Goal: Task Accomplishment & Management: Manage account settings

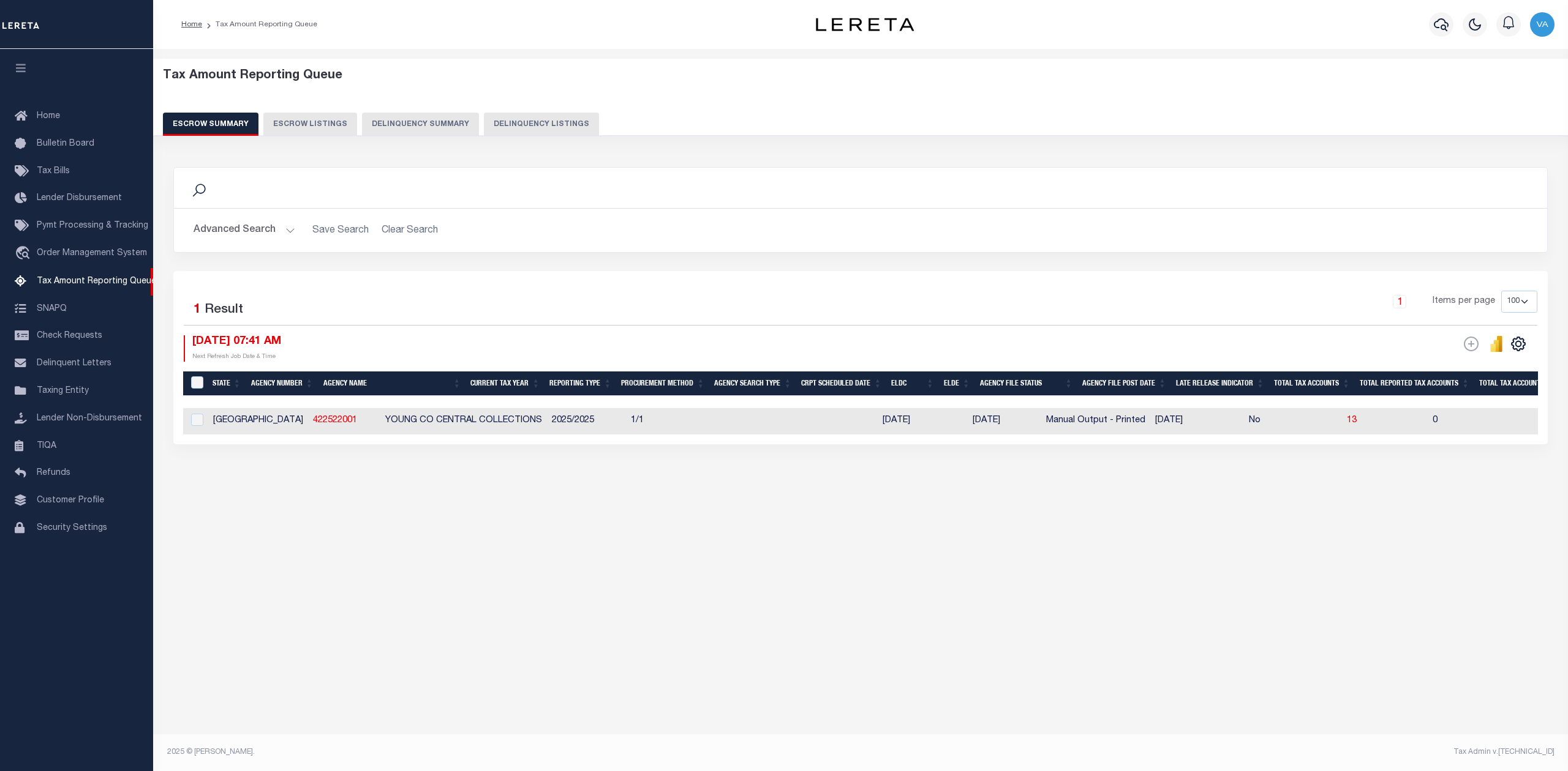
select select "100"
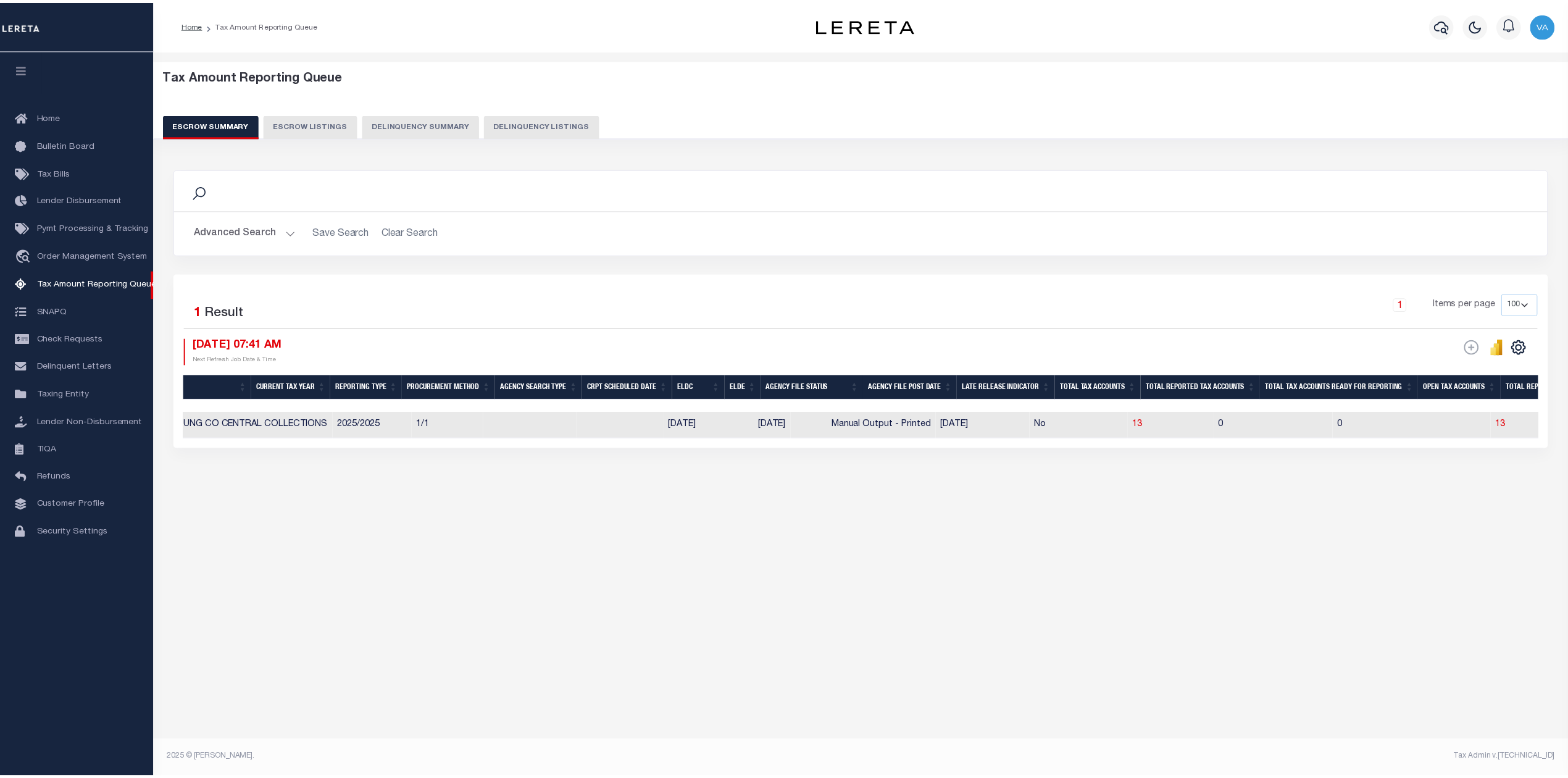
scroll to position [0, 306]
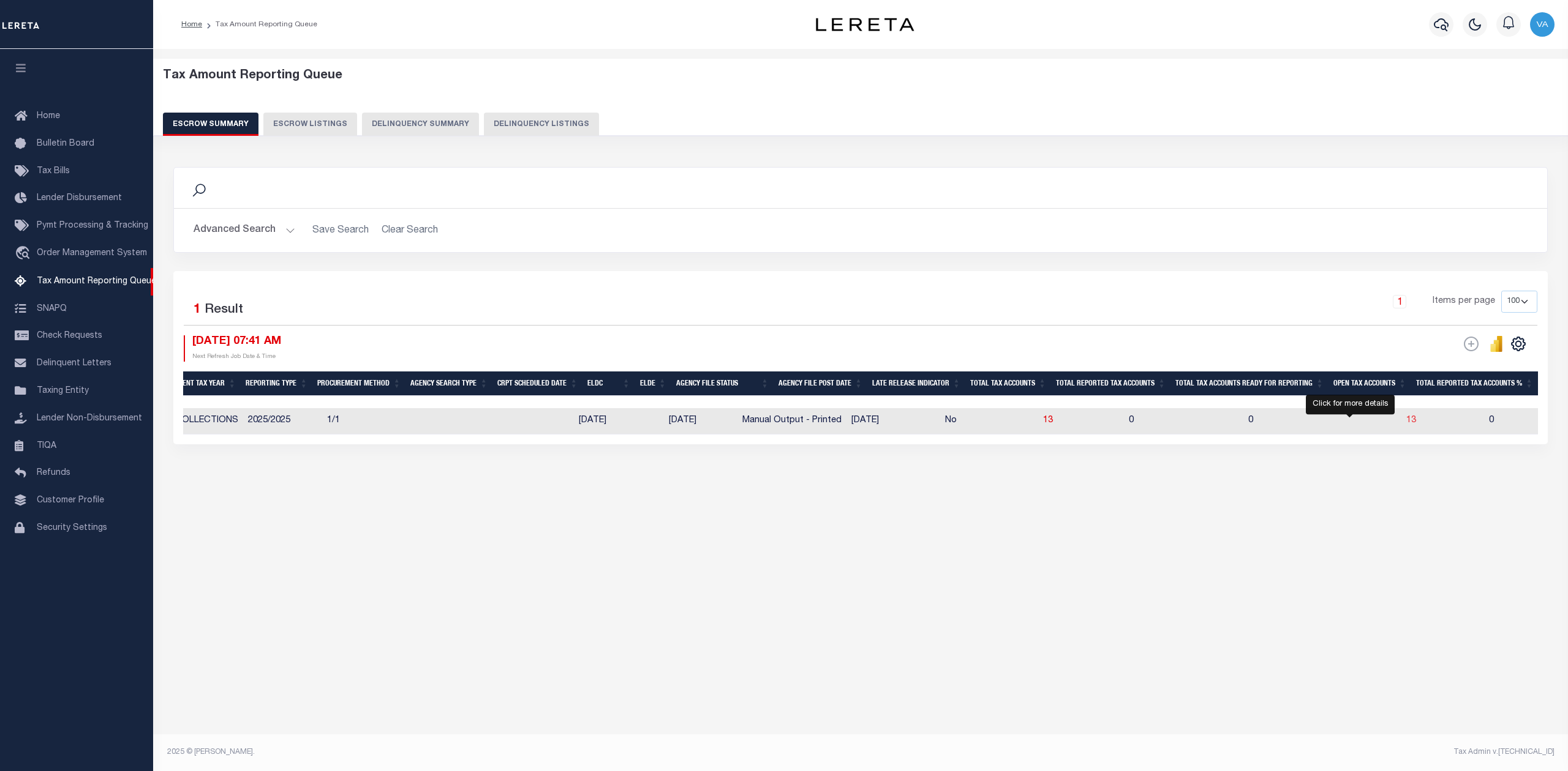
click at [1406, 421] on span "13" at bounding box center [1411, 420] width 10 height 9
select select "100"
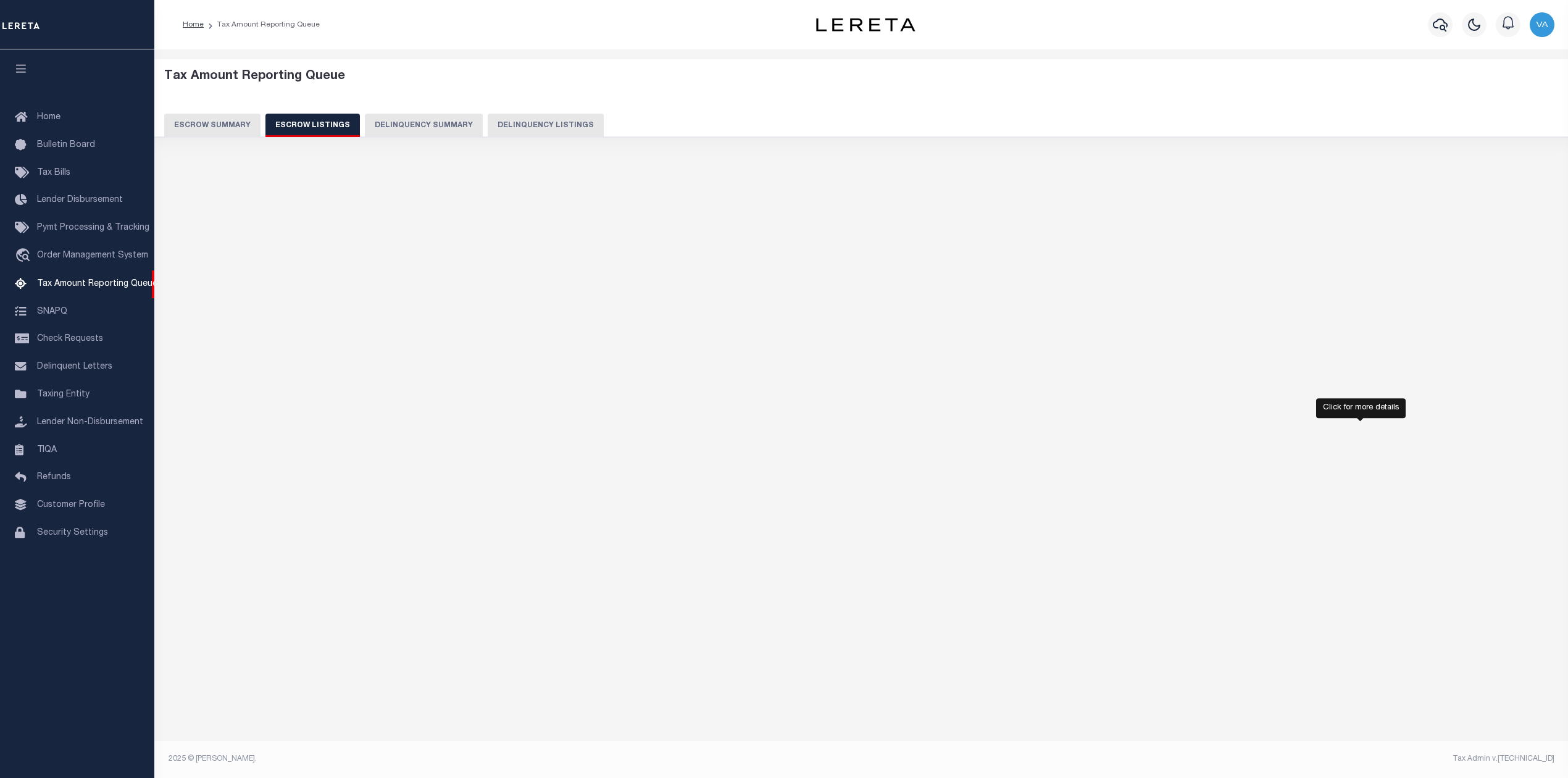
select select "100"
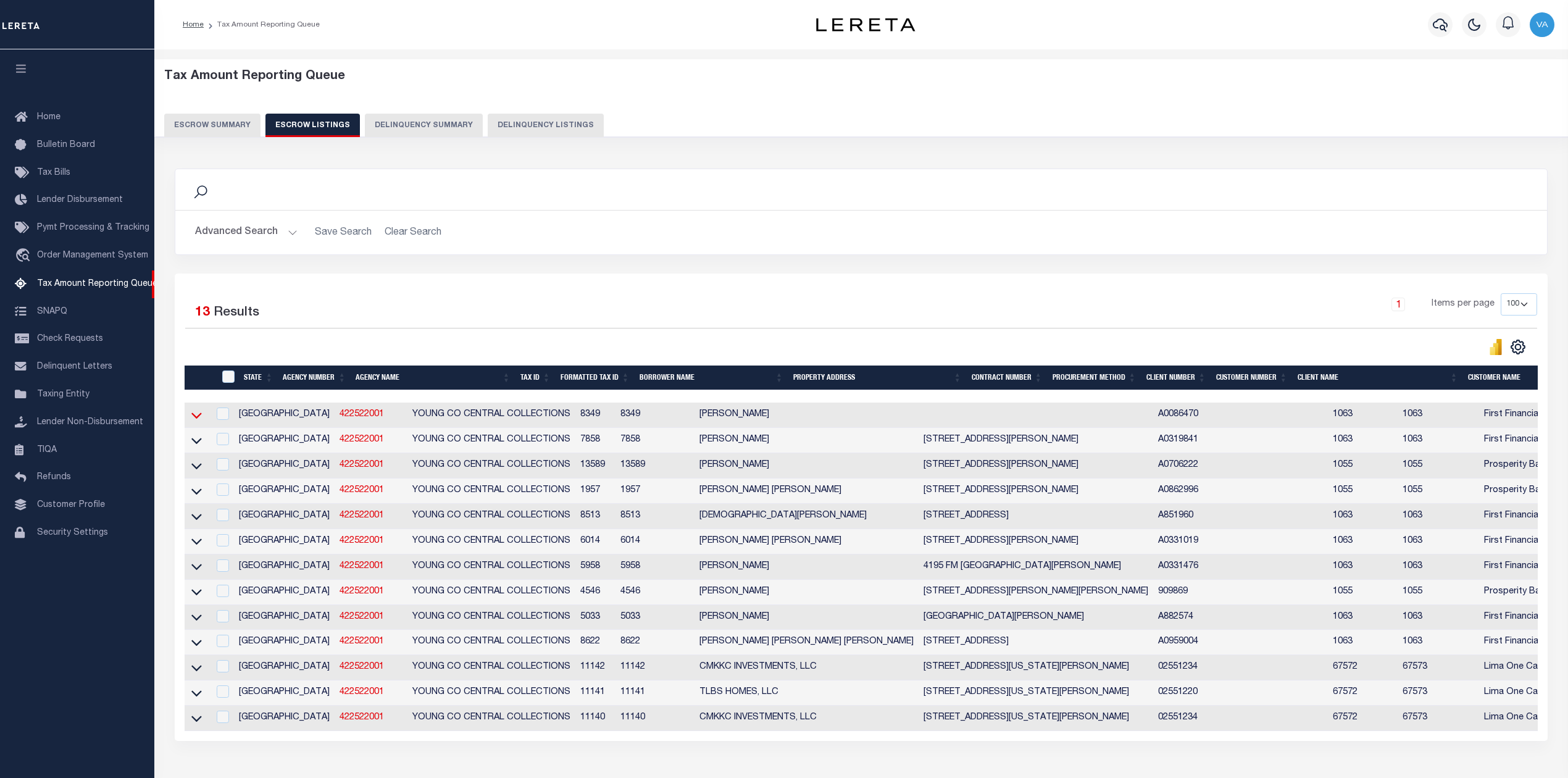
click at [196, 420] on icon at bounding box center [197, 415] width 11 height 13
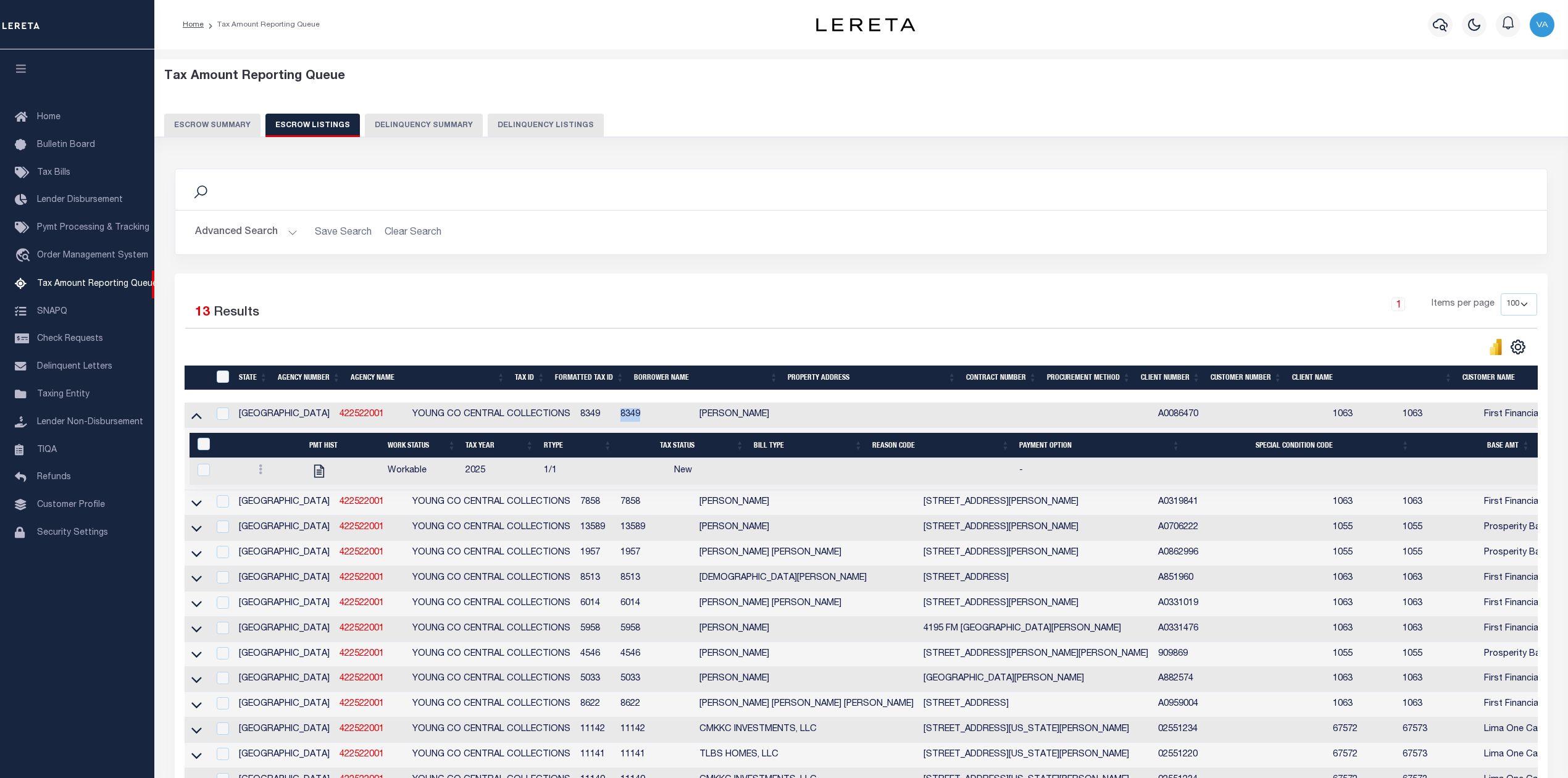
drag, startPoint x: 589, startPoint y: 416, endPoint x: 564, endPoint y: 420, distance: 25.3
click at [615, 420] on td "8349" at bounding box center [655, 415] width 79 height 25
checkbox input "true"
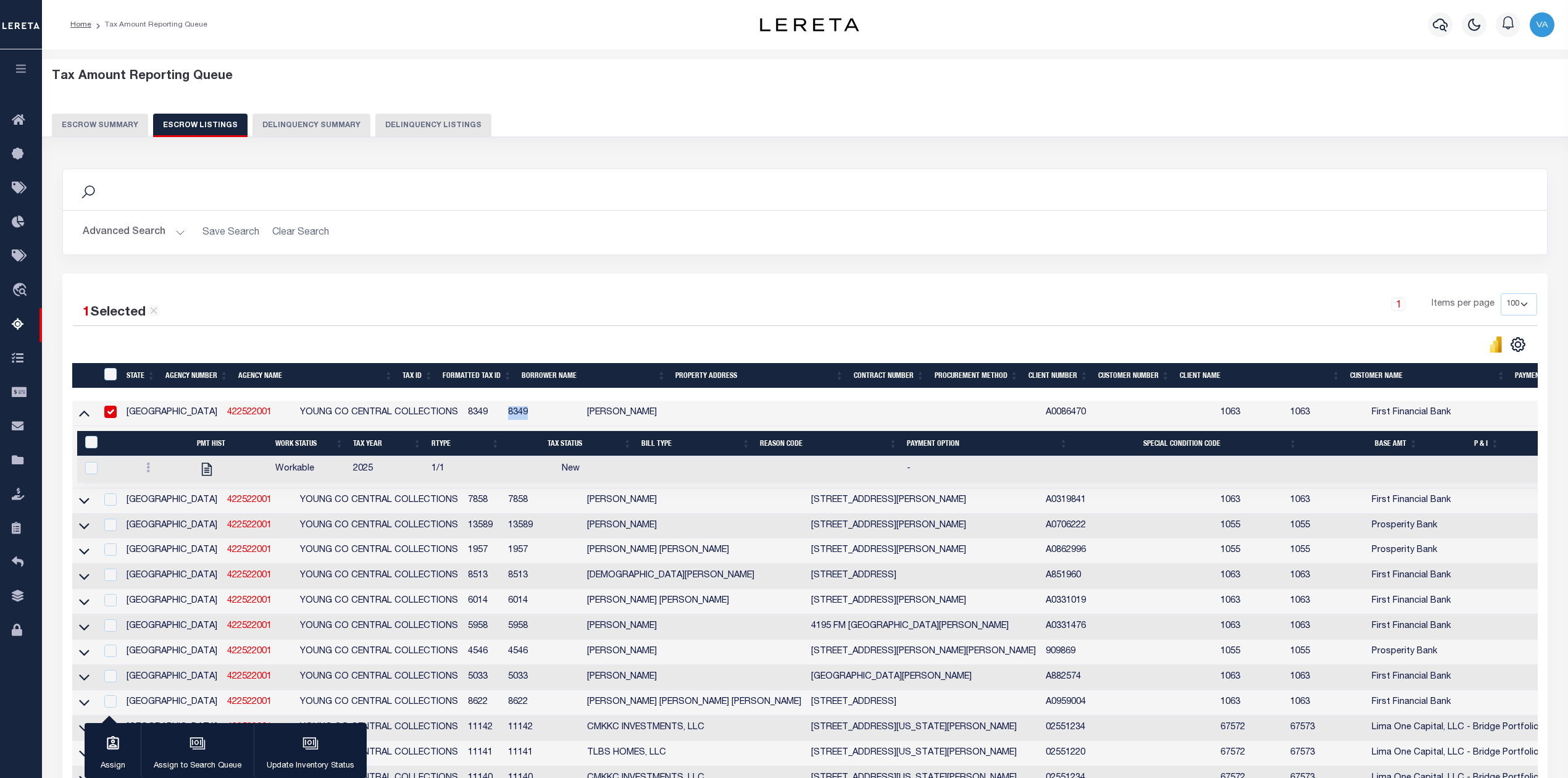
copy td "8349"
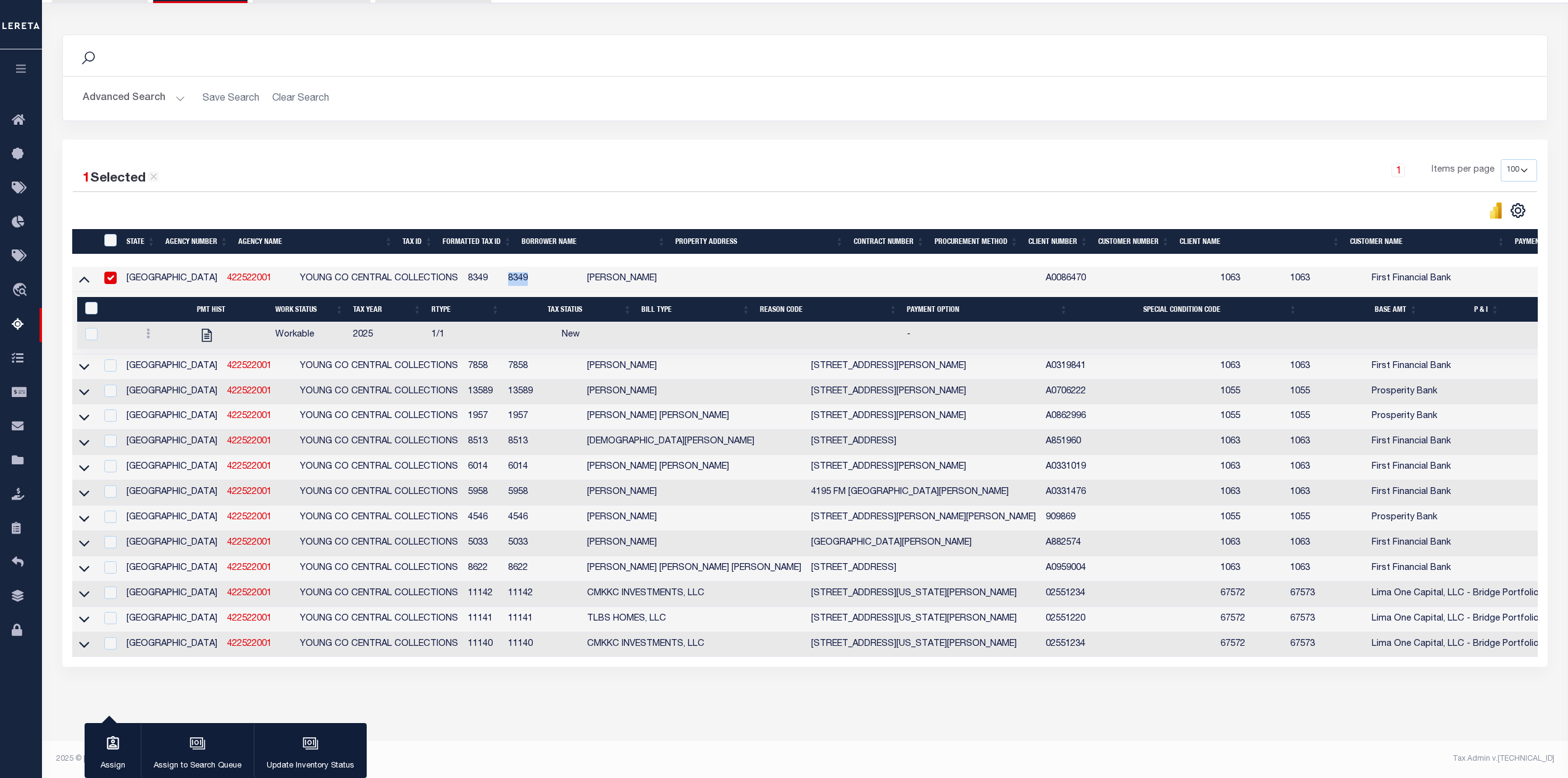
click at [131, 229] on th "State" at bounding box center [141, 242] width 39 height 25
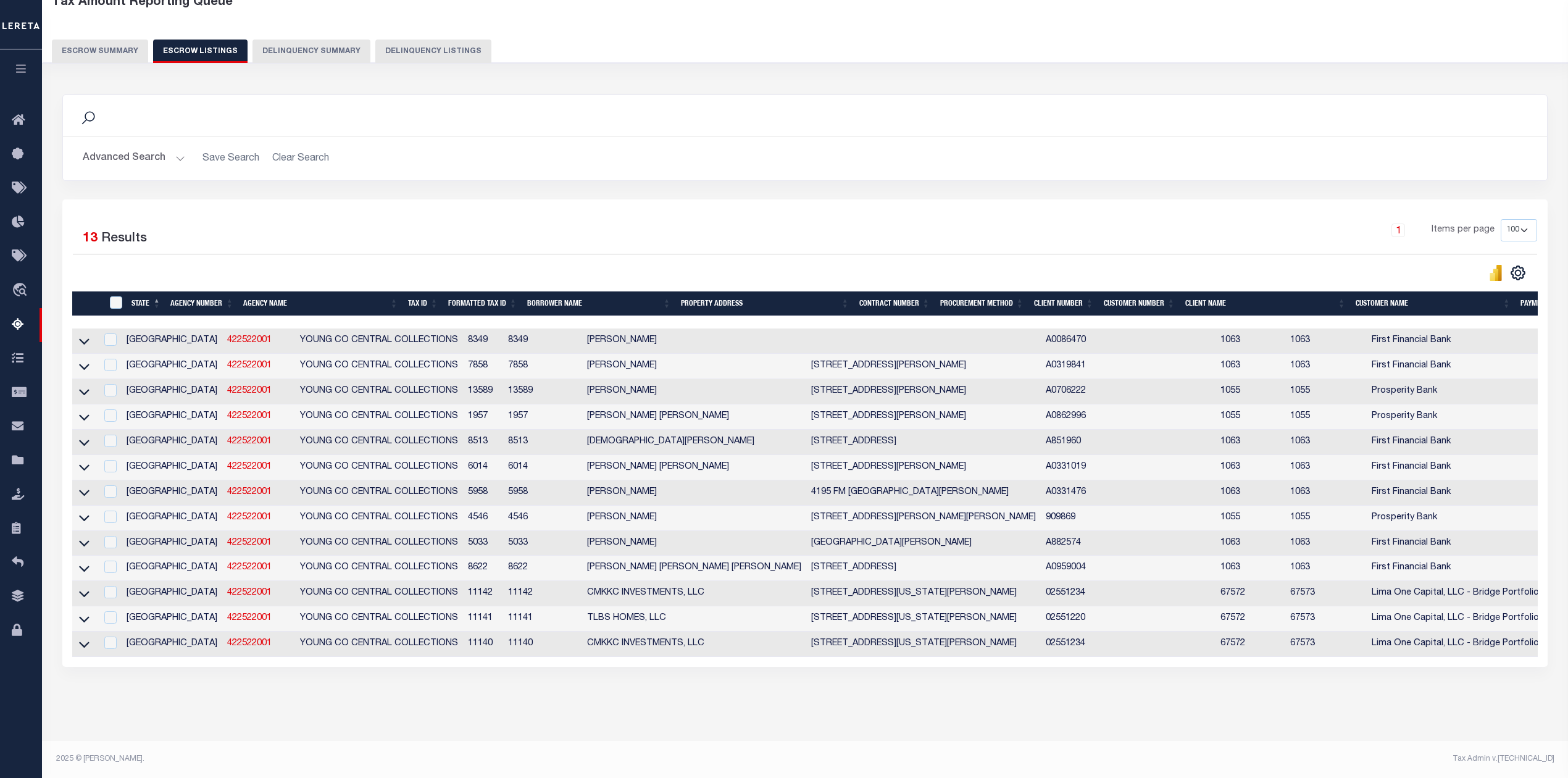
scroll to position [95, 0]
click at [85, 39] on button "Escrow Summary" at bounding box center [100, 51] width 96 height 23
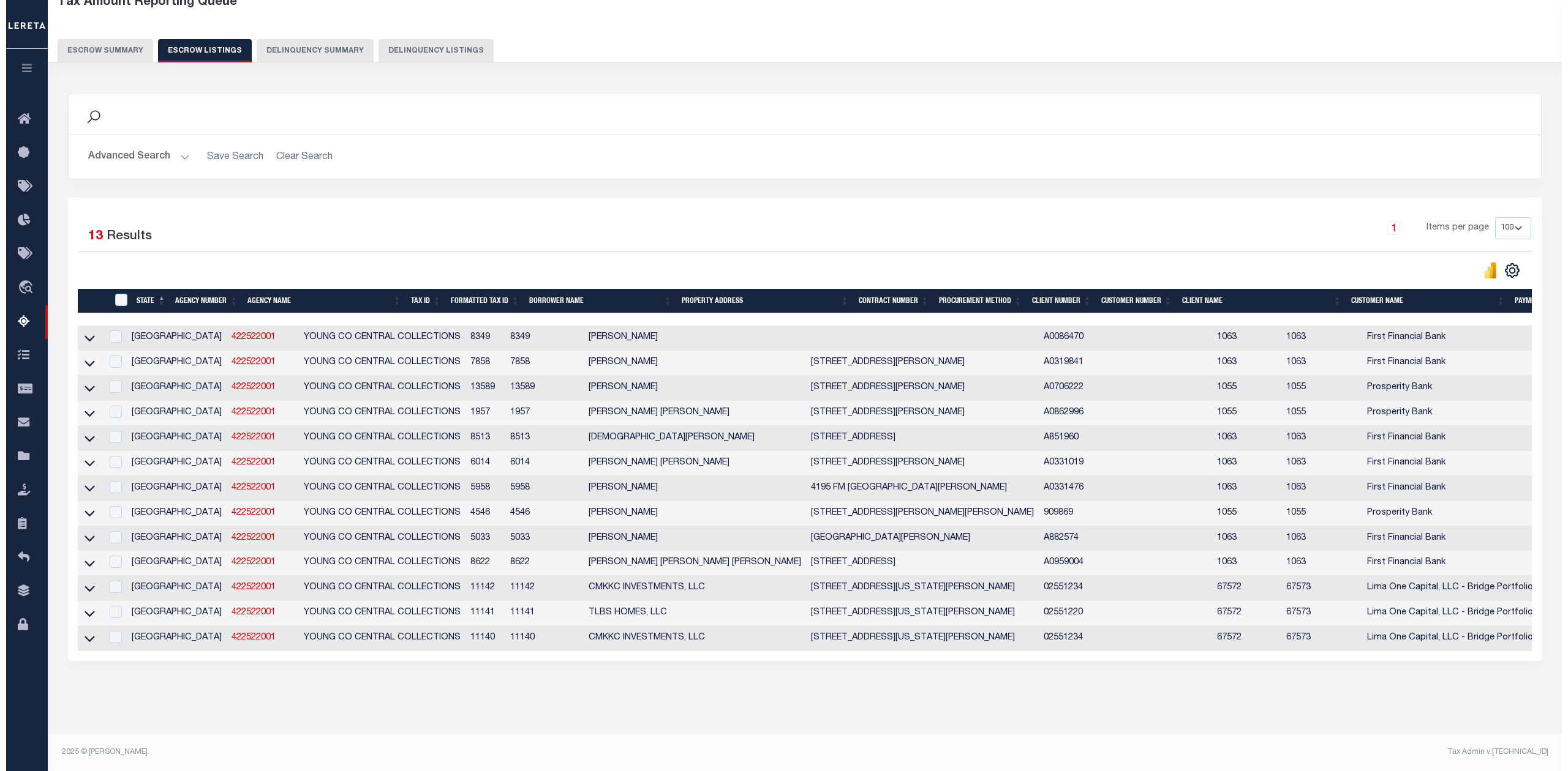
scroll to position [0, 0]
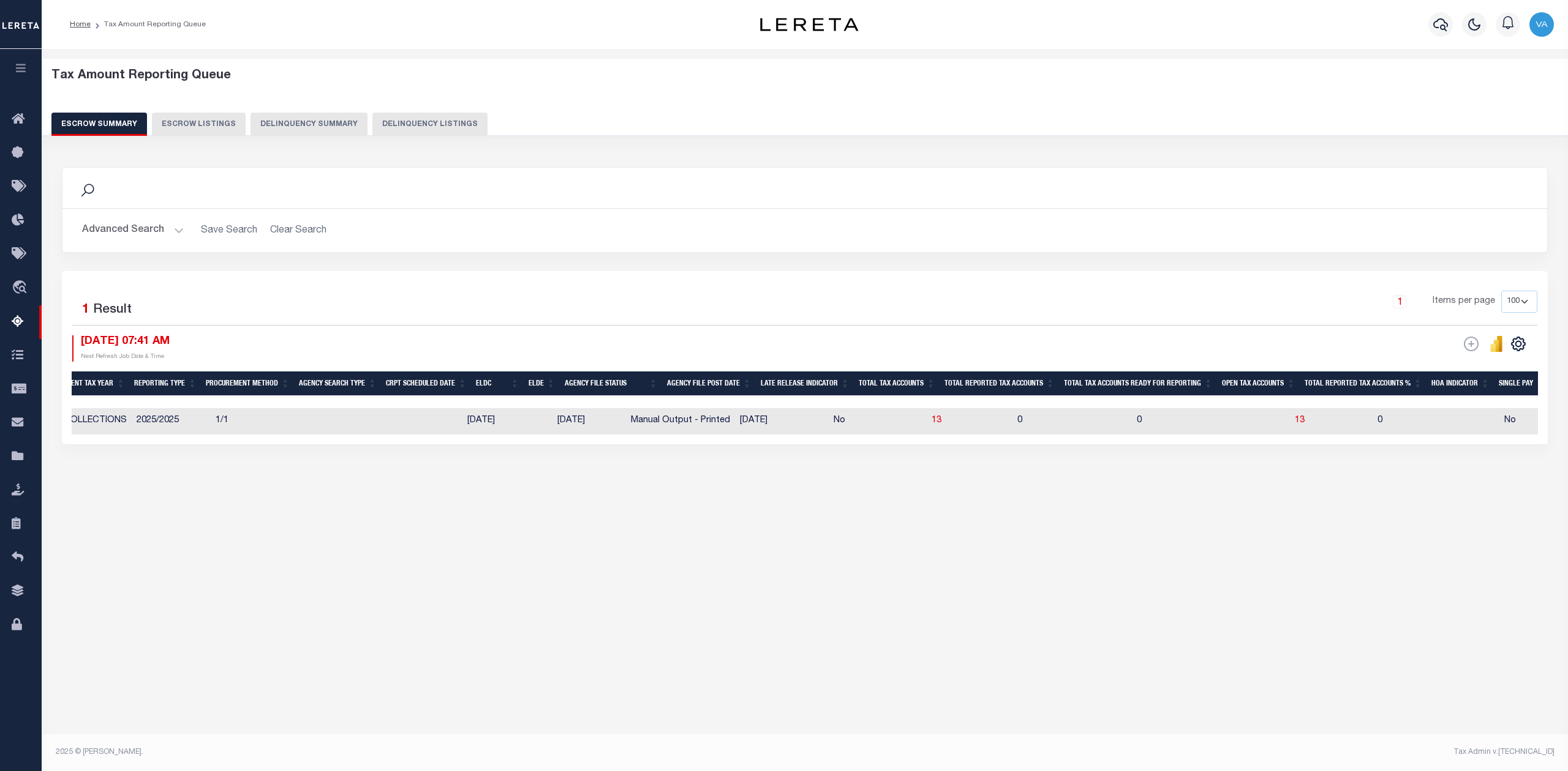
click at [927, 421] on td "13" at bounding box center [969, 421] width 86 height 26
checkbox input "true"
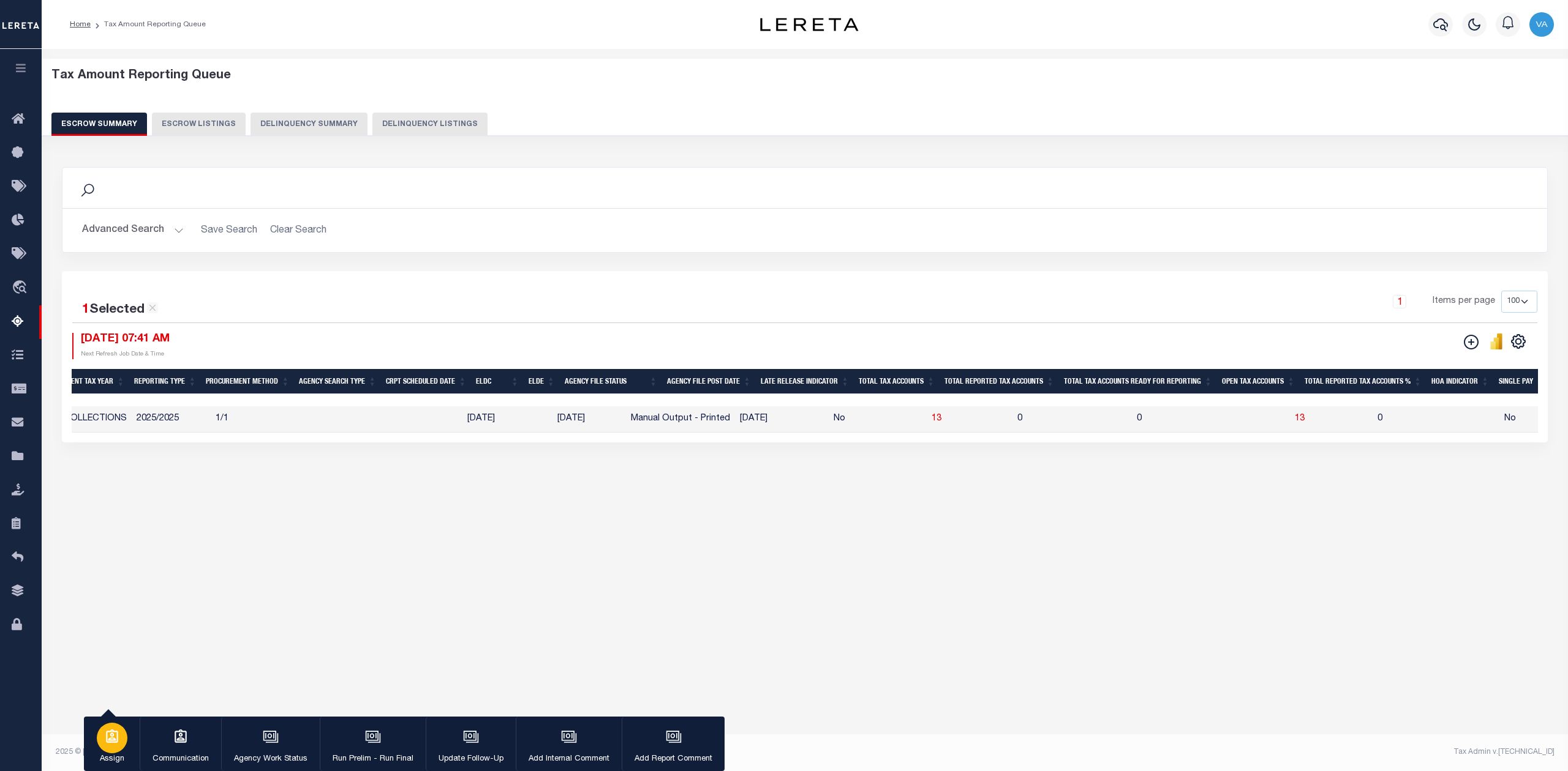
click at [112, 750] on div "button" at bounding box center [112, 738] width 30 height 30
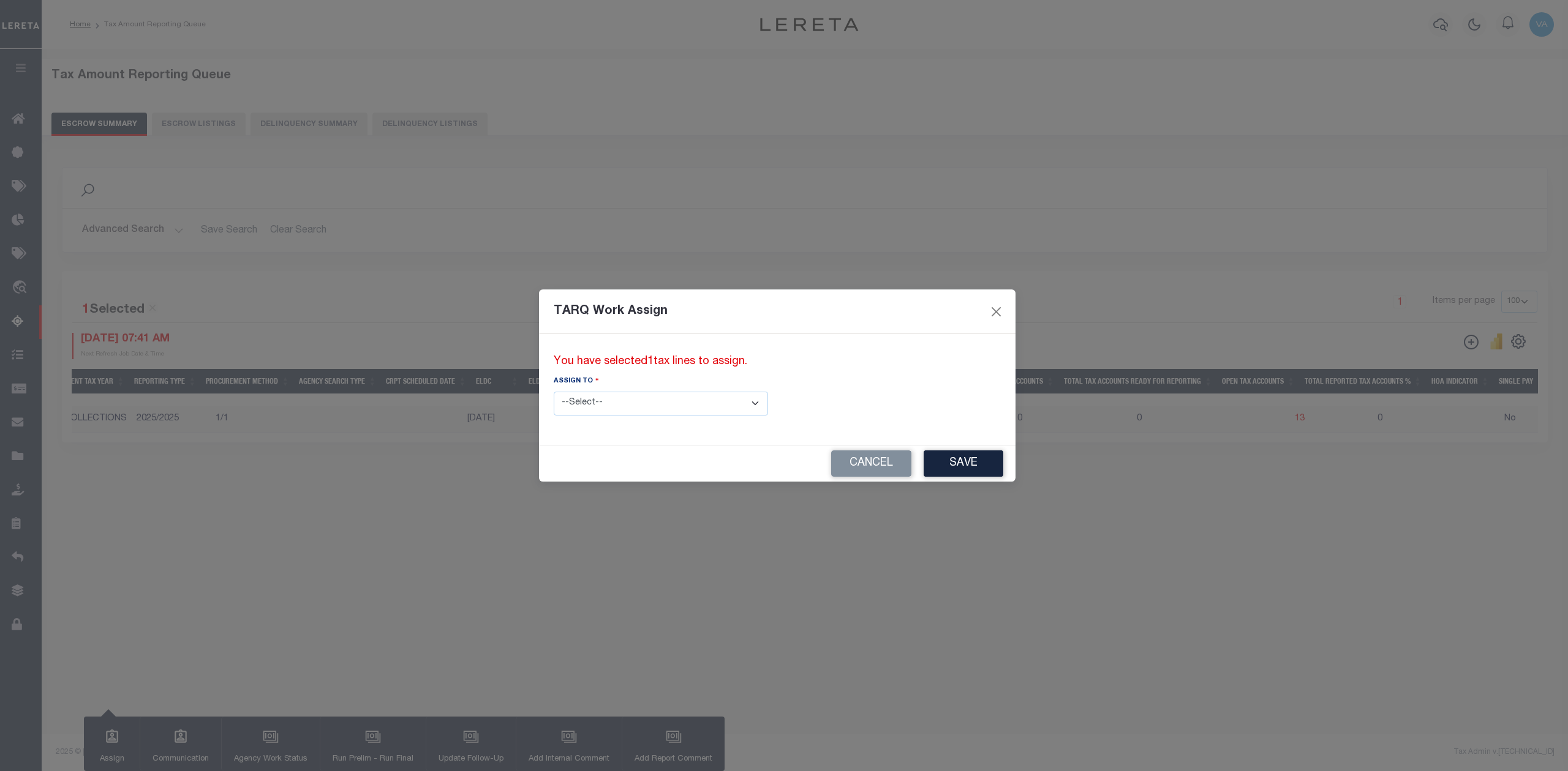
click at [634, 404] on select "--Select-- --Unassigned-- --Unassigned-- Abdul Muzain Adhikary Rinki Agustin Fe…" at bounding box center [661, 404] width 214 height 24
select select "Vamsi Kalikiri"
click at [554, 392] on select "--Select-- --Unassigned-- --Unassigned-- Abdul Muzain Adhikary Rinki Agustin Fe…" at bounding box center [661, 404] width 214 height 24
click at [923, 456] on button "Save" at bounding box center [963, 464] width 80 height 26
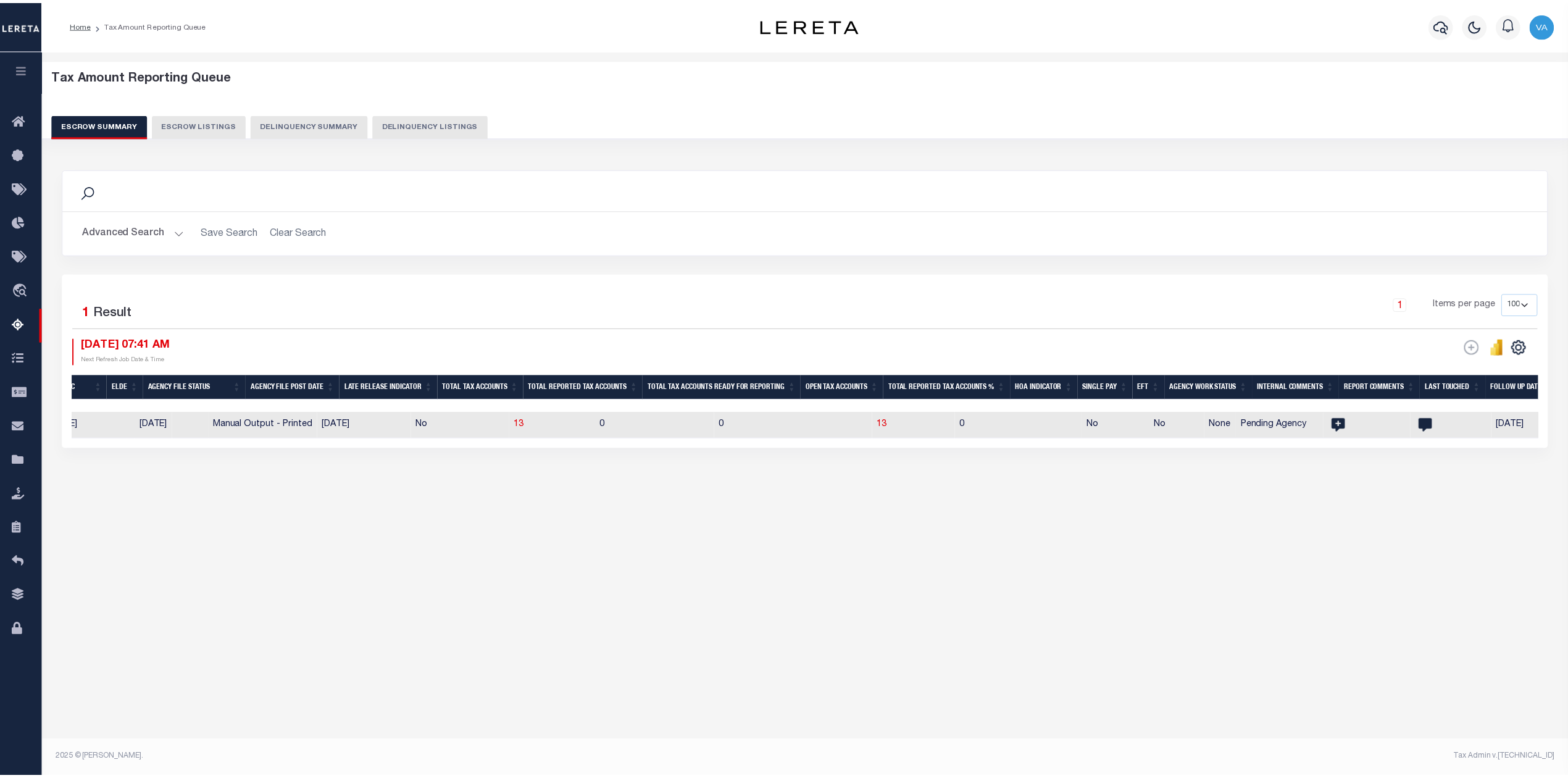
scroll to position [0, 729]
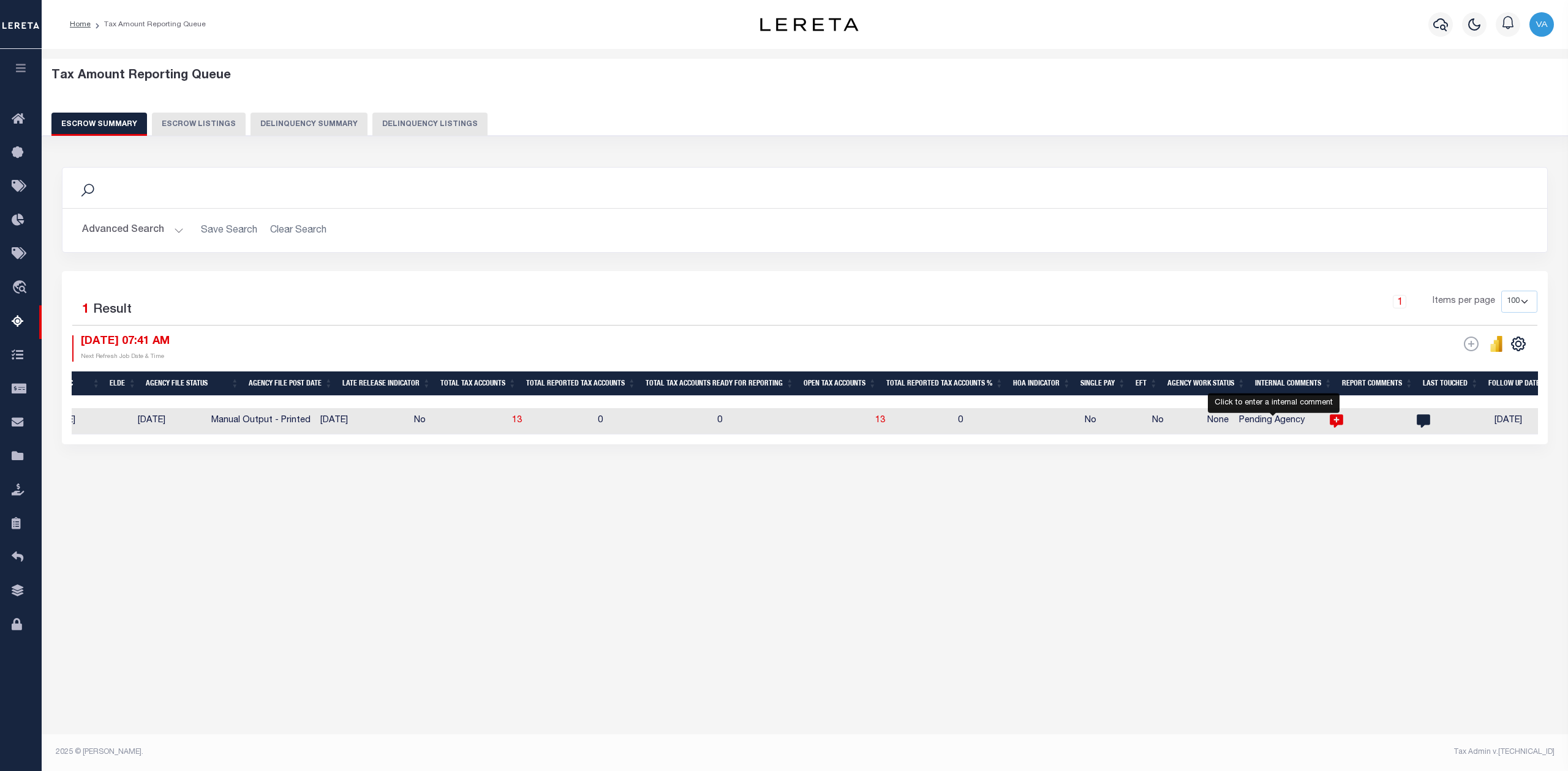
click at [1275, 415] on body "Home Tax Amount Reporting Queue Profile" at bounding box center [784, 371] width 1568 height 743
click at [1330, 417] on icon at bounding box center [1336, 421] width 13 height 13
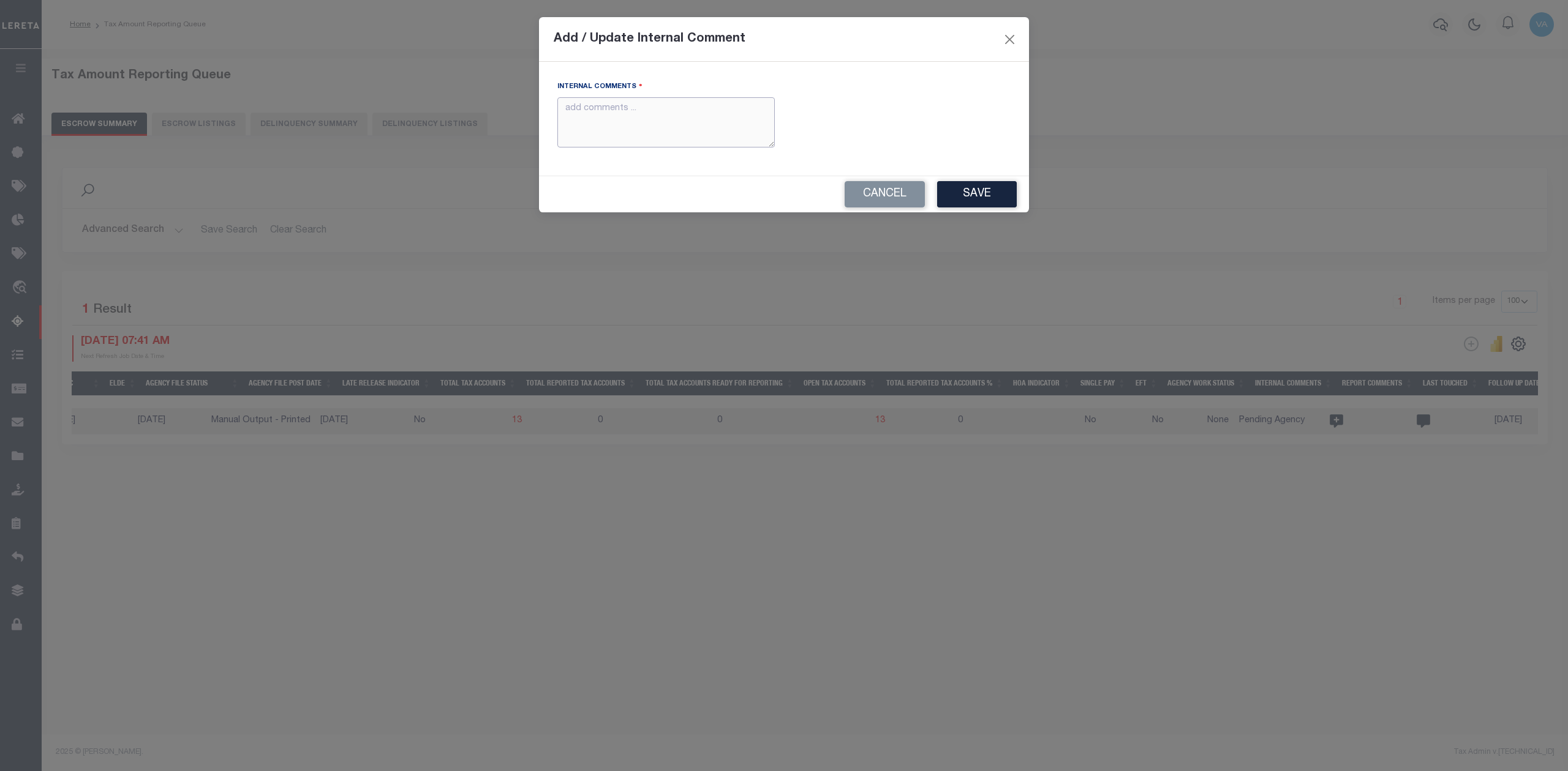
click at [621, 119] on textarea "Internal Comments" at bounding box center [665, 123] width 217 height 51
type textarea "For TX state 2025 amounts are updated in November"
click at [976, 200] on button "Save" at bounding box center [977, 195] width 80 height 26
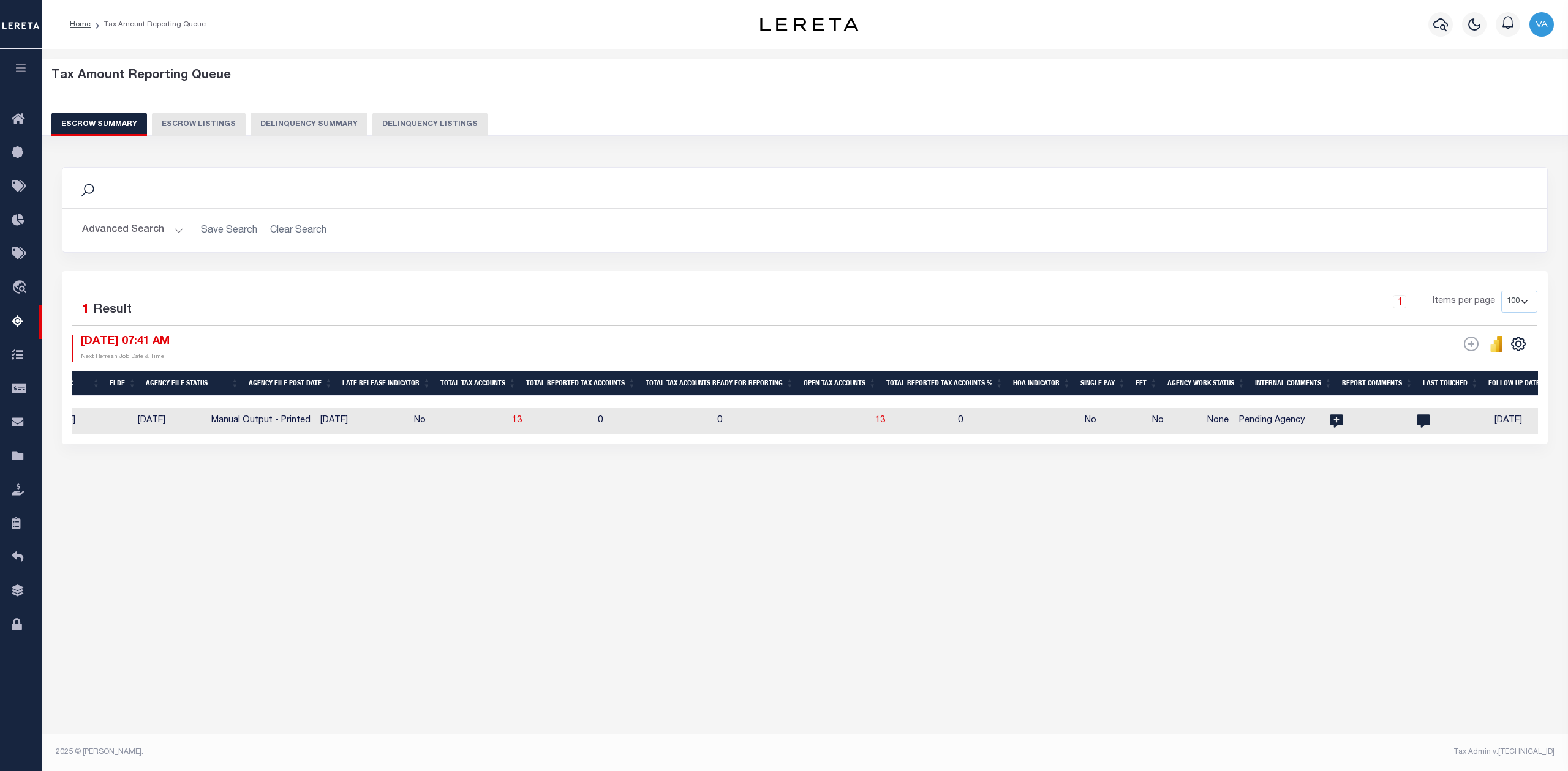
click at [145, 230] on button "Advanced Search" at bounding box center [133, 230] width 102 height 24
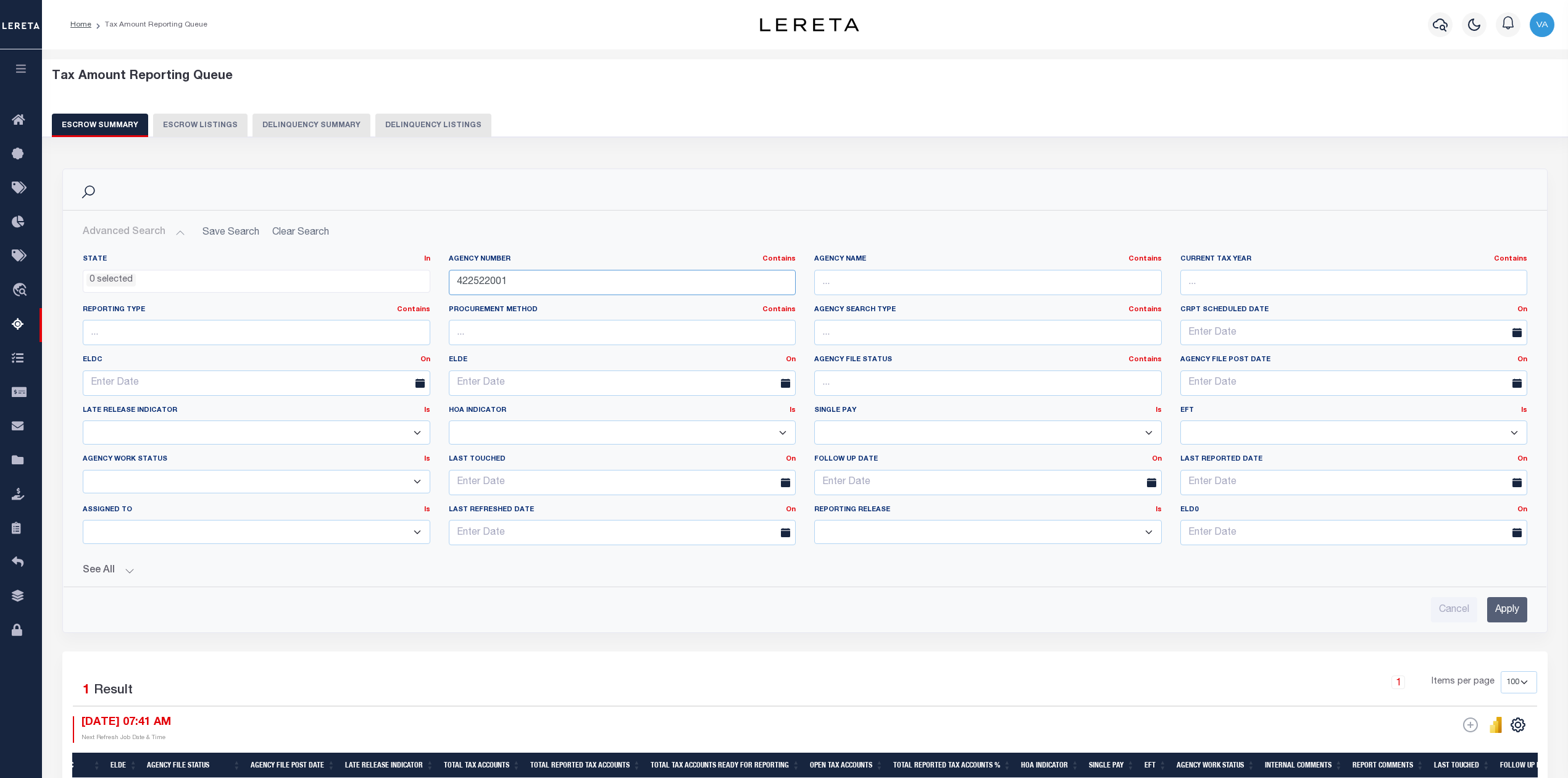
drag, startPoint x: 531, startPoint y: 287, endPoint x: 427, endPoint y: 286, distance: 104.0
click at [427, 286] on div "State In In AK AL AR AZ CA CO CT DC DE FL GA GU HI IA ID IL IN KS KY LA MA MD M…" at bounding box center [804, 405] width 1463 height 301
paste input "0880000"
type input "420880000"
click at [1517, 610] on input "Apply" at bounding box center [1507, 610] width 40 height 25
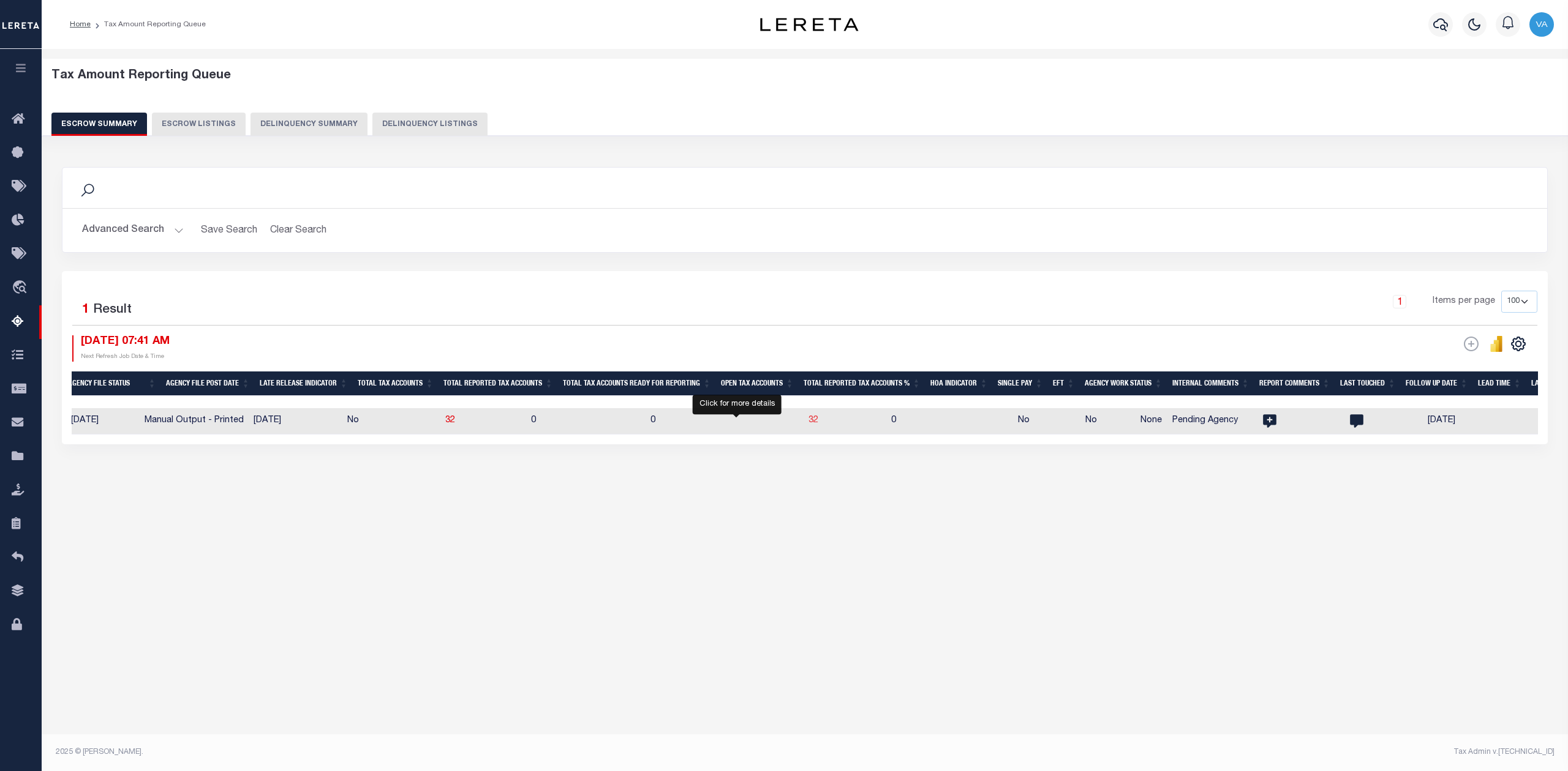
click at [808, 421] on span "32" at bounding box center [813, 420] width 10 height 9
select select "100"
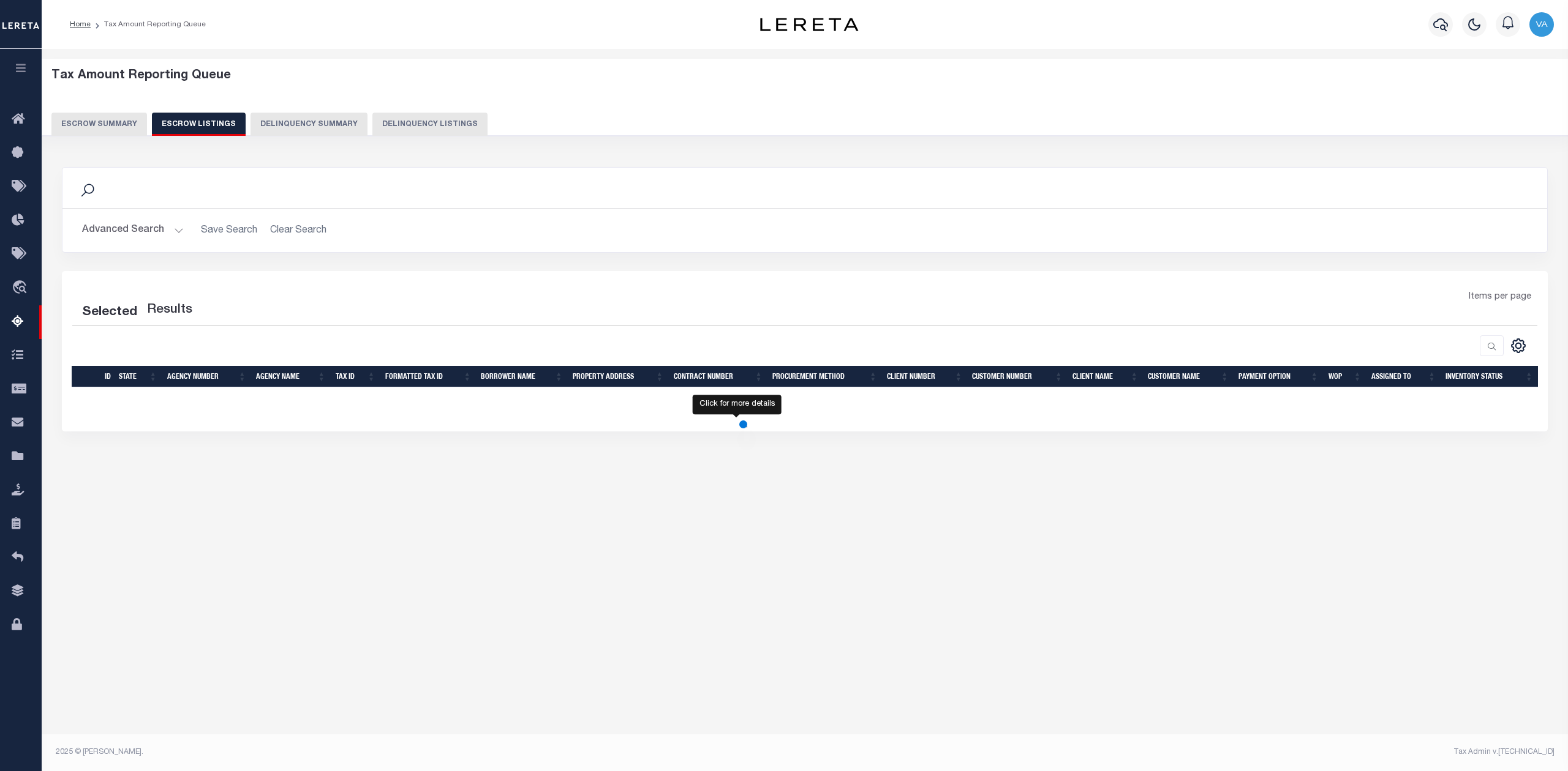
select select "100"
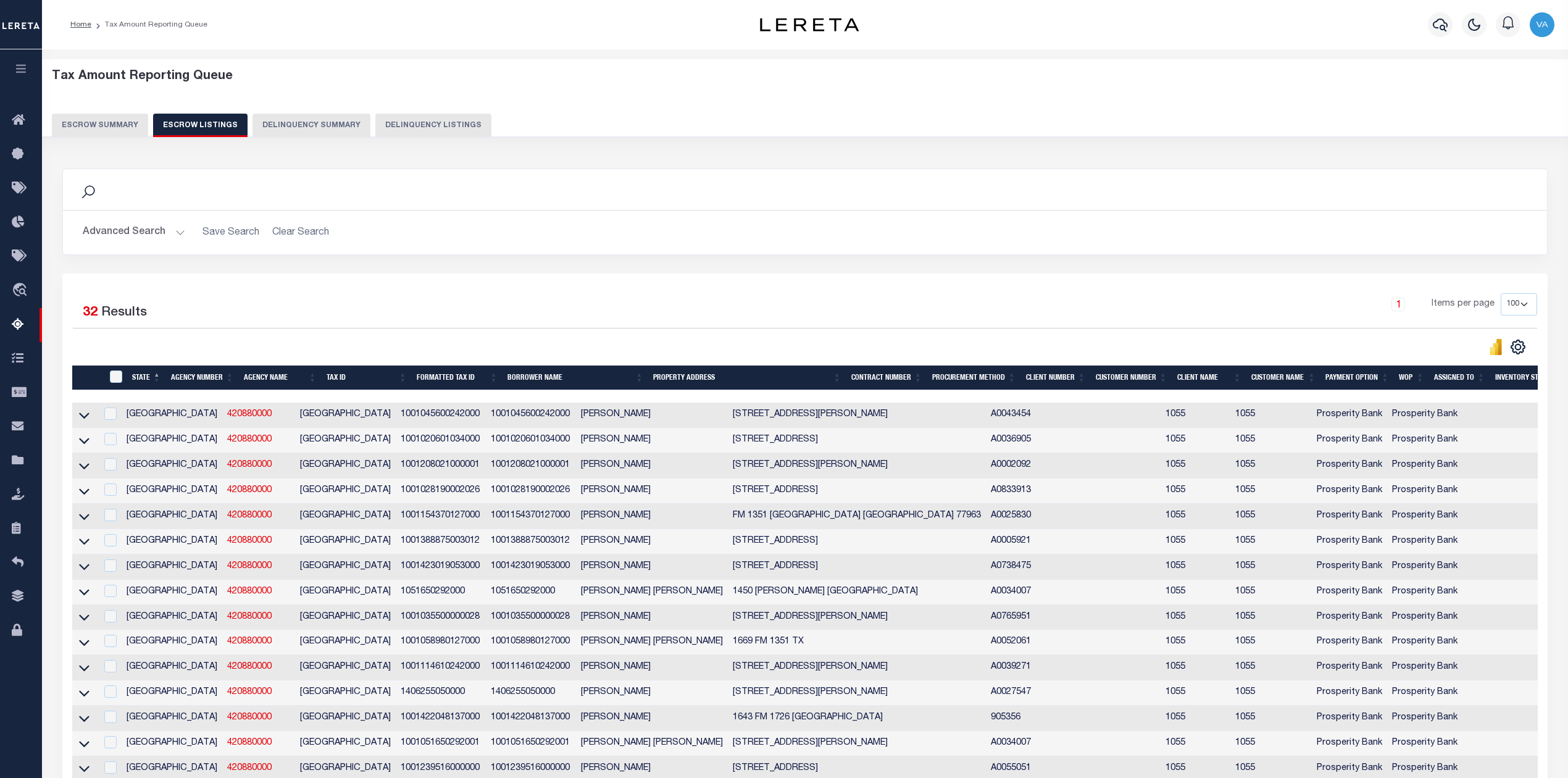
click at [965, 290] on div "Selected 32 Results 1 Items per page 10 25 50 100 500" at bounding box center [805, 747] width 1486 height 948
drag, startPoint x: 84, startPoint y: 416, endPoint x: 122, endPoint y: 435, distance: 42.5
click at [84, 416] on icon at bounding box center [84, 415] width 11 height 13
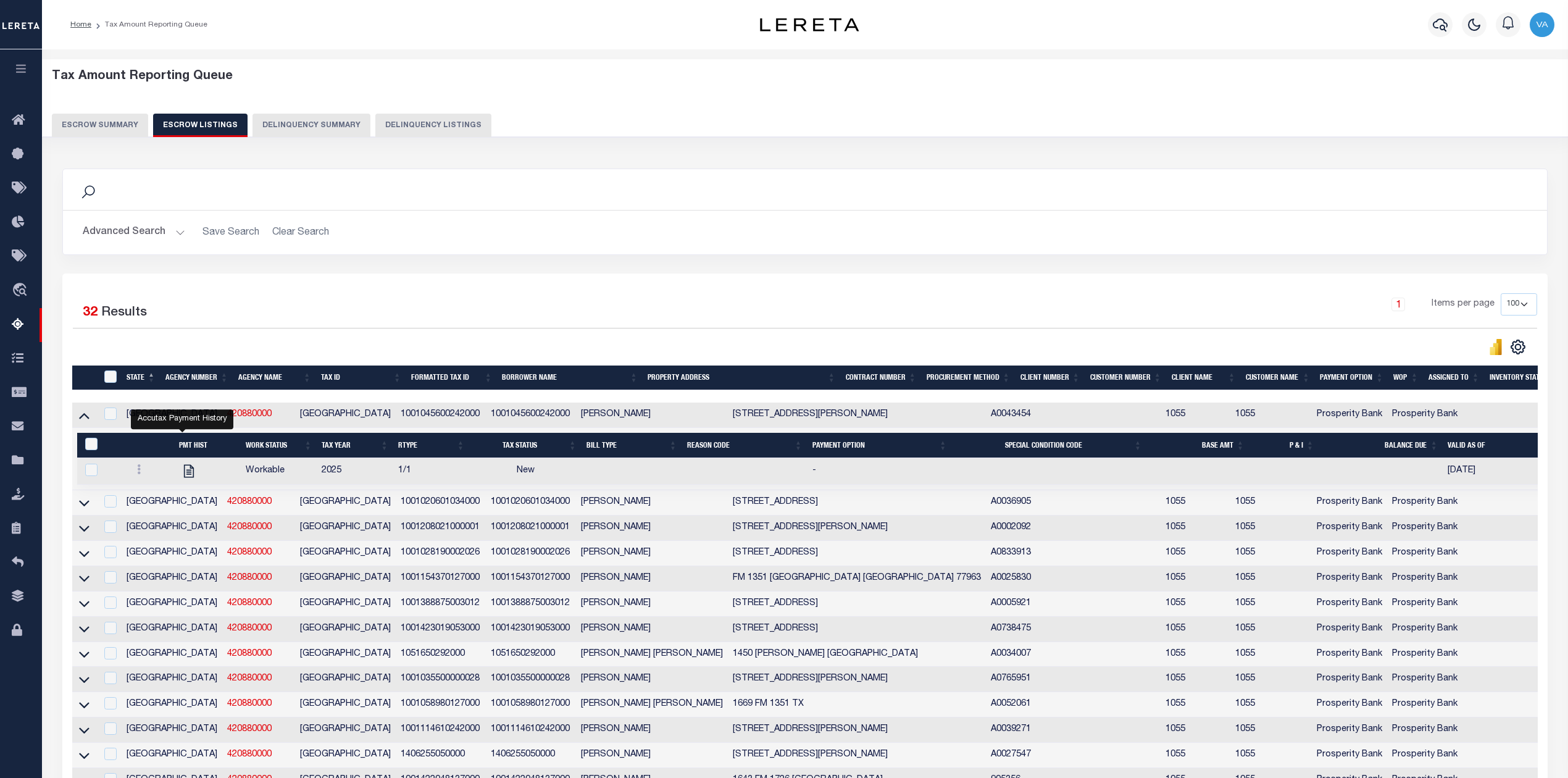
scroll to position [82, 0]
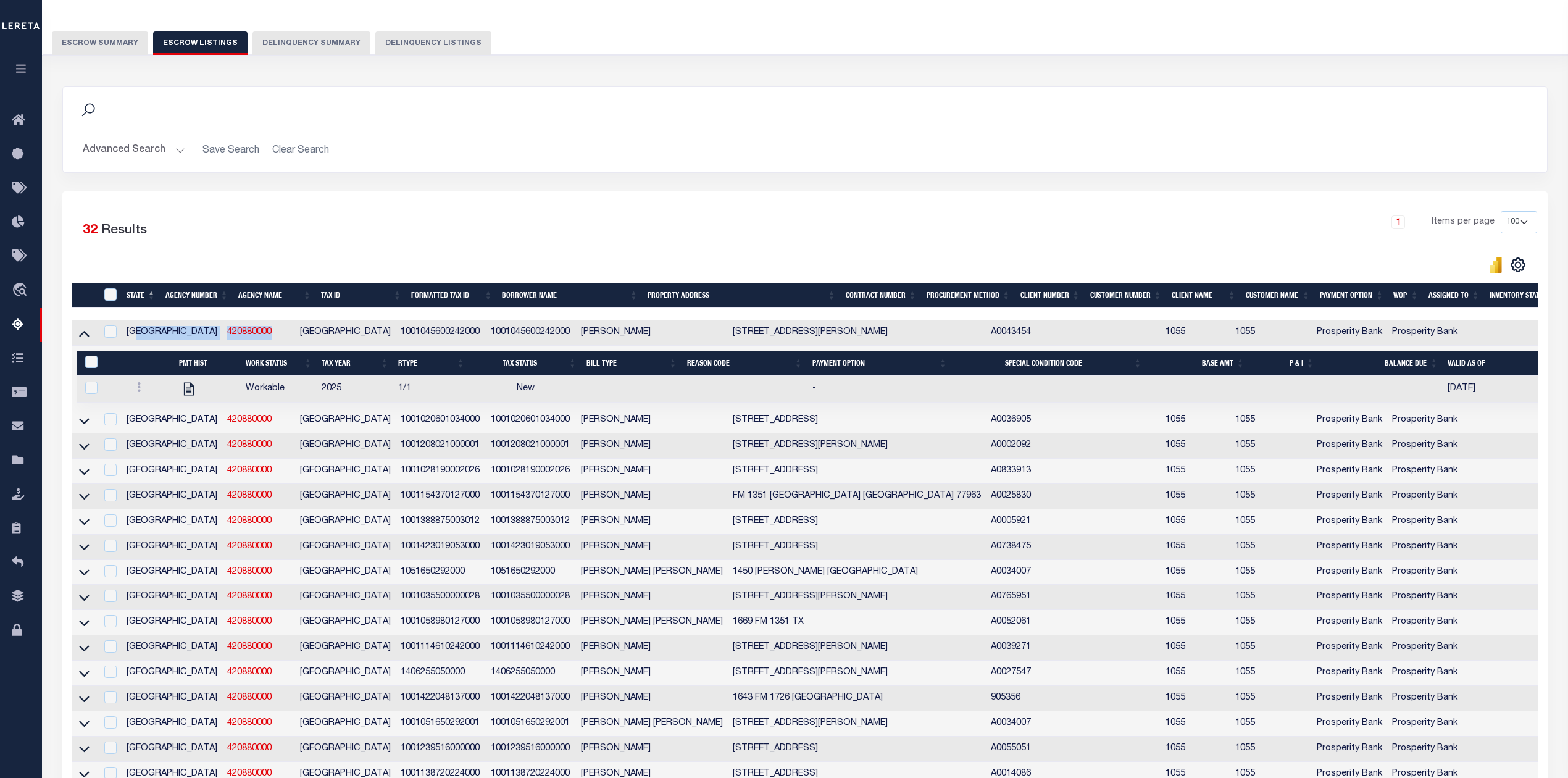
drag, startPoint x: 224, startPoint y: 331, endPoint x: 158, endPoint y: 331, distance: 66.0
click at [158, 331] on tr "TX 420880000 GOLIAD COUNTY 1001045600242000 1001045600242000 AARON RANDALL PARR…" at bounding box center [891, 333] width 1638 height 25
copy tr "420880000"
drag, startPoint x: 507, startPoint y: 331, endPoint x: 398, endPoint y: 331, distance: 109.0
click at [398, 331] on tr "TX 420880000 GOLIAD COUNTY 1001045600242000 1001045600242000 AARON RANDALL PARR…" at bounding box center [891, 333] width 1638 height 25
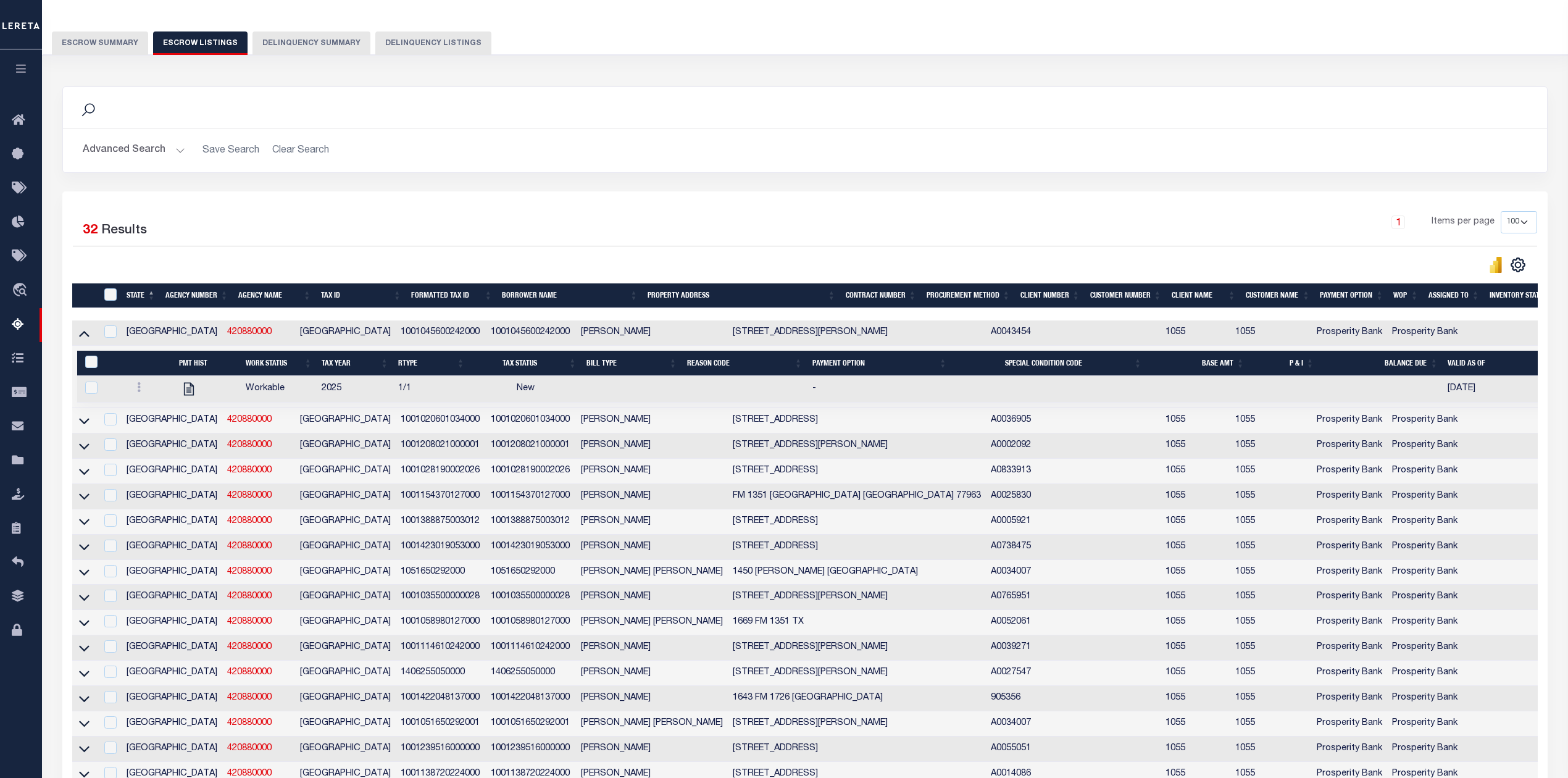
click at [594, 182] on div "Search Advanced Search Save Search Clear Search In In" at bounding box center [805, 139] width 1504 height 105
drag, startPoint x: 502, startPoint y: 333, endPoint x: 418, endPoint y: 336, distance: 84.1
click at [486, 336] on td "1001045600242000" at bounding box center [530, 333] width 90 height 25
checkbox input "true"
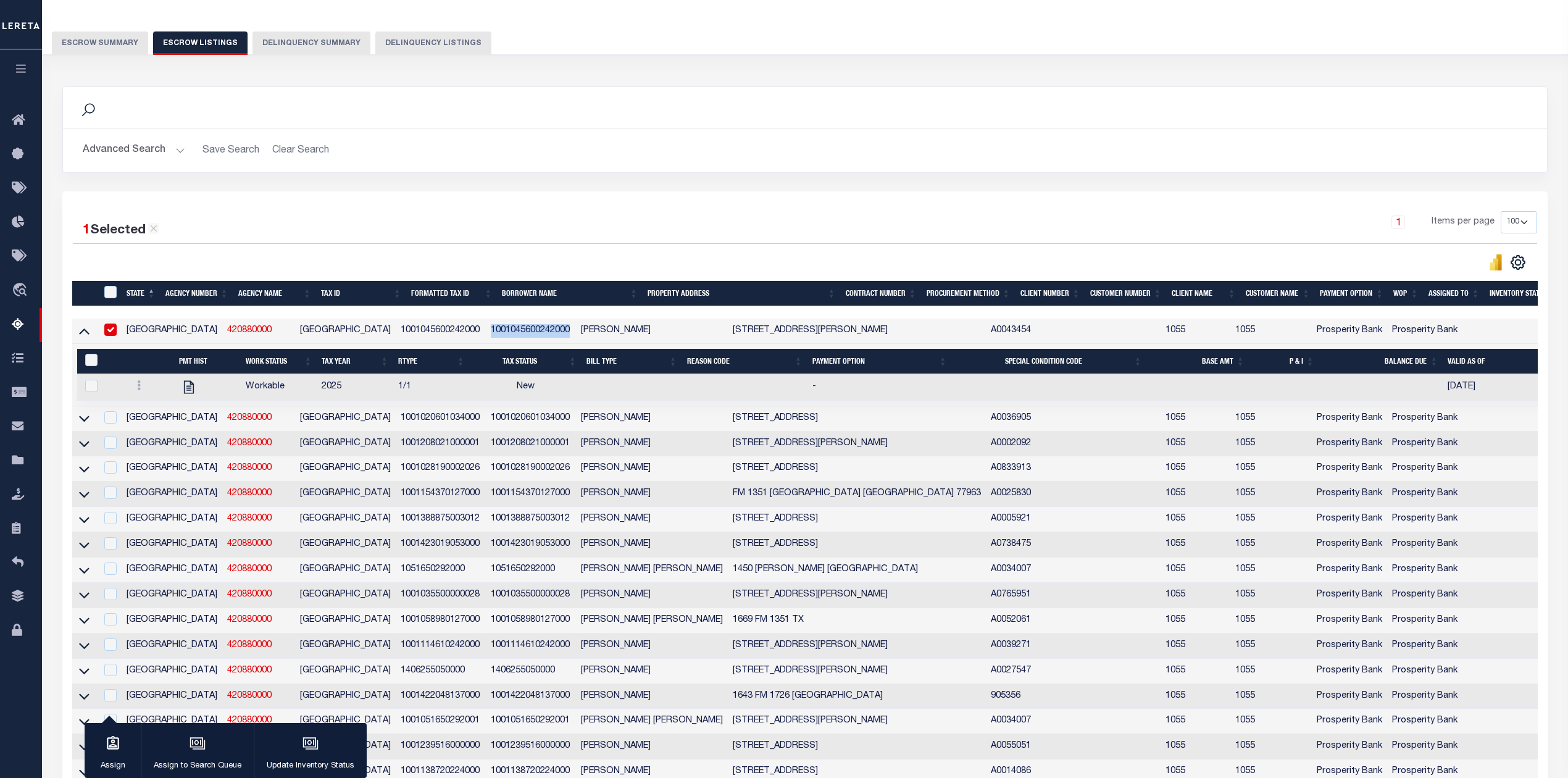
copy td "1001045600242000"
click at [117, 49] on button "Escrow Summary" at bounding box center [100, 43] width 96 height 23
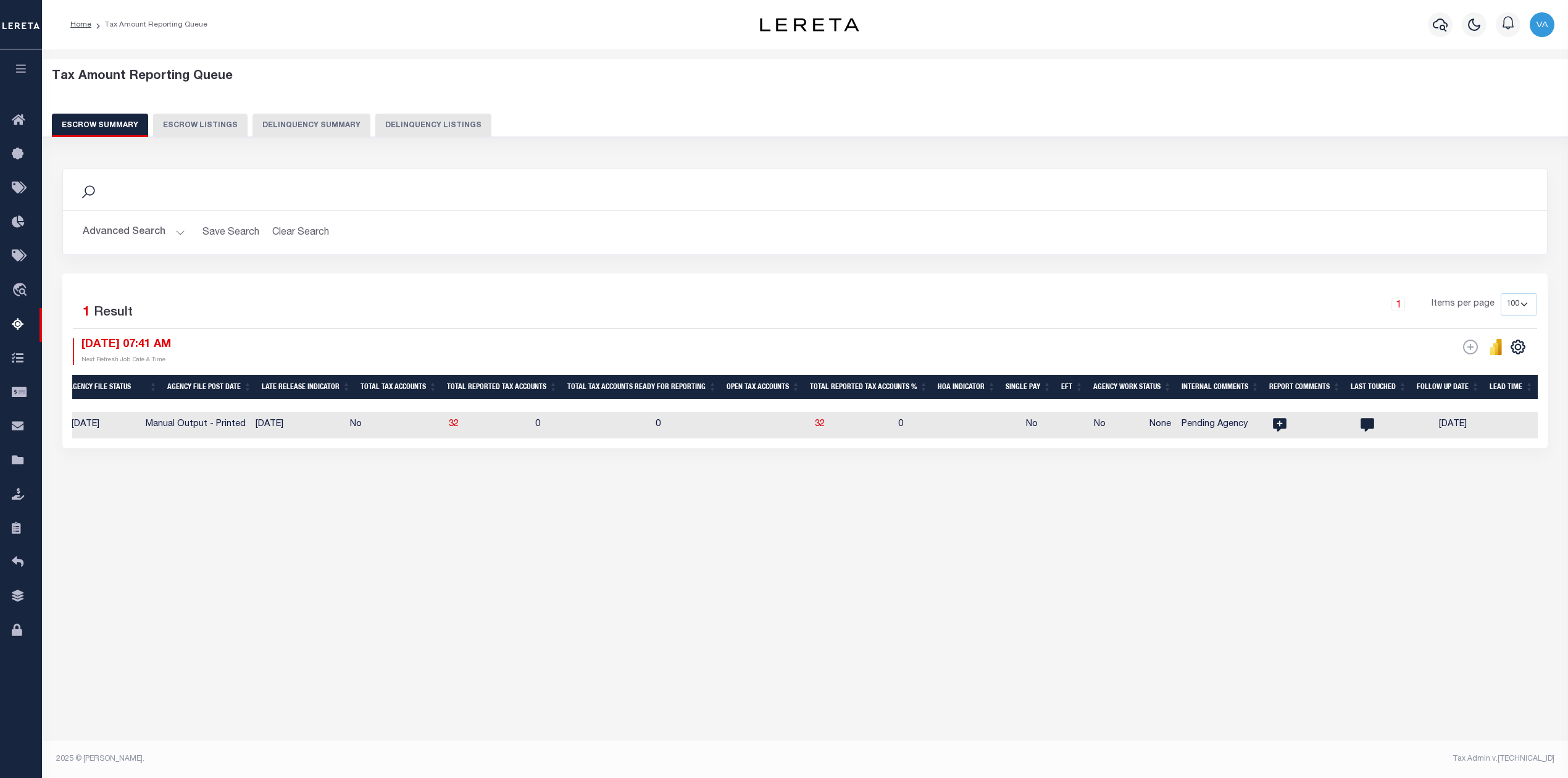
scroll to position [0, 0]
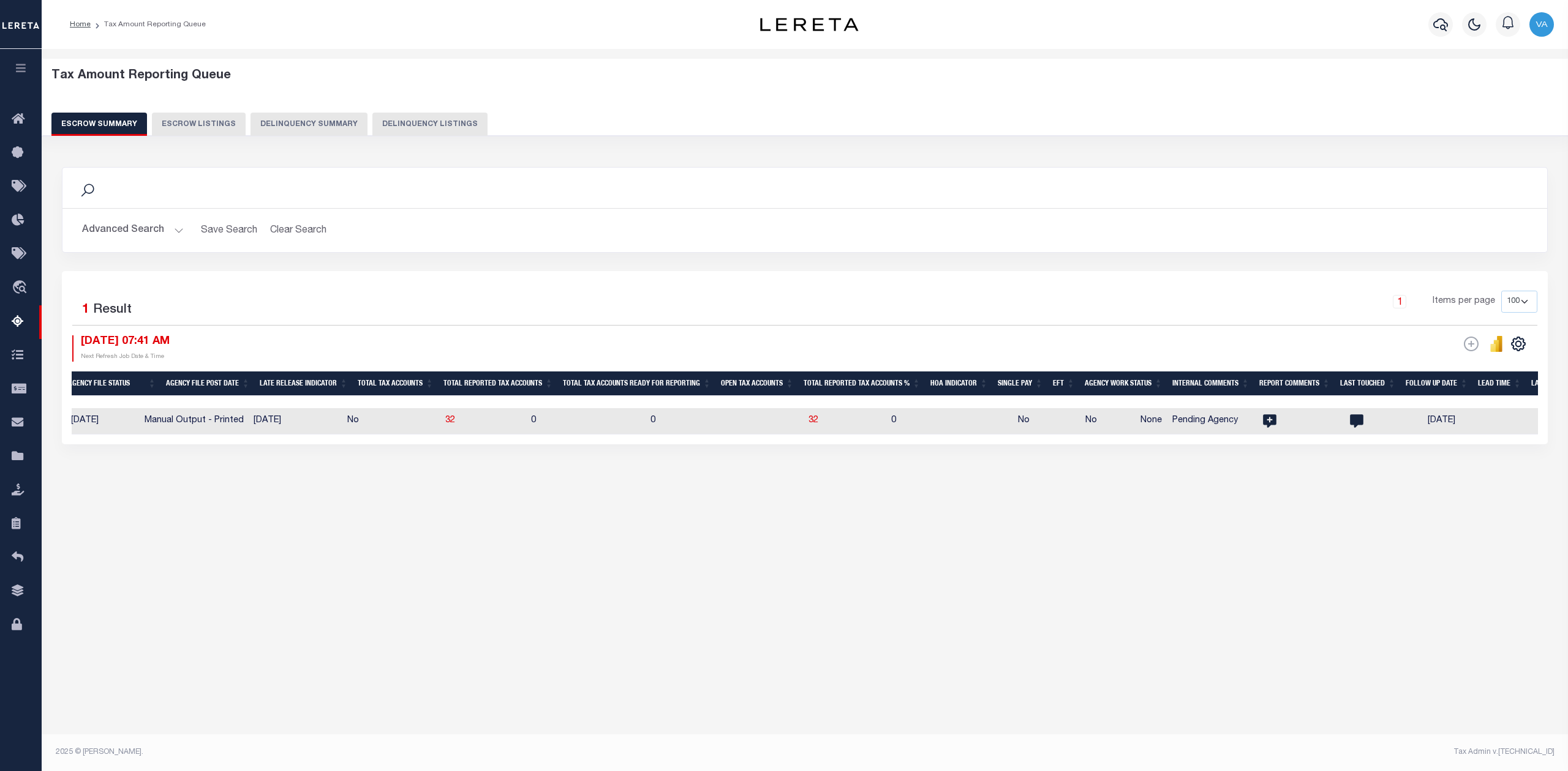
click at [886, 427] on td "0" at bounding box center [950, 421] width 127 height 26
checkbox input "true"
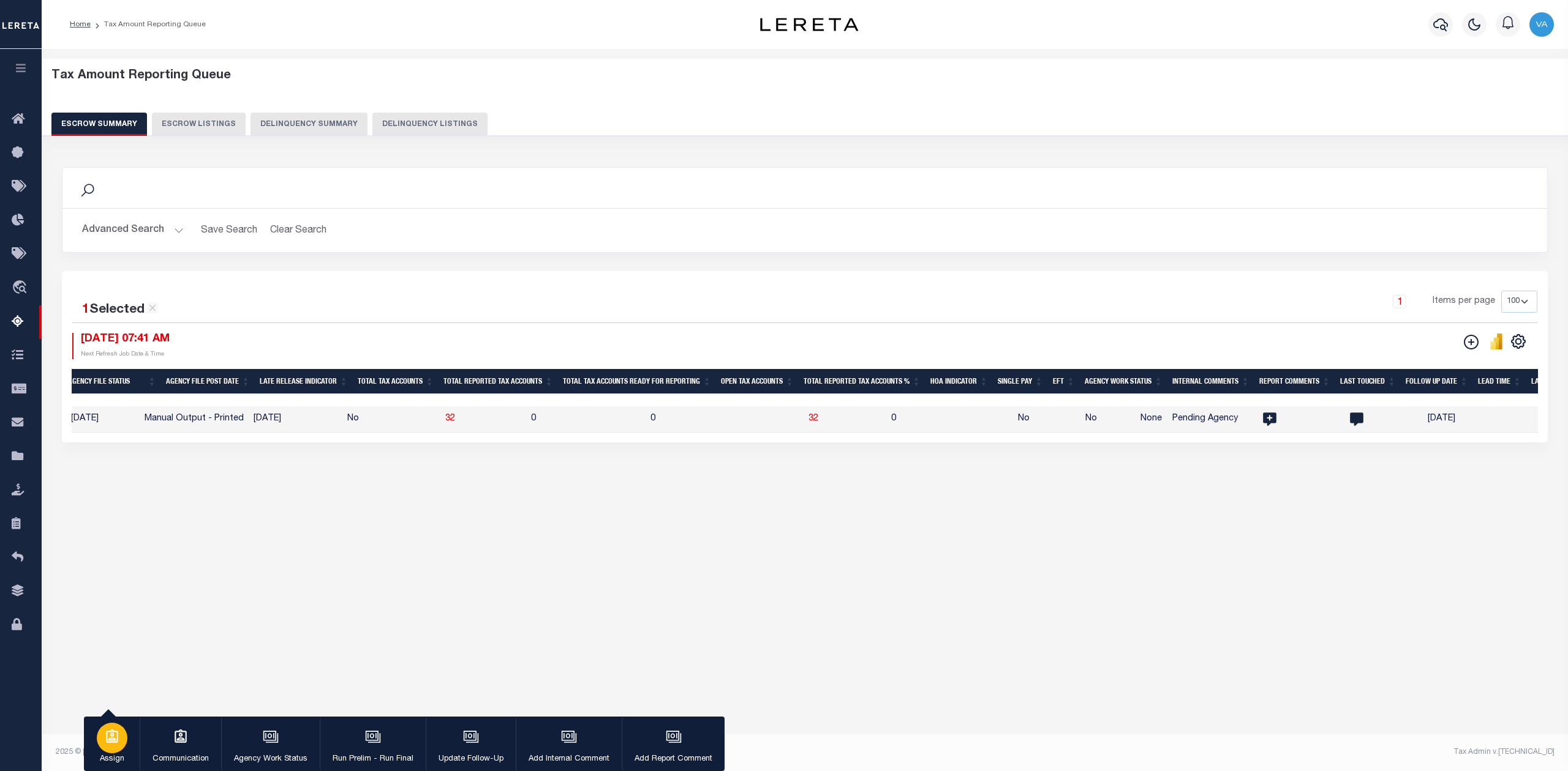
click at [119, 752] on div "button" at bounding box center [112, 738] width 30 height 30
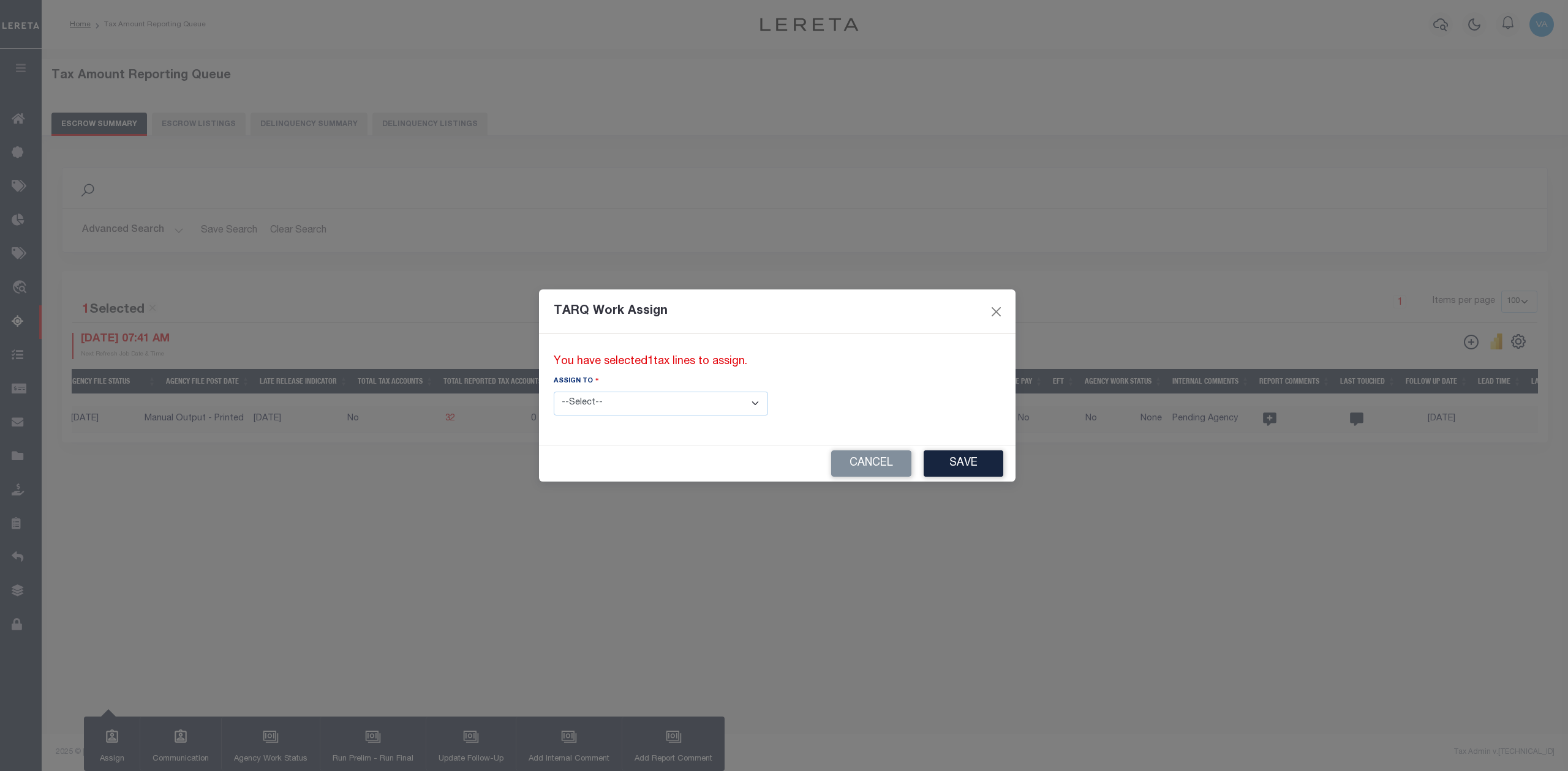
click at [591, 402] on select "--Select-- --Unassigned-- --Unassigned-- Abdul Muzain Adhikary Rinki Agustin Fe…" at bounding box center [661, 404] width 214 height 24
select select "Vamsi Kalikiri"
click at [554, 392] on select "--Select-- --Unassigned-- --Unassigned-- Abdul Muzain Adhikary Rinki Agustin Fe…" at bounding box center [661, 404] width 214 height 24
click at [923, 469] on button "Save" at bounding box center [963, 464] width 80 height 26
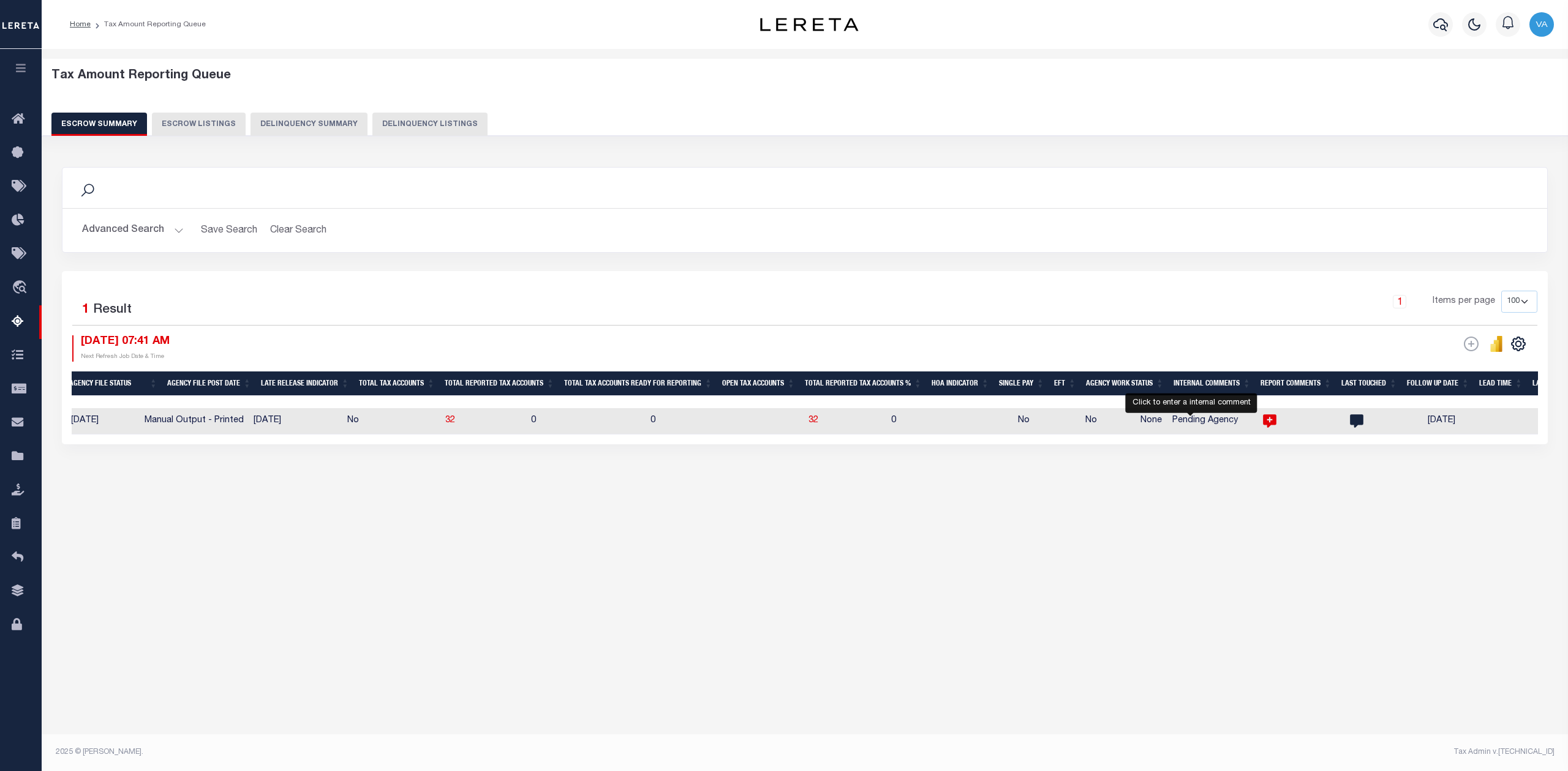
click at [1263, 423] on icon at bounding box center [1270, 421] width 13 height 13
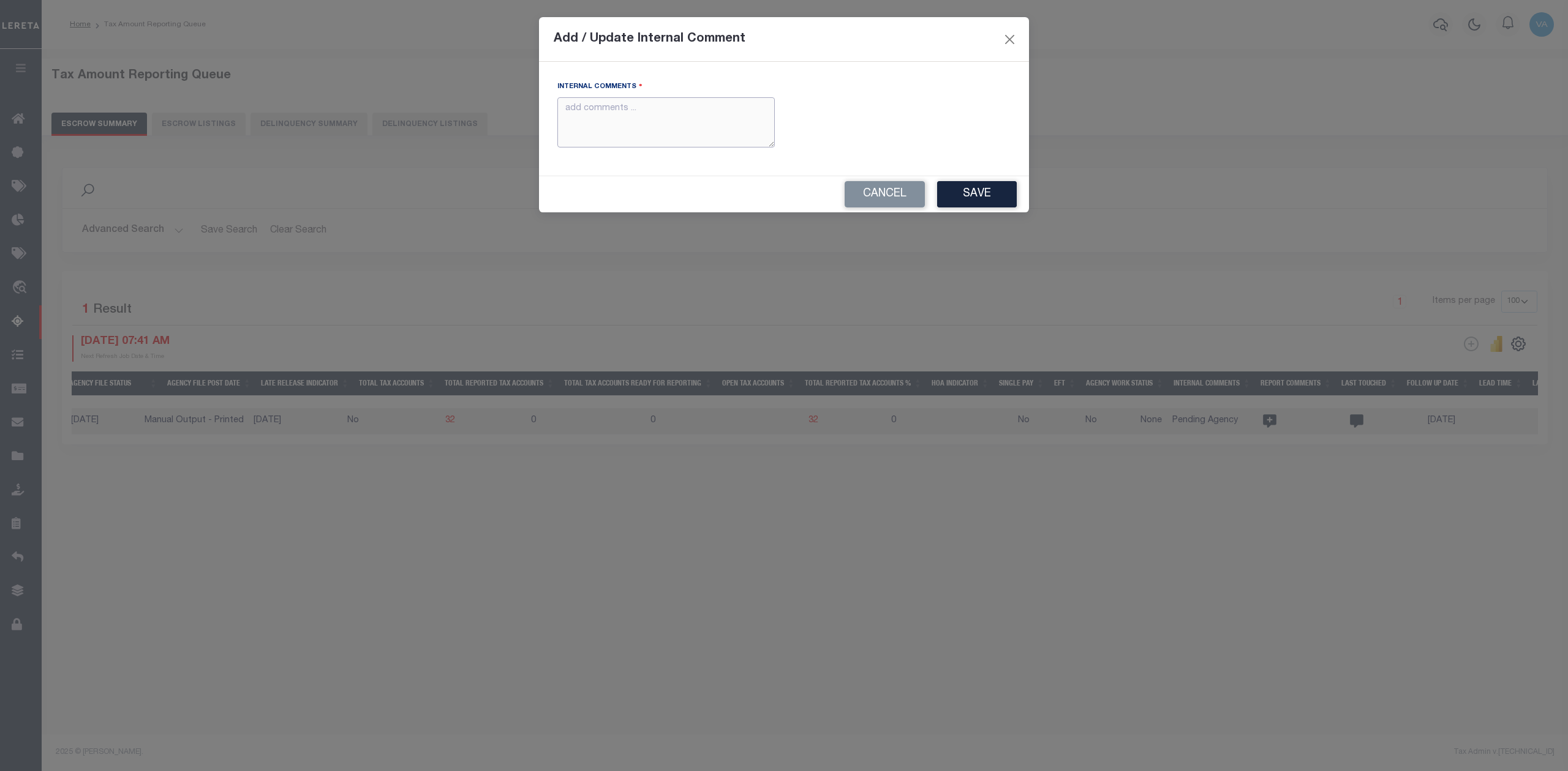
click at [734, 114] on textarea "Internal Comments" at bounding box center [665, 123] width 217 height 51
paste textarea "For TX state 2025 amounts are updated in November"
type textarea "For TX state 2025 amounts are updated in November"
click at [981, 200] on button "Save" at bounding box center [977, 195] width 80 height 26
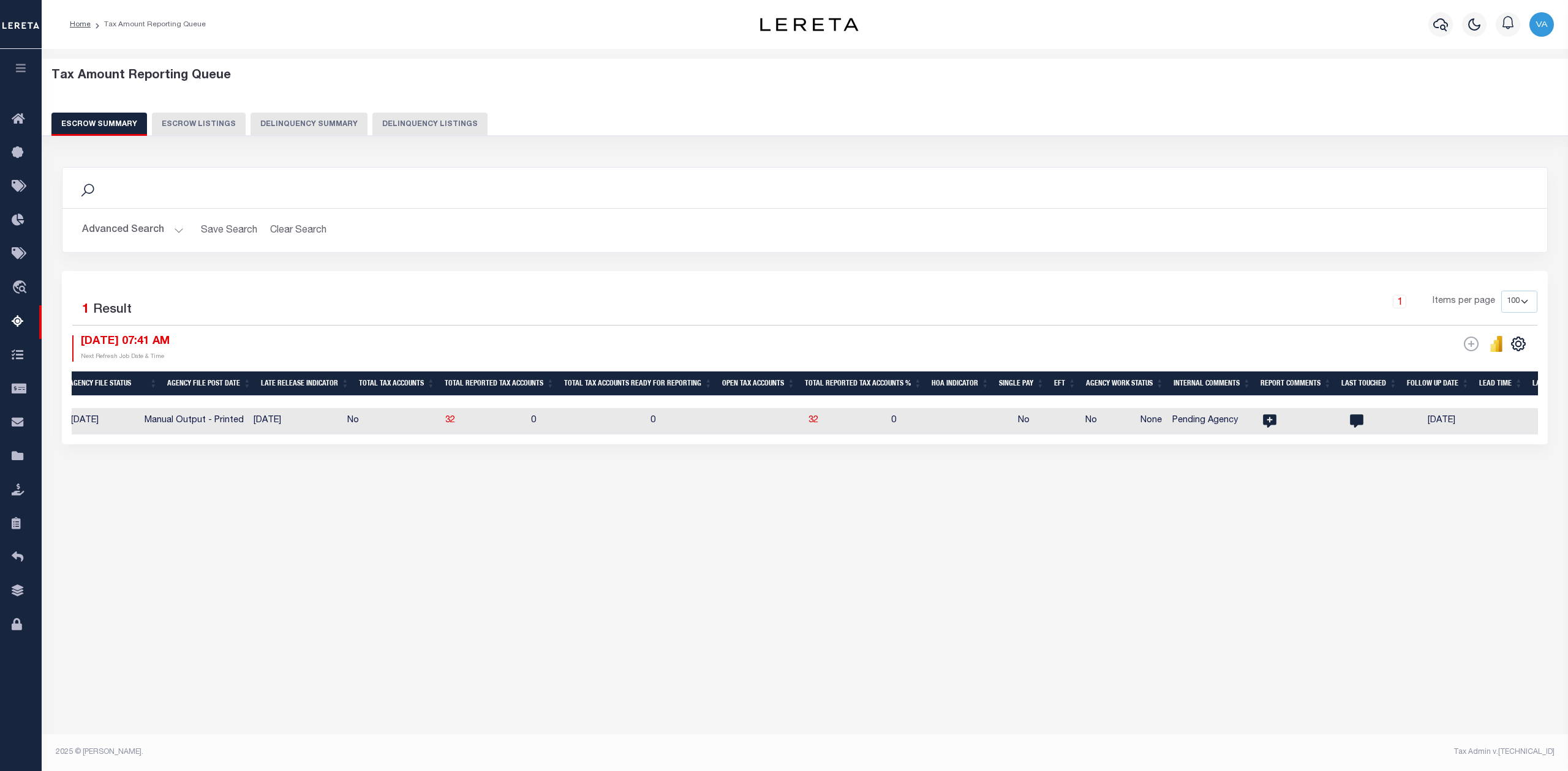
click at [170, 231] on button "Advanced Search" at bounding box center [133, 230] width 102 height 24
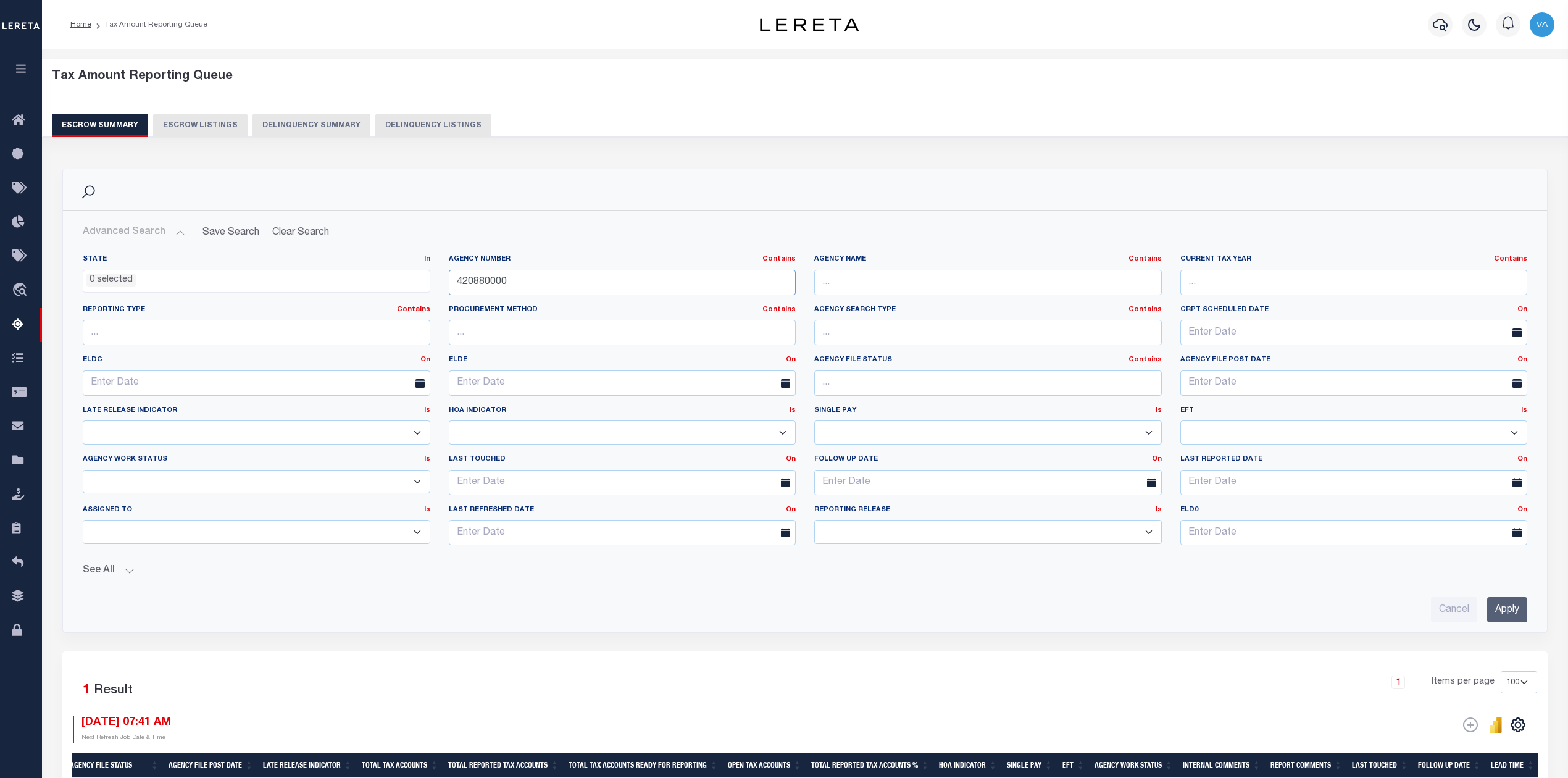
drag, startPoint x: 509, startPoint y: 283, endPoint x: 426, endPoint y: 283, distance: 83.0
click at [426, 283] on div "State In In AK AL AR AZ CA CO CT DC DE FL GA GU HI IA ID IL IN KS KY LA MA MD M…" at bounding box center [804, 405] width 1463 height 301
paste input "39033"
type input "390330000"
click at [1505, 618] on input "Apply" at bounding box center [1507, 610] width 40 height 25
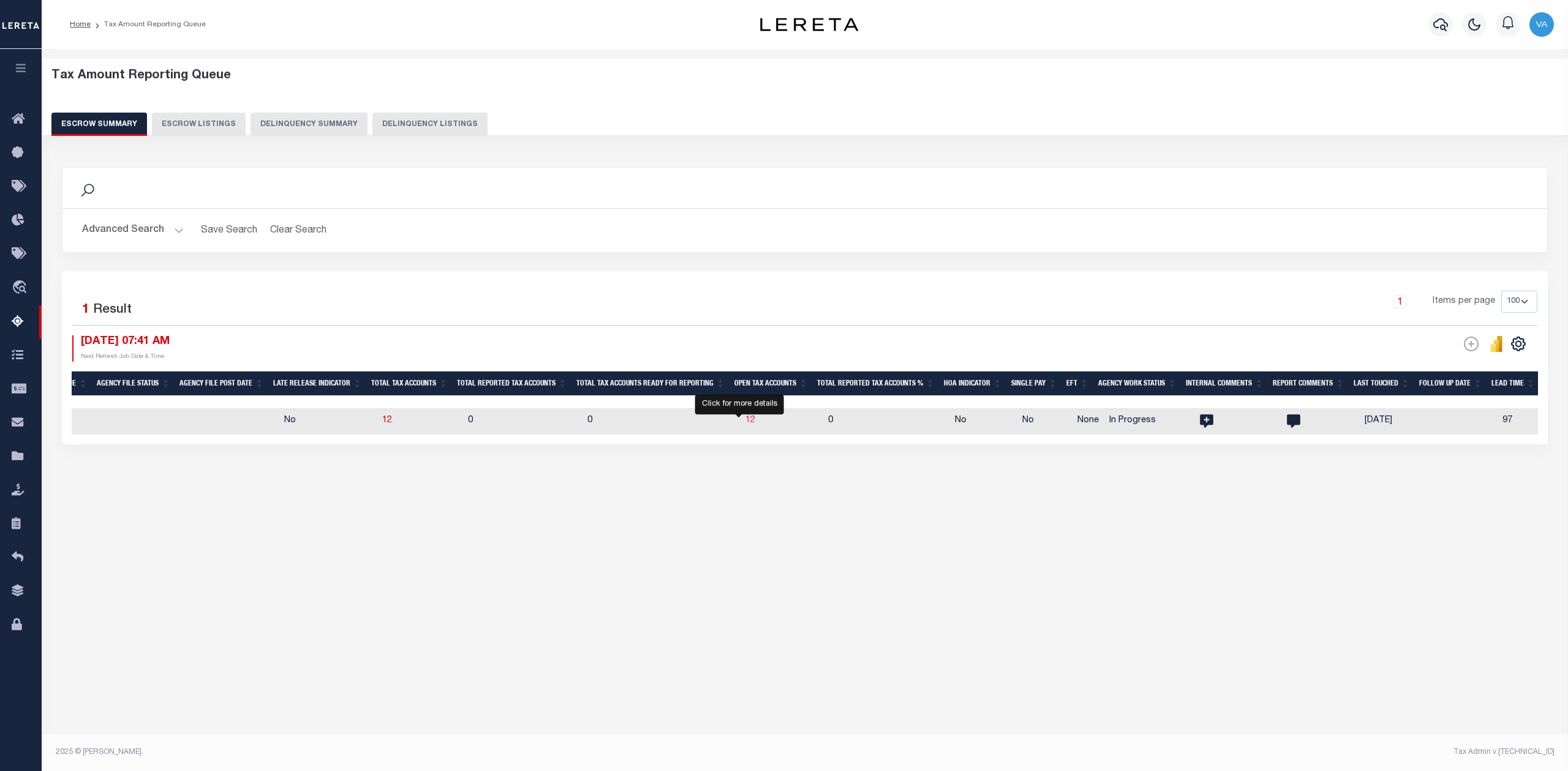
click at [745, 421] on span "12" at bounding box center [750, 420] width 10 height 9
select select "100"
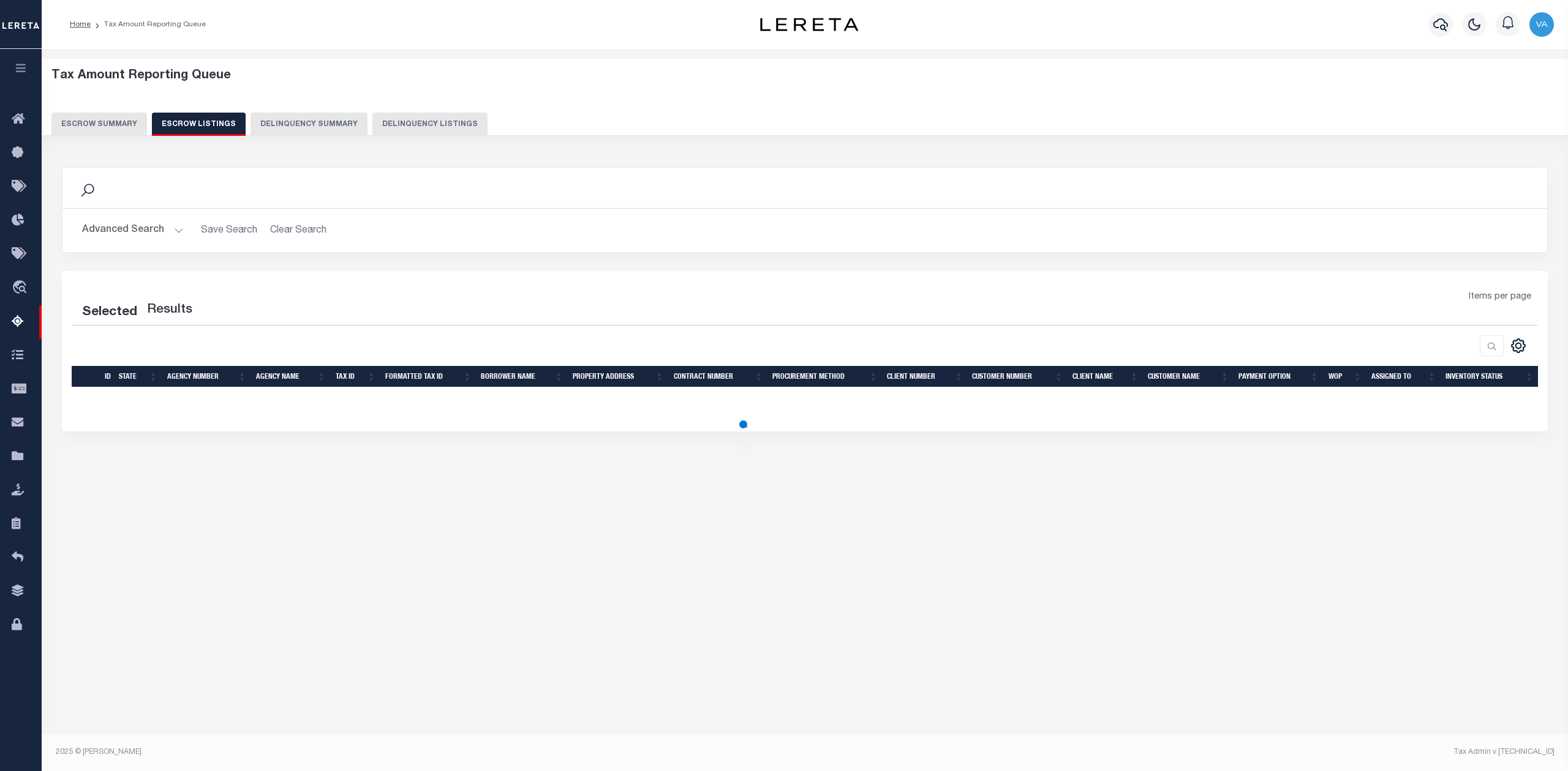
select select "100"
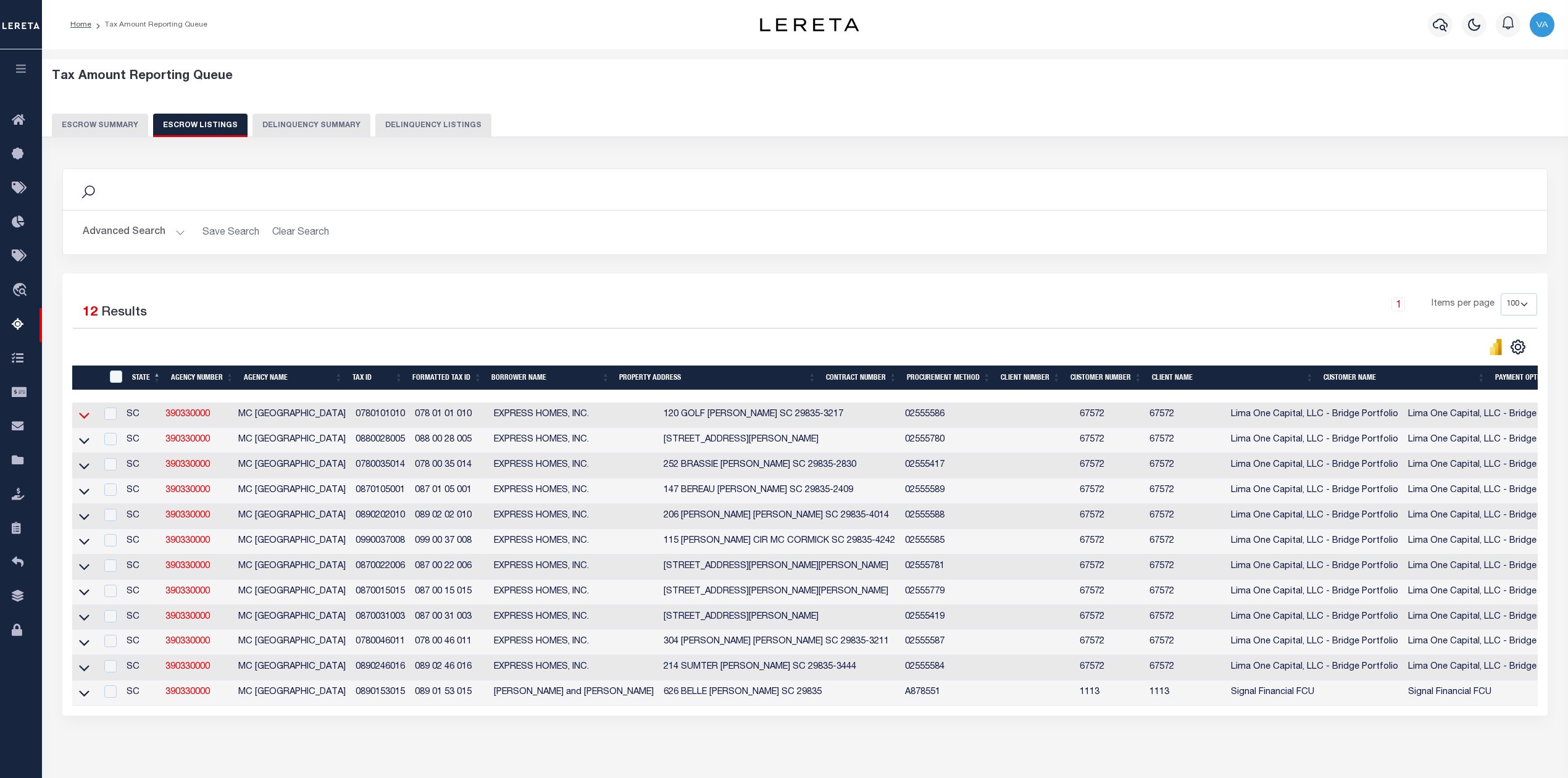
click at [82, 419] on icon at bounding box center [84, 416] width 11 height 6
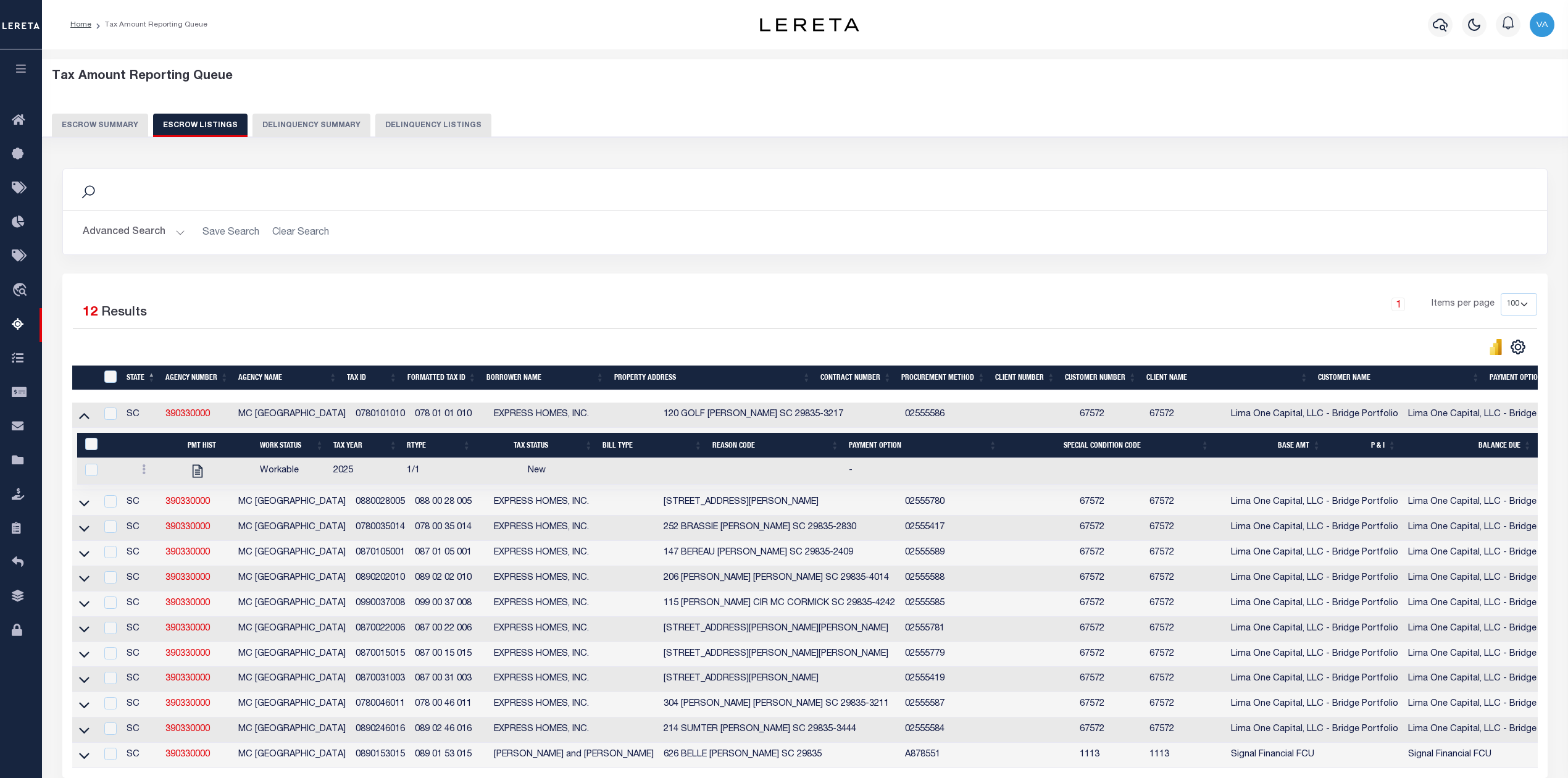
click at [917, 304] on div "1 Items per page 10 25 50 100 500" at bounding box center [991, 309] width 1094 height 32
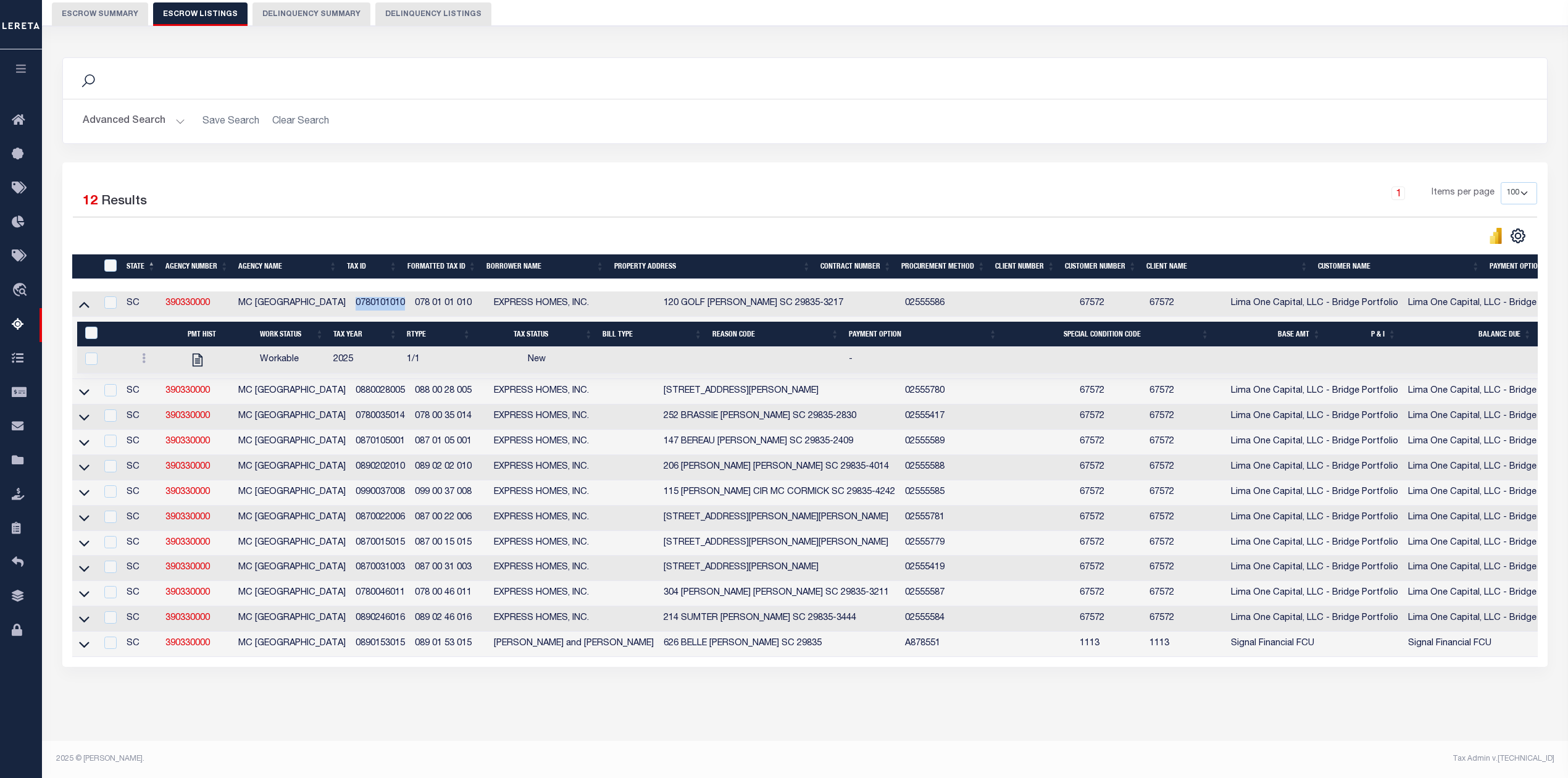
drag, startPoint x: 406, startPoint y: 282, endPoint x: 349, endPoint y: 288, distance: 57.3
click at [351, 292] on td "0780101010" at bounding box center [380, 304] width 59 height 25
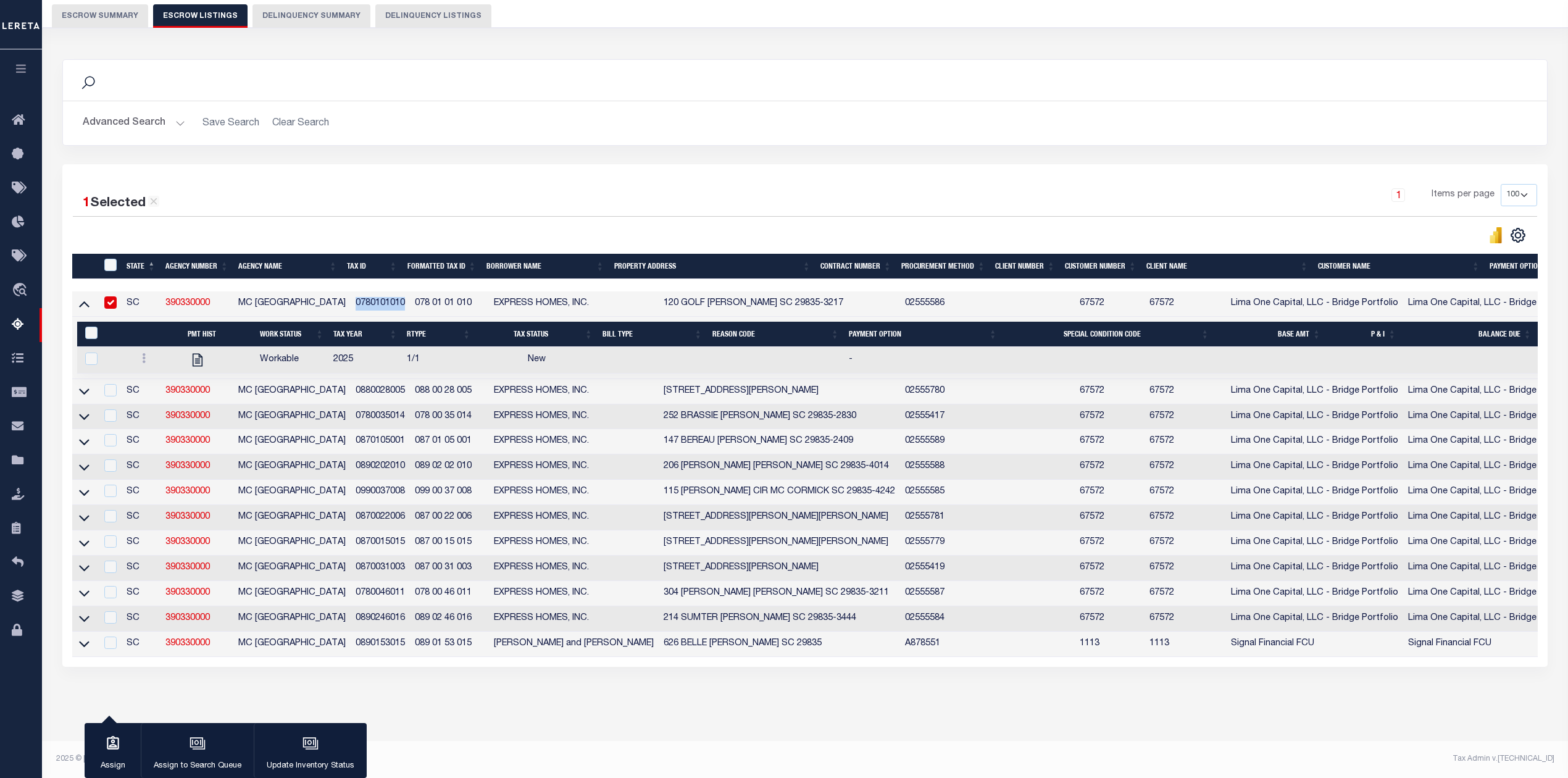
copy td "0780101010"
drag, startPoint x: 216, startPoint y: 288, endPoint x: 164, endPoint y: 293, distance: 52.2
click at [164, 293] on td "390330000" at bounding box center [197, 304] width 73 height 25
checkbox input "false"
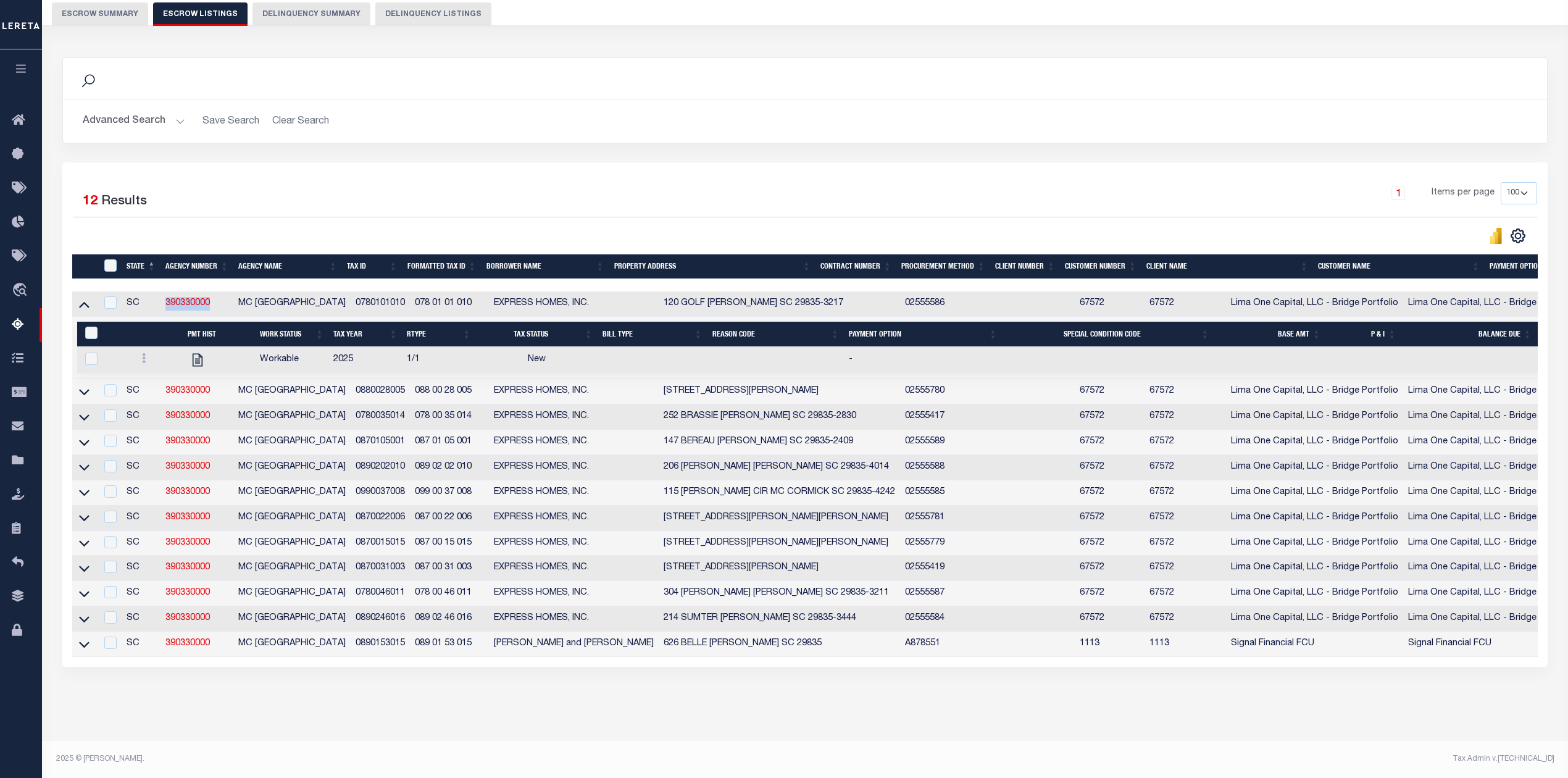
scroll to position [132, 0]
copy link "390330000"
drag, startPoint x: 341, startPoint y: 376, endPoint x: 228, endPoint y: 375, distance: 113.0
click at [228, 379] on tr "SC 390330000 MC CORMICK COUNTY 0880028005 088 00 28 005 EXPRESS HOMES, INC. 210…" at bounding box center [950, 392] width 1756 height 25
copy tr "MC [GEOGRAPHIC_DATA]"
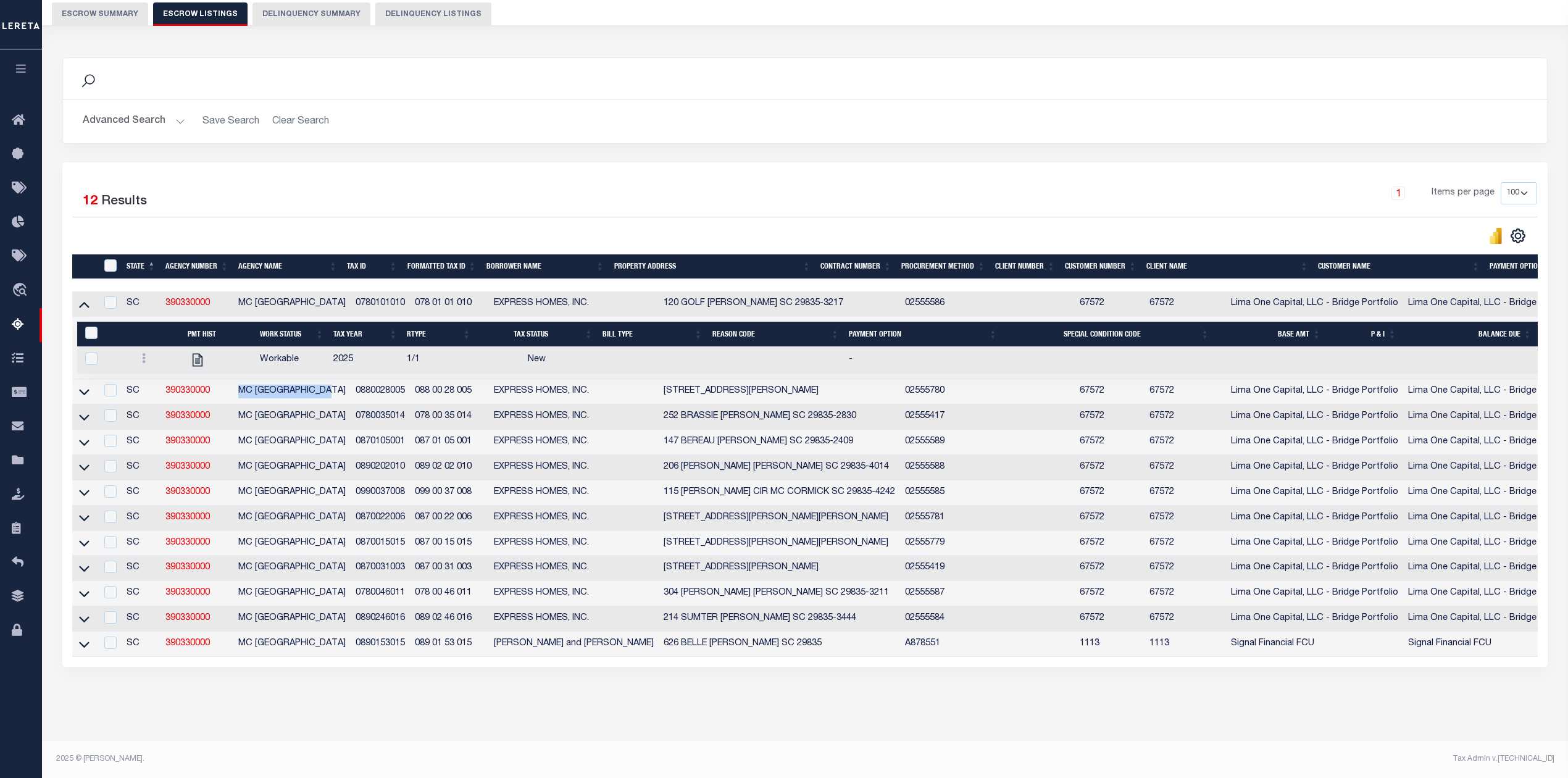
drag, startPoint x: 404, startPoint y: 373, endPoint x: 345, endPoint y: 372, distance: 59.0
click at [345, 379] on tr "SC 390330000 MC CORMICK COUNTY 0880028005 088 00 28 005 EXPRESS HOMES, INC. 210…" at bounding box center [950, 392] width 1756 height 25
copy tr "0880028005"
drag, startPoint x: 402, startPoint y: 400, endPoint x: 341, endPoint y: 401, distance: 61.0
click at [341, 405] on tr "SC 390330000 MC CORMICK COUNTY 0780035014 078 00 35 014 EXPRESS HOMES, INC. 252…" at bounding box center [950, 417] width 1756 height 25
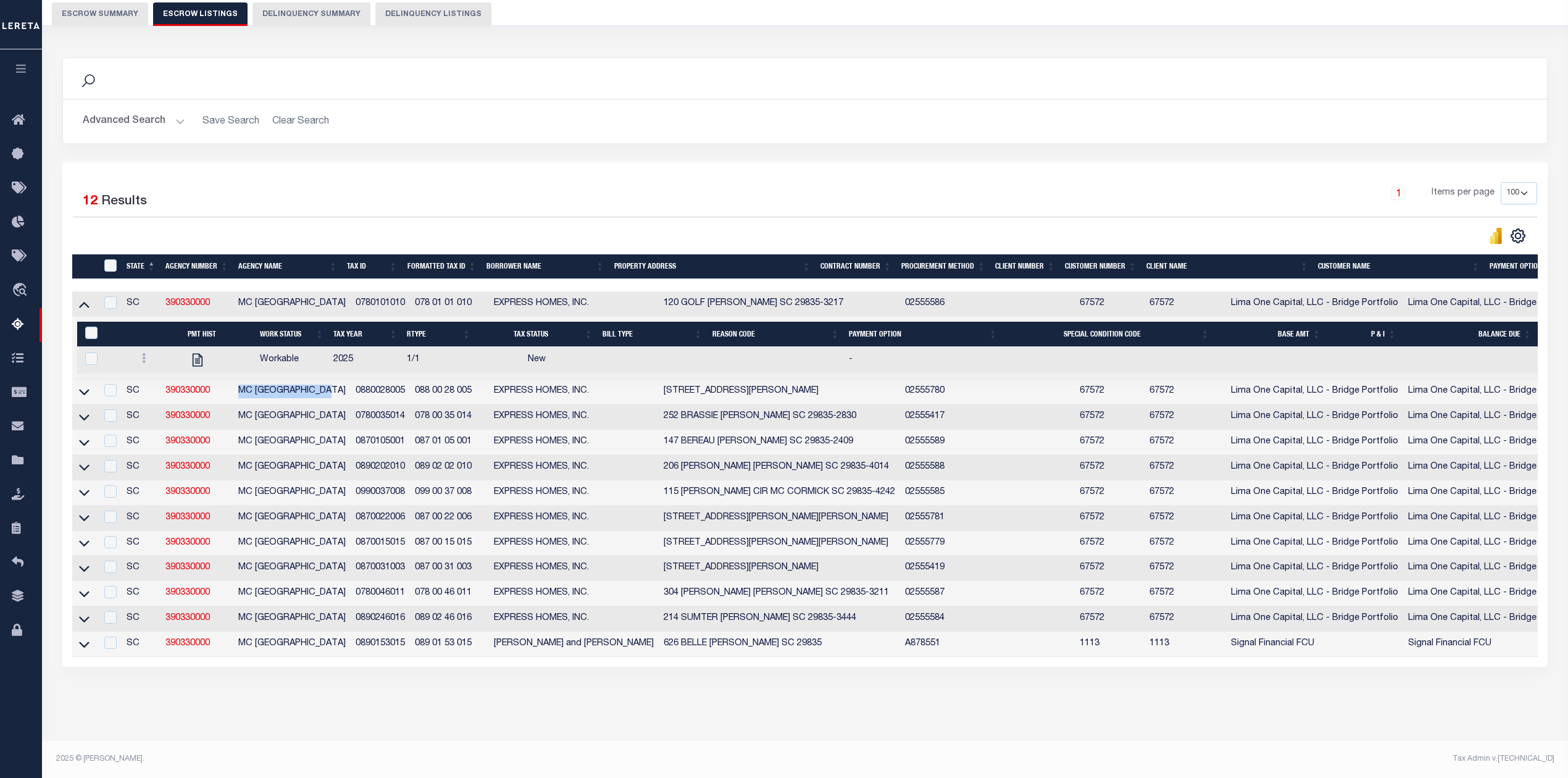
copy tr "0780035014"
drag, startPoint x: 403, startPoint y: 425, endPoint x: 349, endPoint y: 425, distance: 54.0
click at [351, 430] on td "0870105001" at bounding box center [380, 443] width 59 height 25
checkbox input "true"
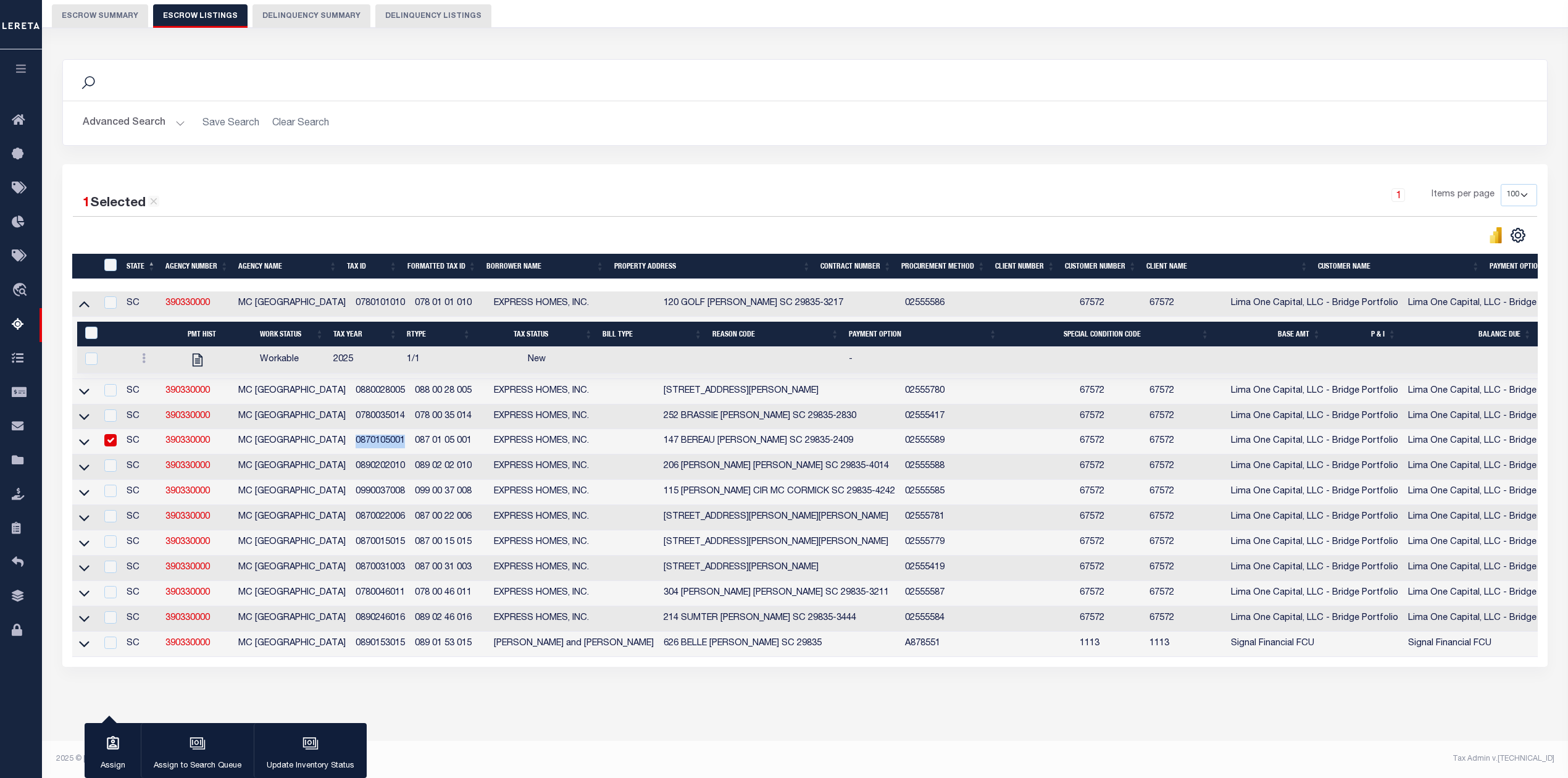
copy td "0870105001"
drag, startPoint x: 404, startPoint y: 451, endPoint x: 344, endPoint y: 453, distance: 60.0
click at [344, 455] on tr "SC 390330000 MC CORMICK COUNTY 0890202010 089 02 02 010 EXPRESS HOMES, INC. 206…" at bounding box center [950, 467] width 1756 height 25
copy tr "0890202010"
drag, startPoint x: 407, startPoint y: 477, endPoint x: 354, endPoint y: 485, distance: 53.6
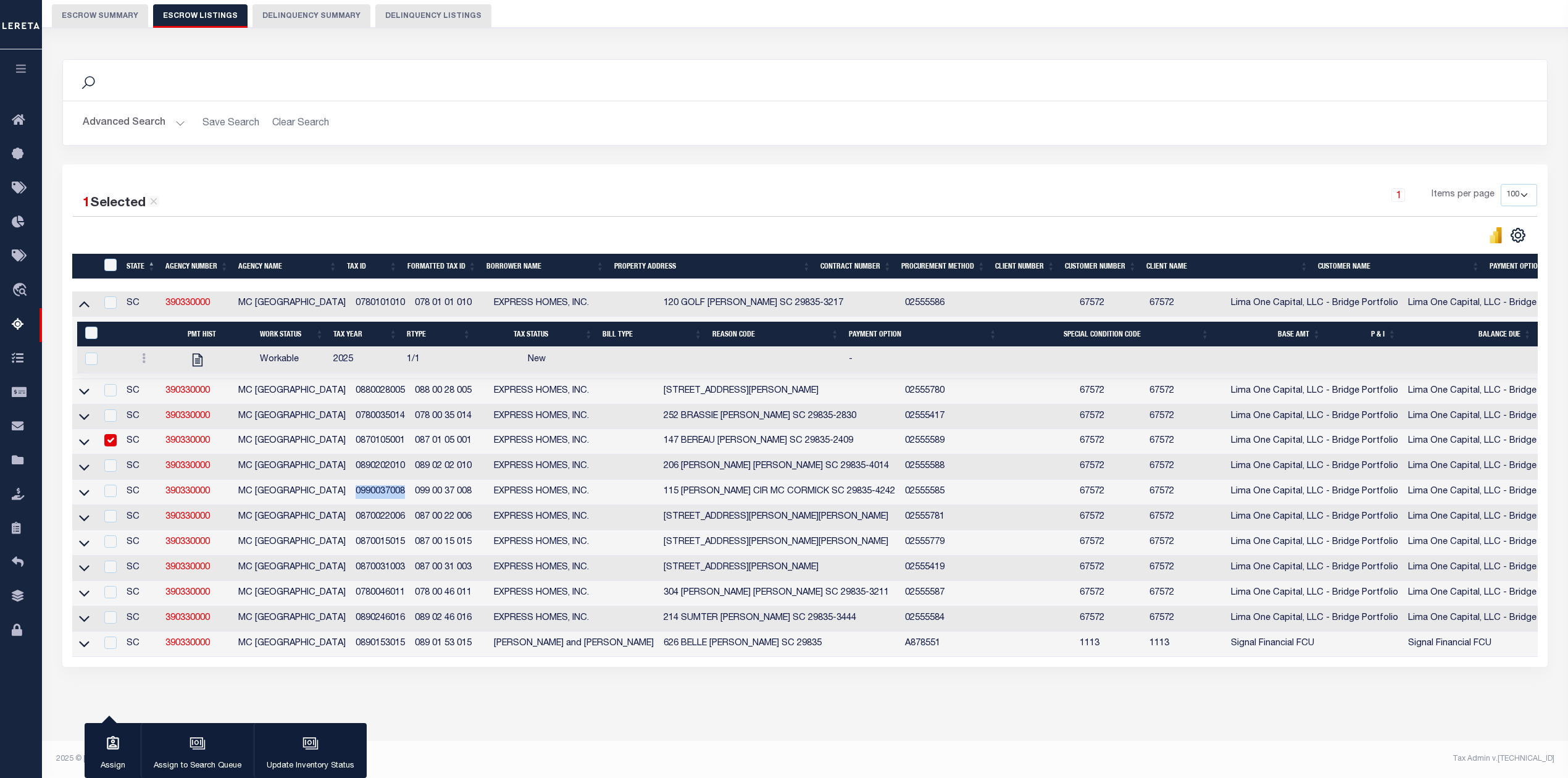
click at [354, 485] on td "0990037008" at bounding box center [380, 492] width 59 height 25
checkbox input "true"
drag, startPoint x: 408, startPoint y: 504, endPoint x: 351, endPoint y: 510, distance: 57.3
click at [351, 510] on tr "SC 390330000 MC CORMICK COUNTY 0870022006 087 00 22 006 EXPRESS HOMES, INC. 212…" at bounding box center [950, 518] width 1756 height 25
drag, startPoint x: 403, startPoint y: 534, endPoint x: 351, endPoint y: 540, distance: 52.3
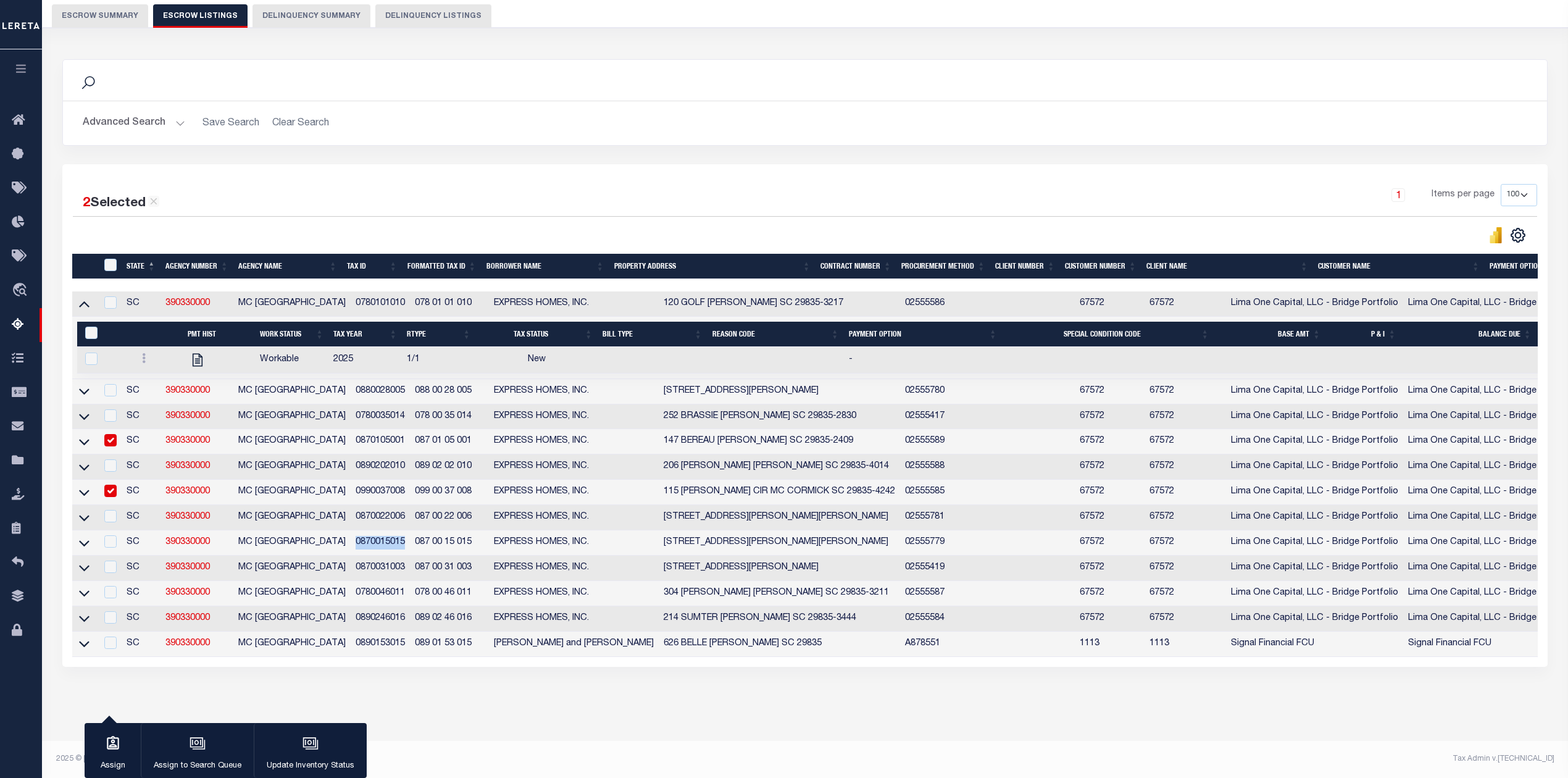
click at [351, 540] on td "0870015015" at bounding box center [380, 543] width 59 height 25
checkbox input "true"
drag, startPoint x: 403, startPoint y: 562, endPoint x: 356, endPoint y: 562, distance: 47.0
click at [356, 562] on td "0870031003" at bounding box center [380, 568] width 59 height 25
checkbox input "true"
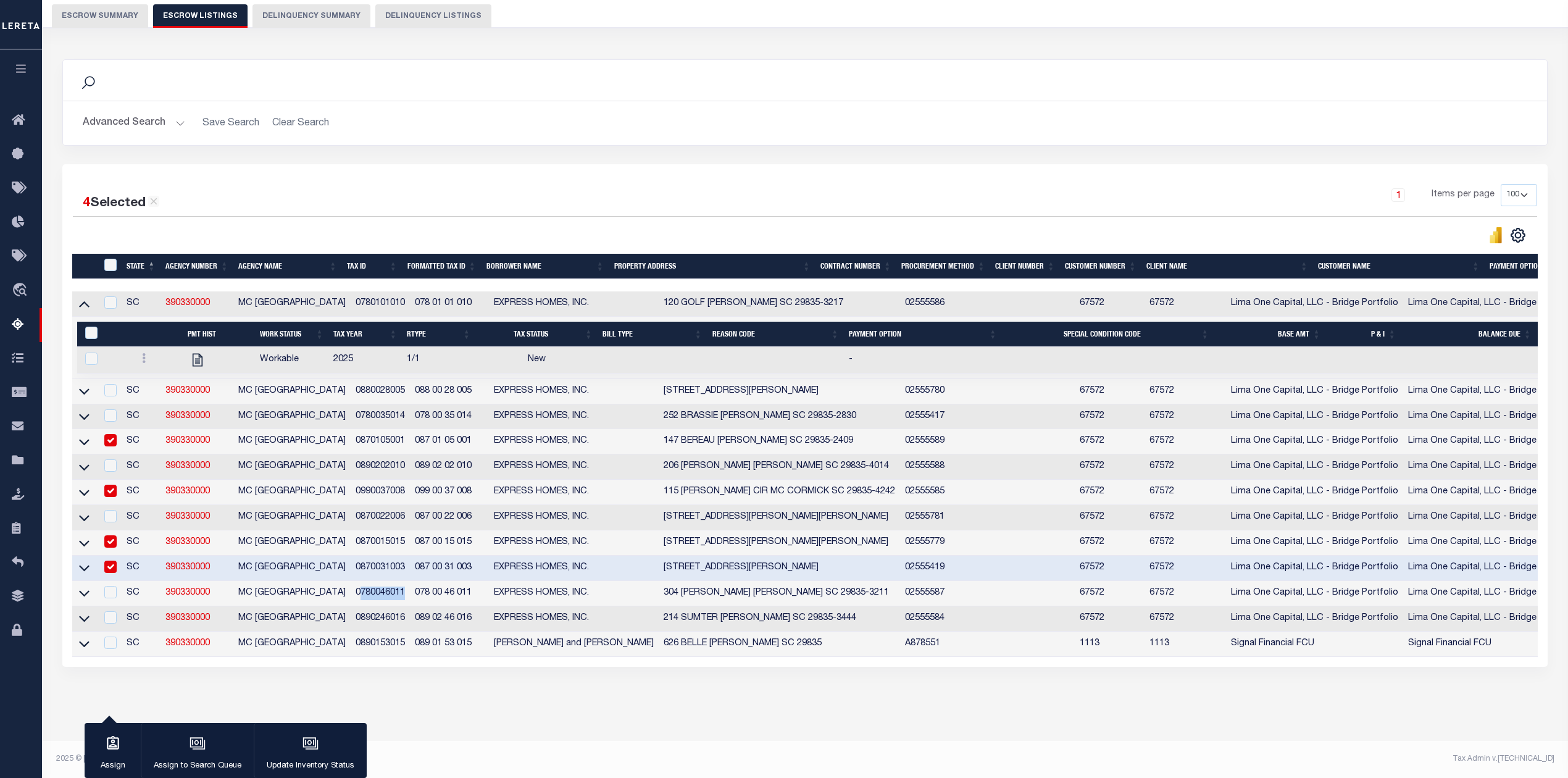
drag, startPoint x: 406, startPoint y: 584, endPoint x: 357, endPoint y: 588, distance: 49.2
click at [357, 588] on td "0780046011" at bounding box center [380, 594] width 59 height 25
checkbox input "true"
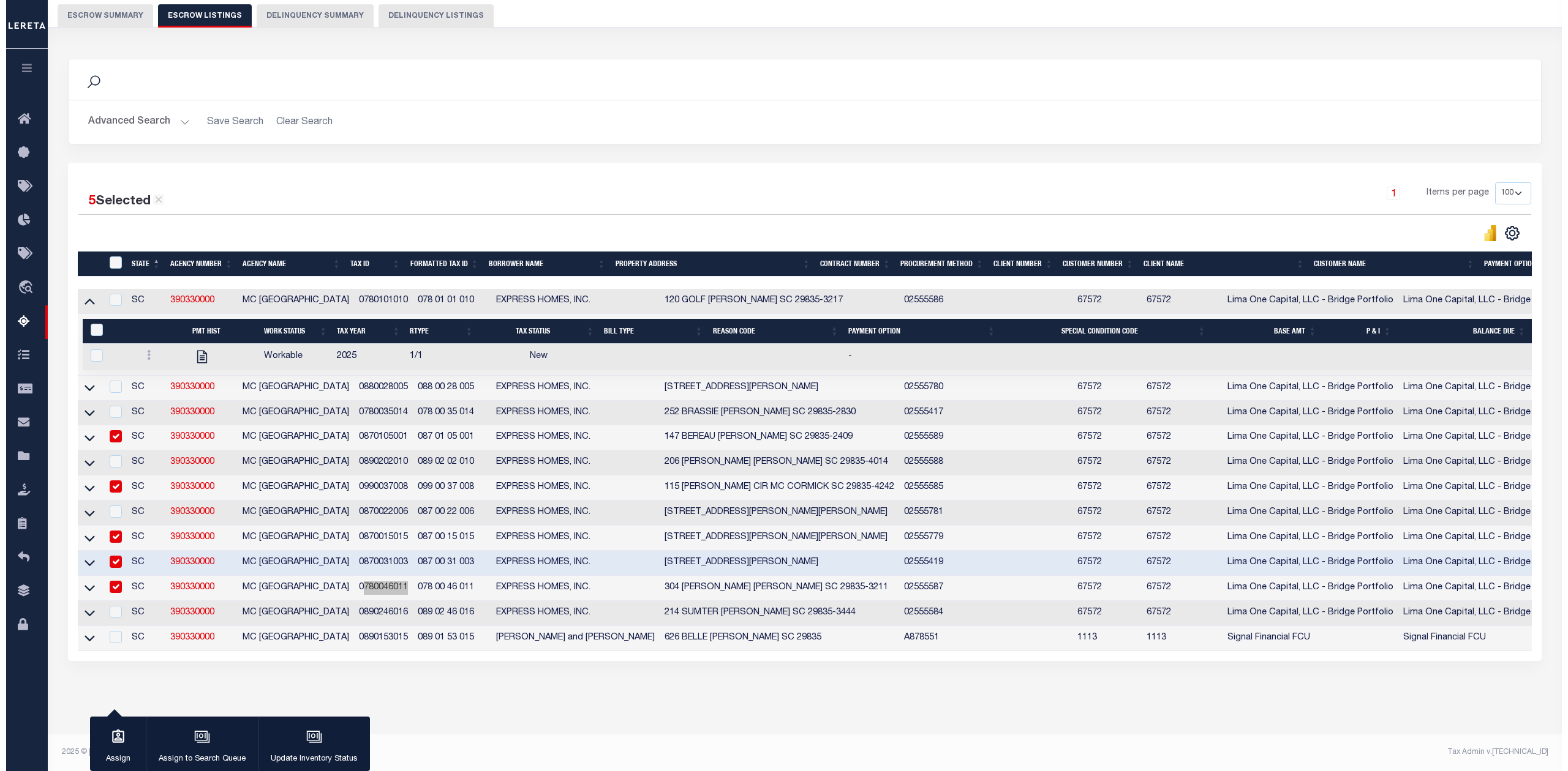
scroll to position [0, 0]
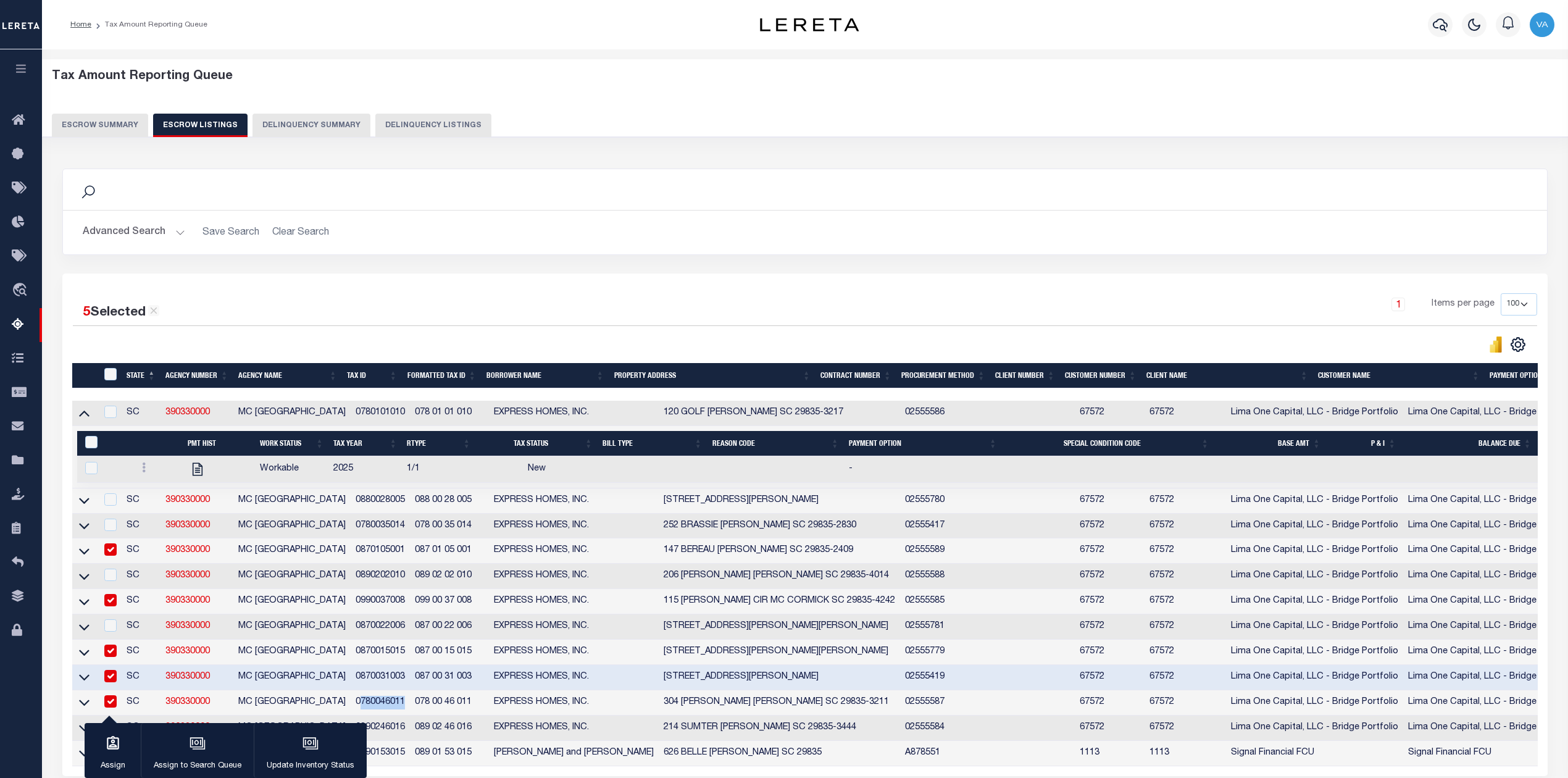
click at [117, 119] on button "Escrow Summary" at bounding box center [100, 125] width 96 height 23
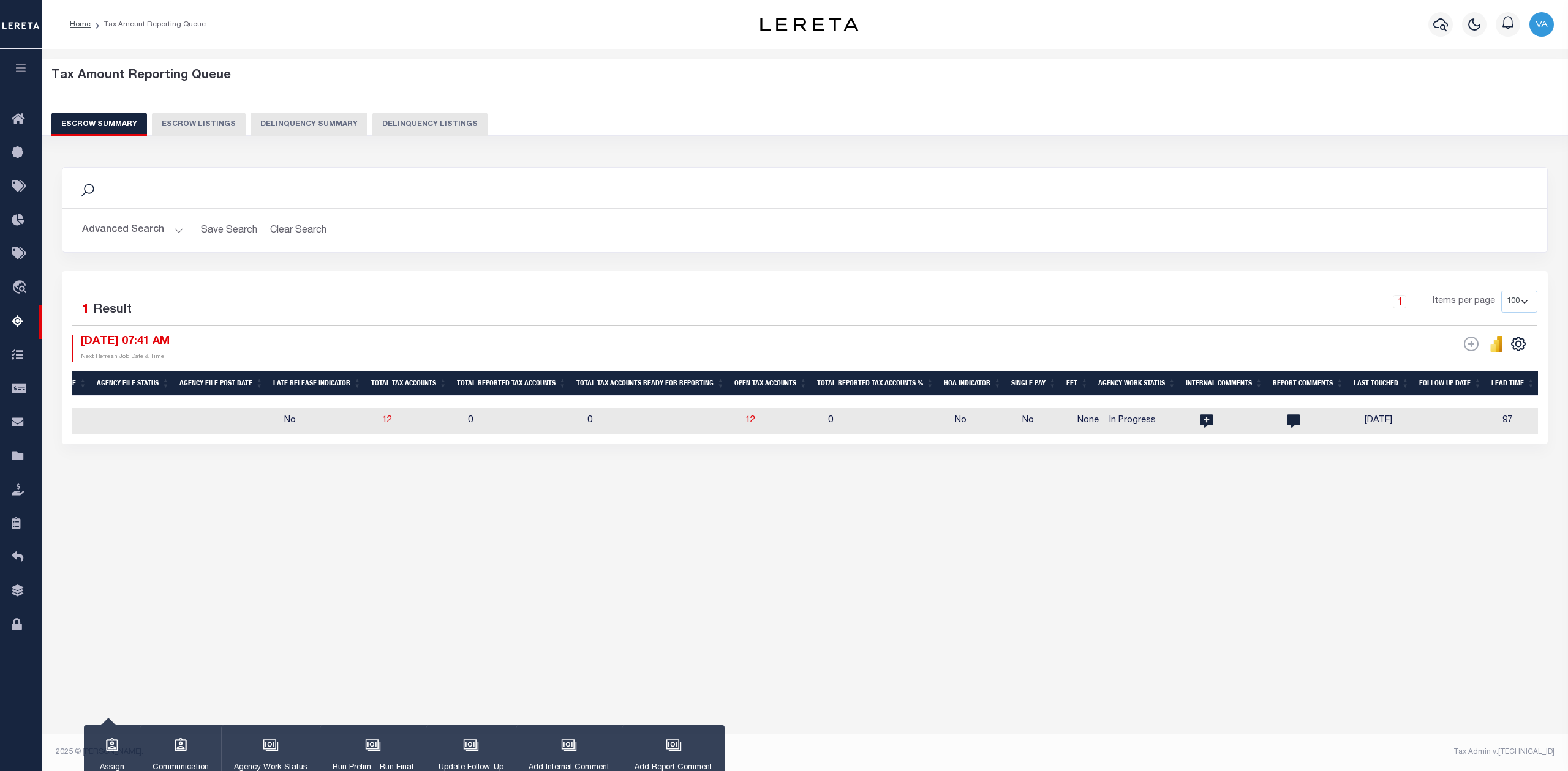
click at [865, 429] on td "0" at bounding box center [886, 421] width 127 height 26
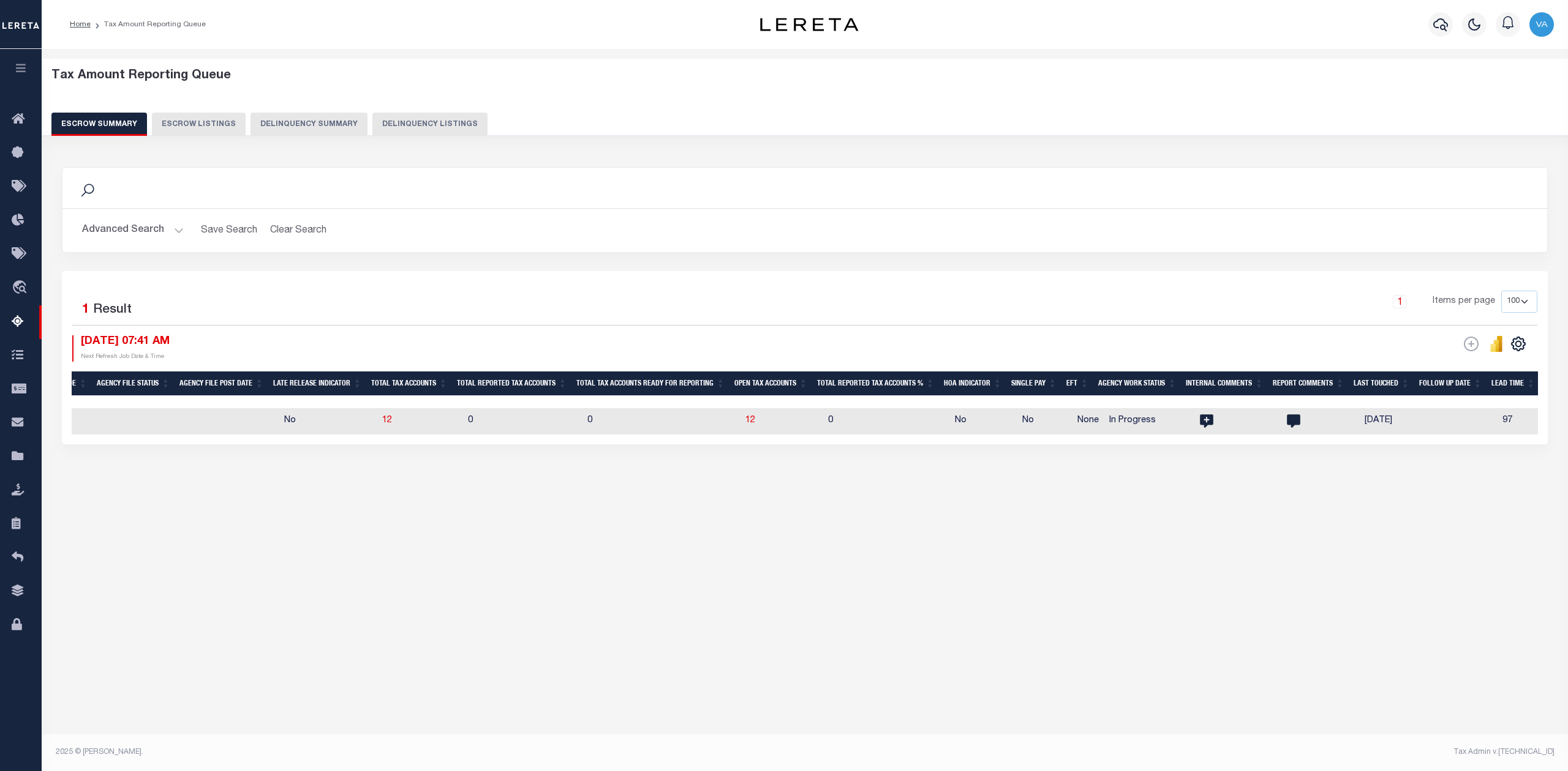
checkbox input "true"
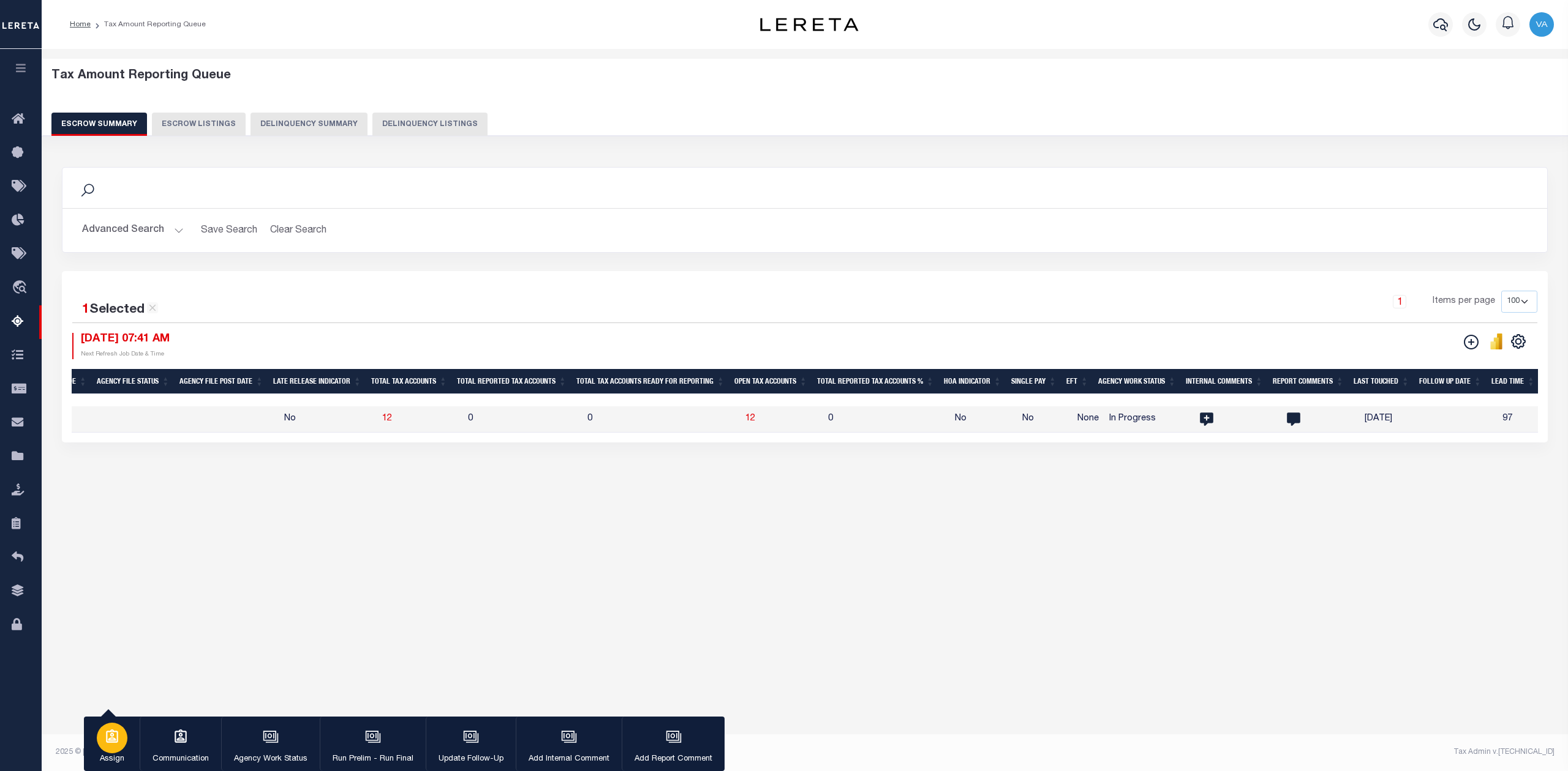
click at [132, 749] on button "Assign" at bounding box center [112, 745] width 55 height 55
select select "SreeVenkat Chandrashekar"
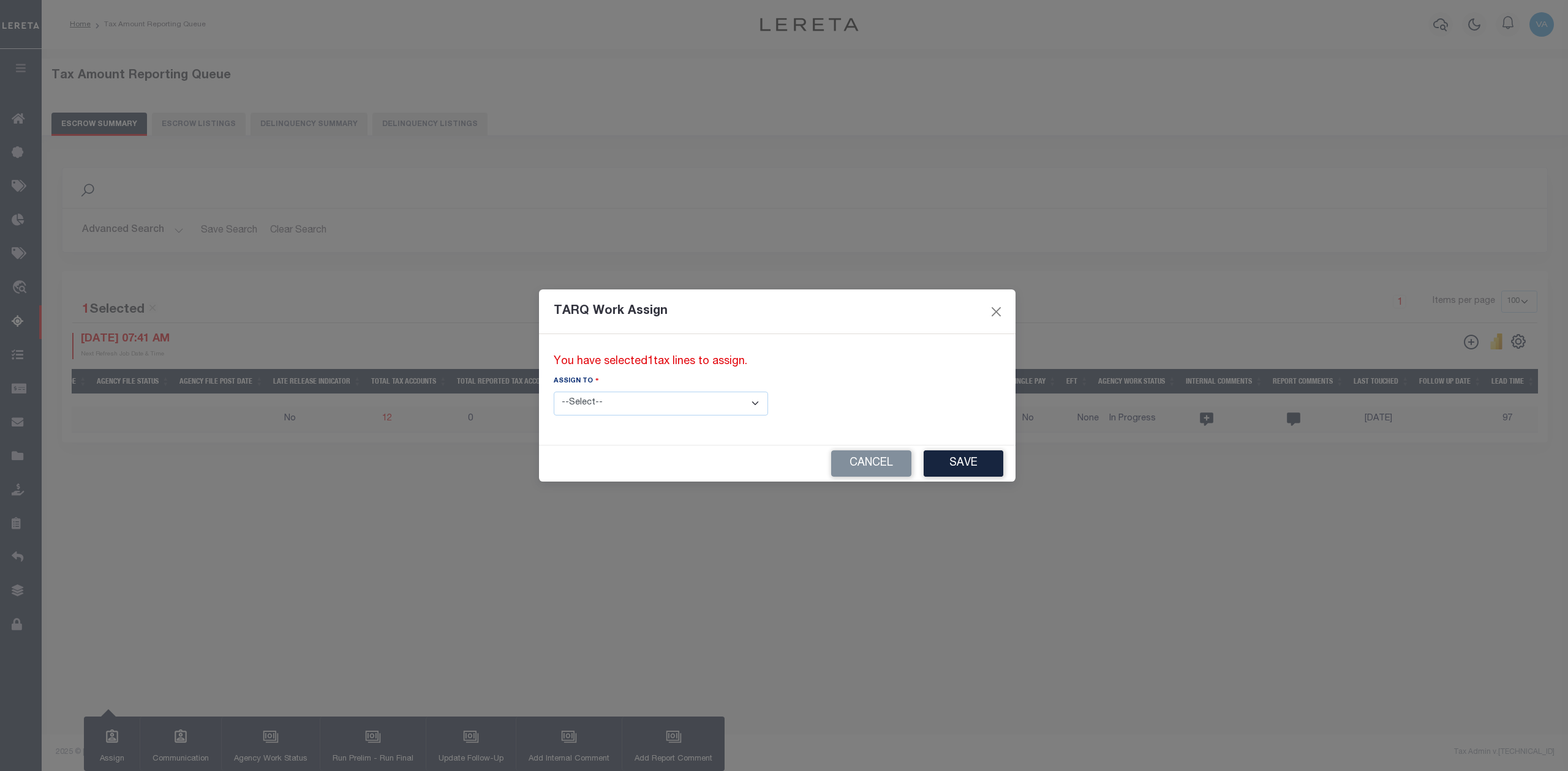
click at [655, 412] on select "--Select-- --Unassigned-- --Unassigned-- Abdul Muzain Adhikary Rinki Agustin Fe…" at bounding box center [661, 404] width 214 height 24
click at [905, 307] on div "TARQ Work Assign" at bounding box center [777, 312] width 476 height 45
click at [989, 311] on button "Close" at bounding box center [996, 311] width 16 height 16
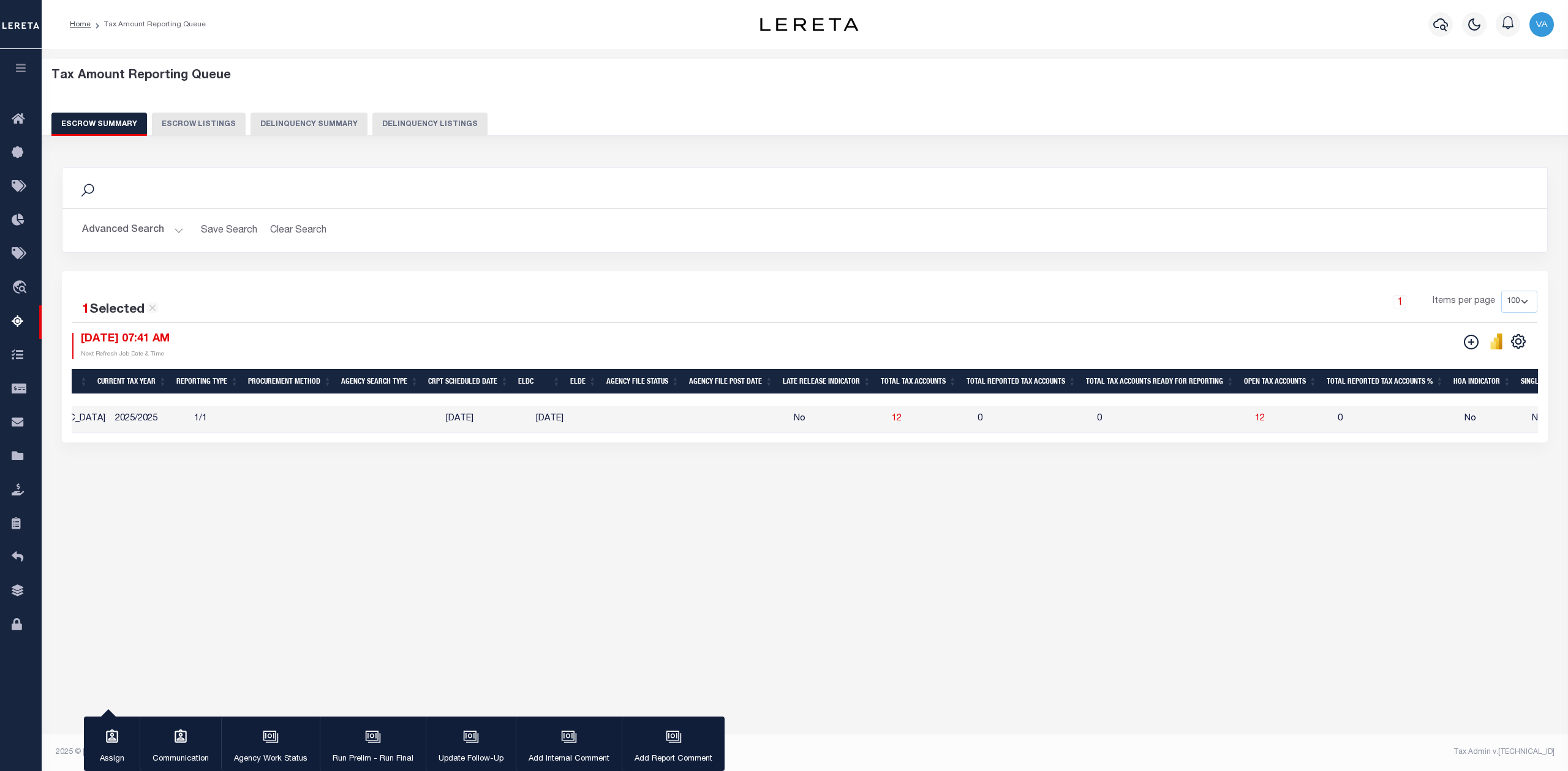
scroll to position [0, 353]
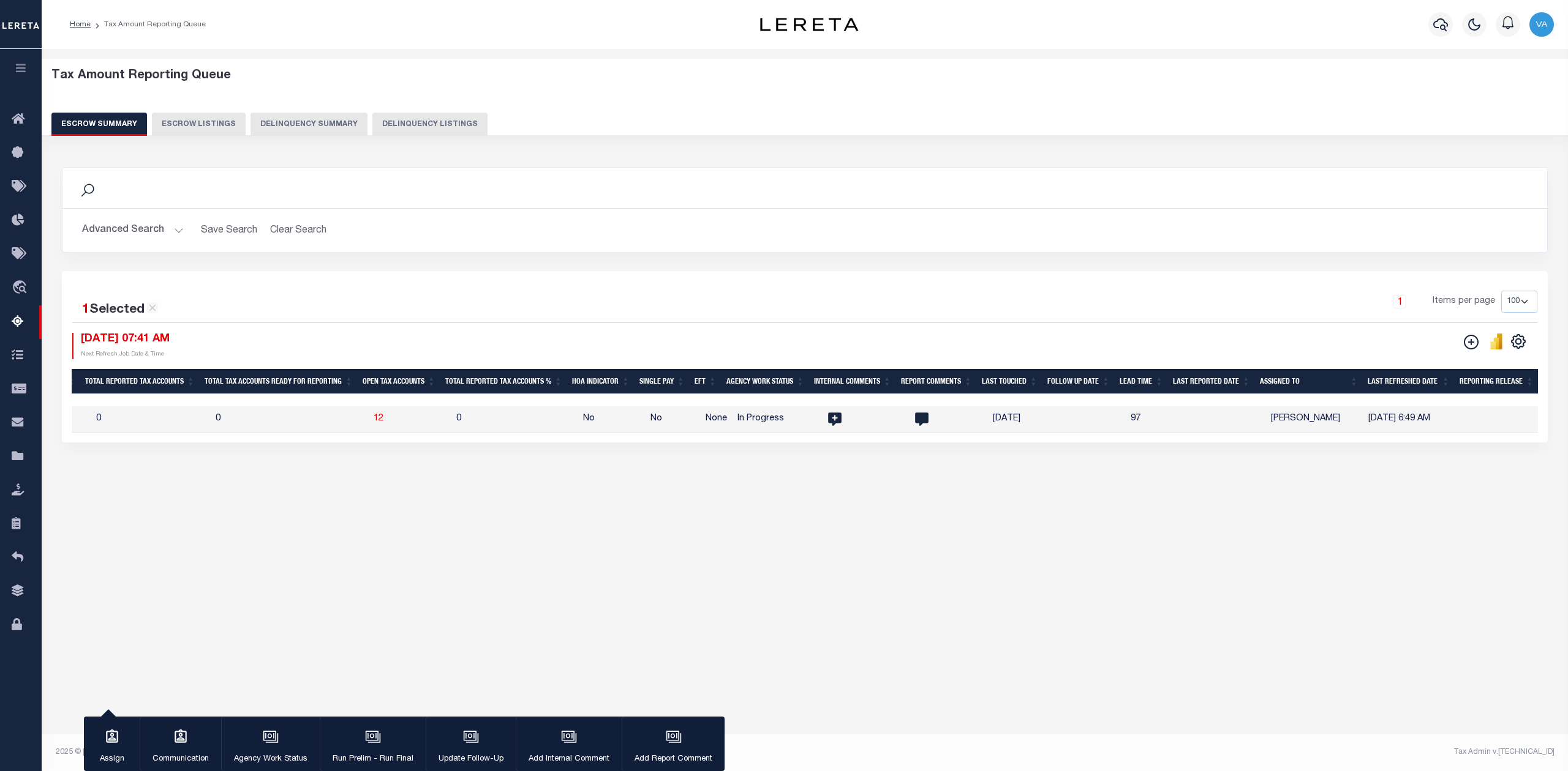
click at [1154, 479] on div "Search Advanced Search Save Search Clear Search EscrowSummaryGridWrapper_dynami…" at bounding box center [805, 317] width 1502 height 324
click at [169, 235] on button "Advanced Search" at bounding box center [133, 230] width 102 height 24
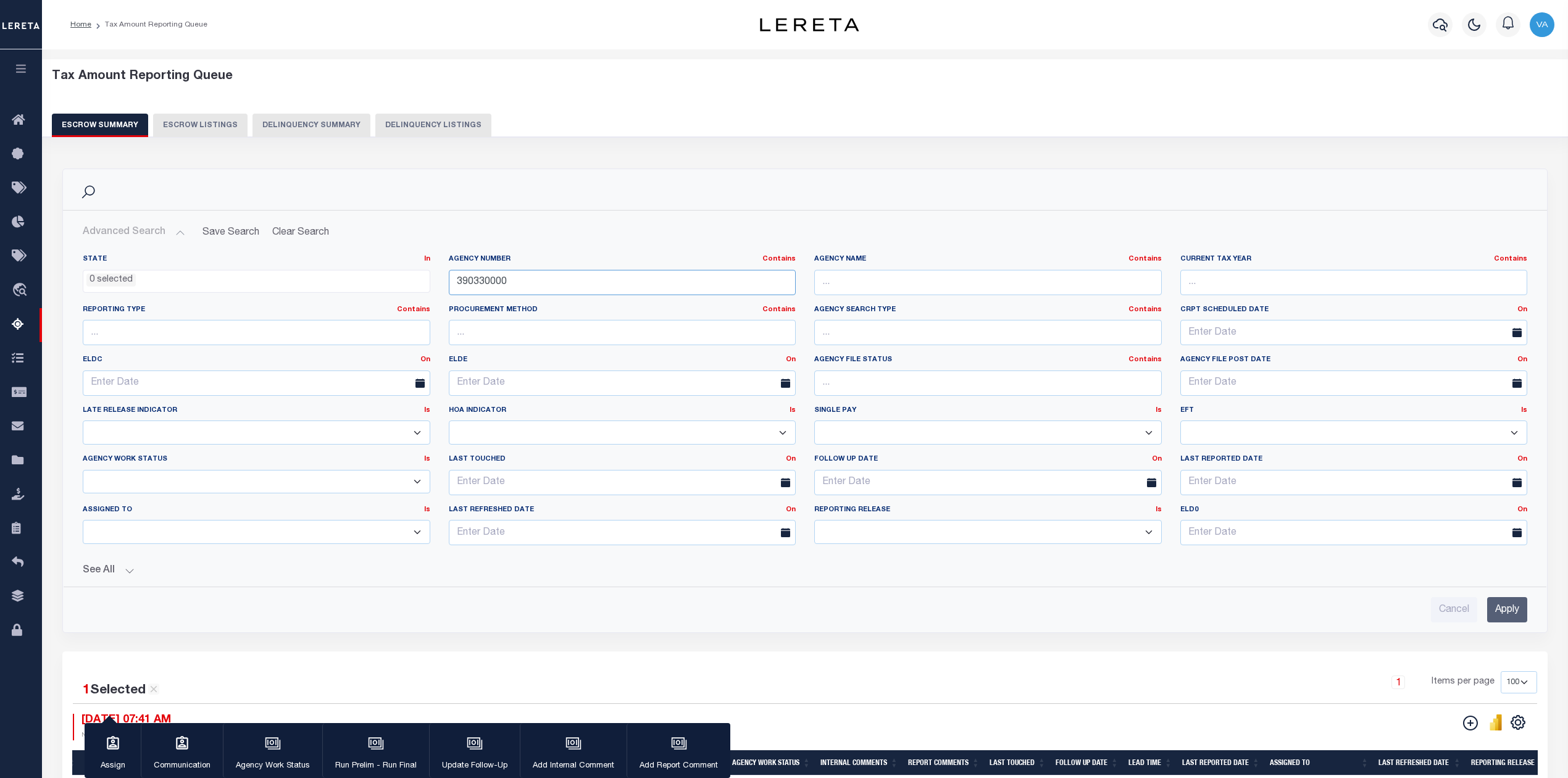
drag, startPoint x: 528, startPoint y: 286, endPoint x: 435, endPoint y: 286, distance: 93.0
click at [435, 286] on div "State In In AK AL AR AZ CA CO CT DC DE FL GA GU HI IA ID IL IN KS KY LA MA MD M…" at bounding box center [804, 405] width 1463 height 301
paste input "100090101"
click at [1500, 609] on input "Apply" at bounding box center [1507, 610] width 40 height 25
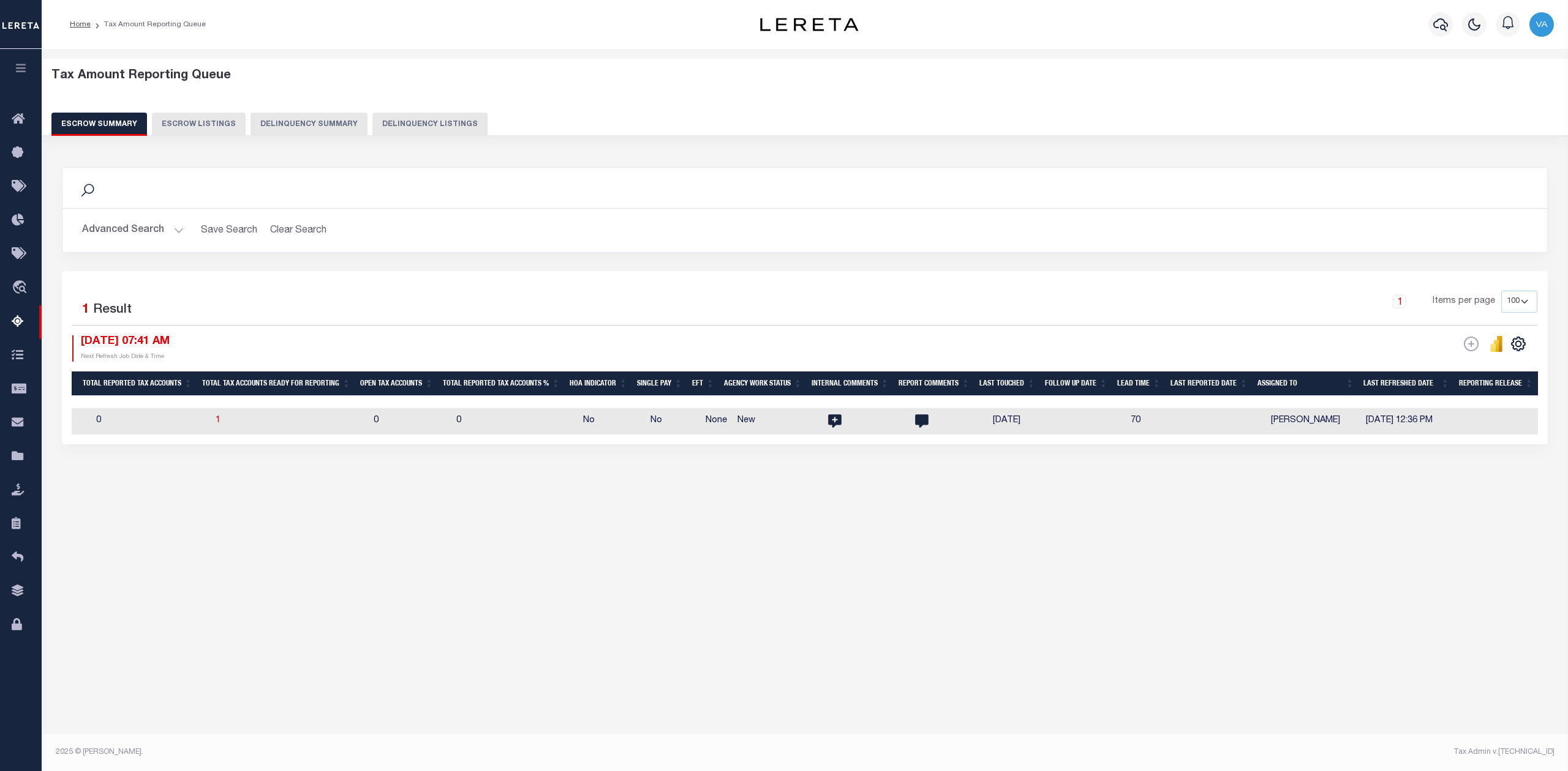
scroll to position [0, 1078]
click at [131, 226] on button "Advanced Search" at bounding box center [133, 230] width 102 height 24
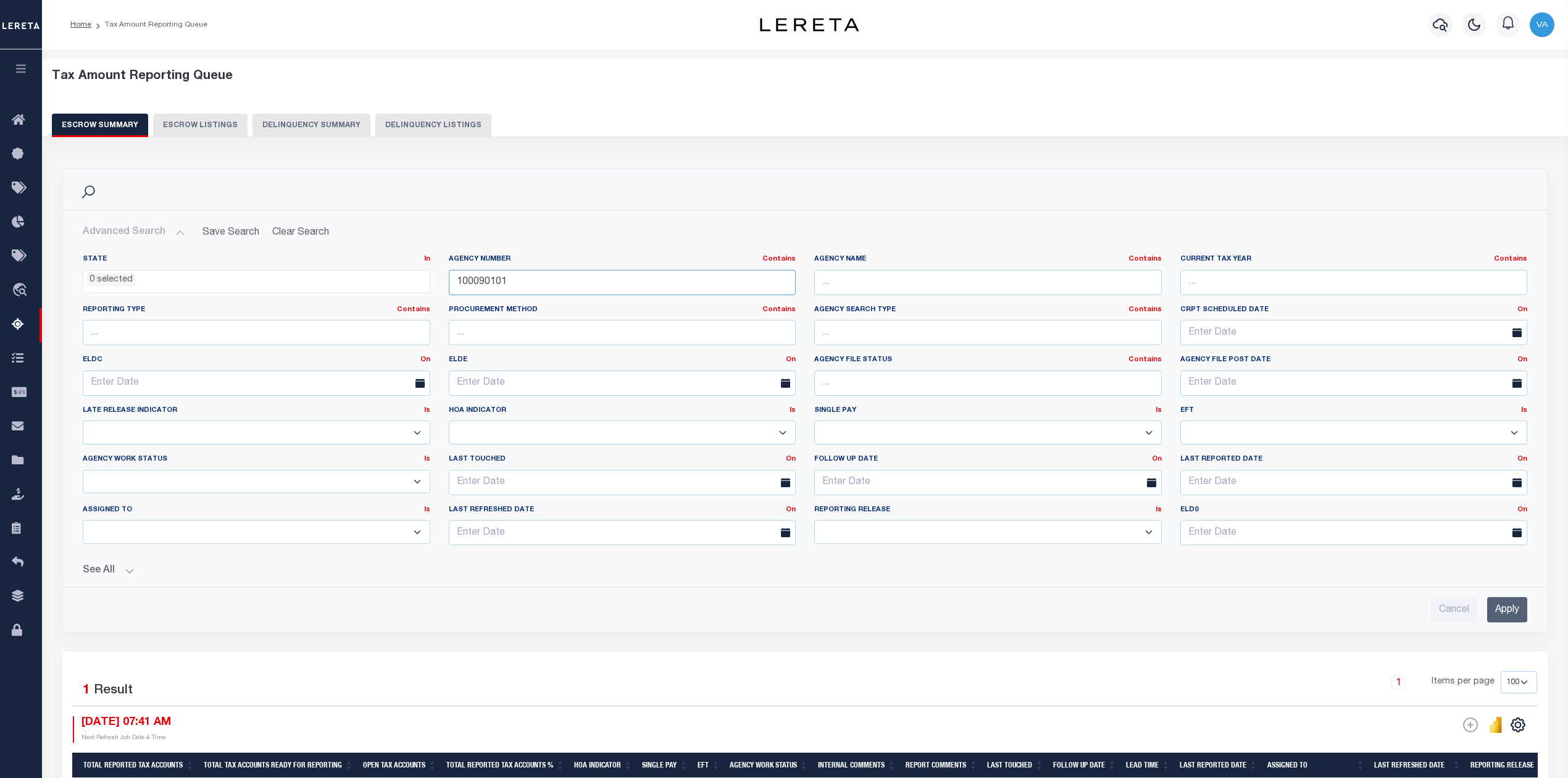
drag, startPoint x: 535, startPoint y: 280, endPoint x: 460, endPoint y: 279, distance: 75.0
click at [460, 279] on input "100090101" at bounding box center [623, 283] width 347 height 25
type input "1"
paste input "490020000"
click at [1507, 619] on input "Apply" at bounding box center [1507, 610] width 40 height 25
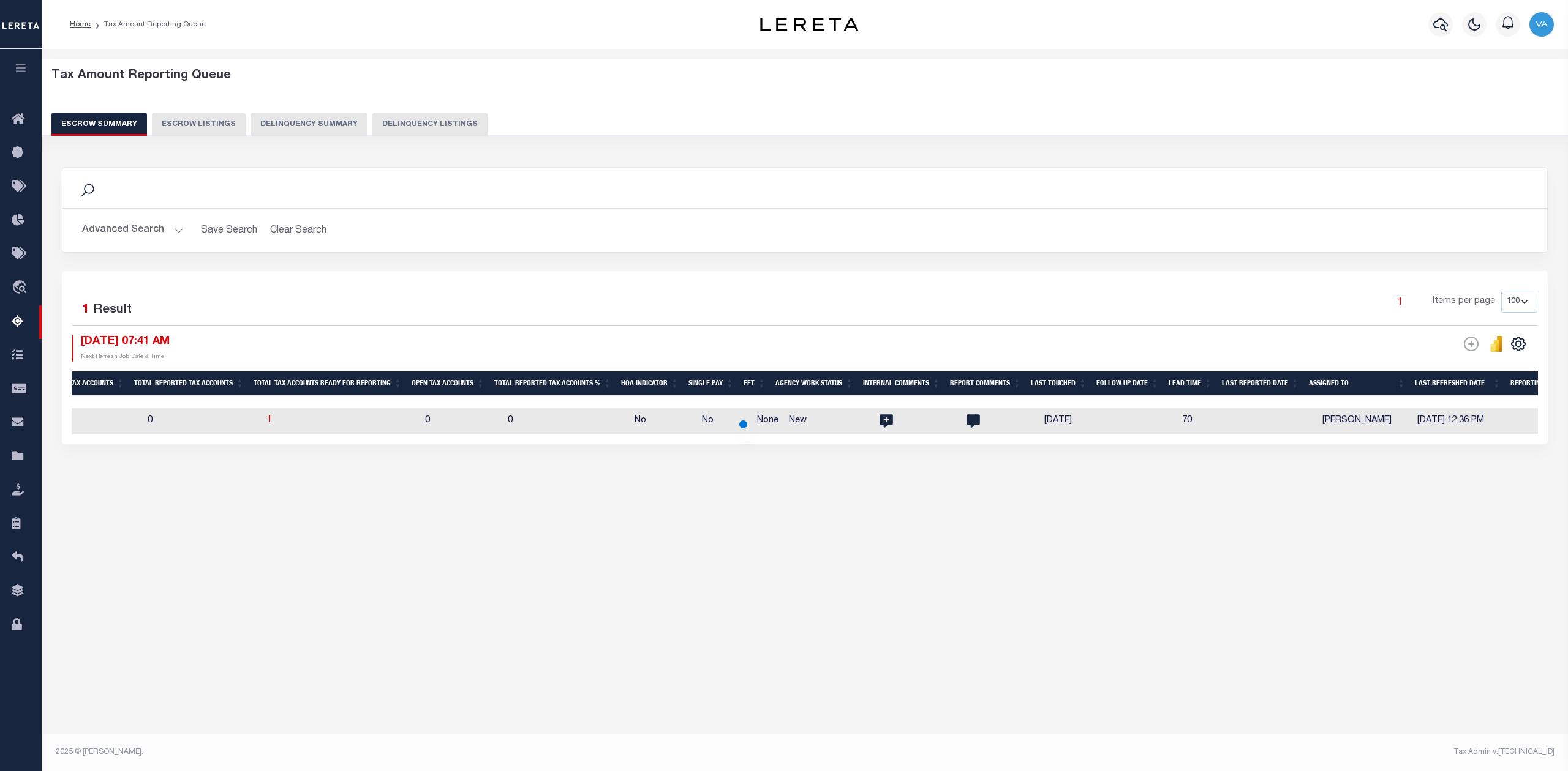
scroll to position [0, 1026]
click at [145, 226] on button "Advanced Search" at bounding box center [133, 230] width 102 height 24
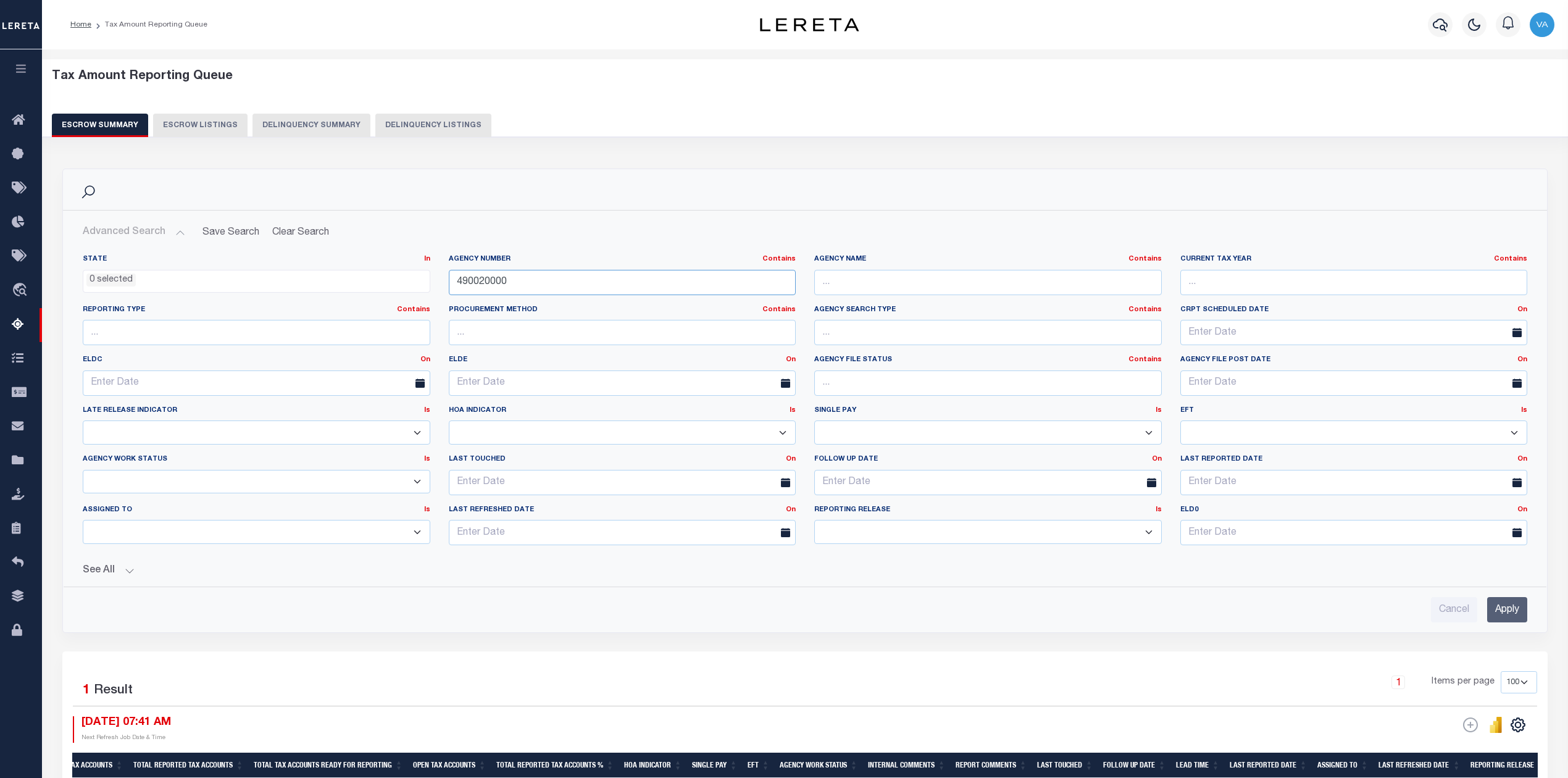
drag, startPoint x: 511, startPoint y: 284, endPoint x: 434, endPoint y: 282, distance: 77.0
click at [434, 282] on div "State In In AK AL AR AZ CA CO CT DC DE FL GA GU HI IA ID IL IN KS KY LA MA MD M…" at bounding box center [804, 405] width 1463 height 301
paste input "39036"
type input "390360000"
click at [1497, 608] on input "Apply" at bounding box center [1507, 610] width 40 height 25
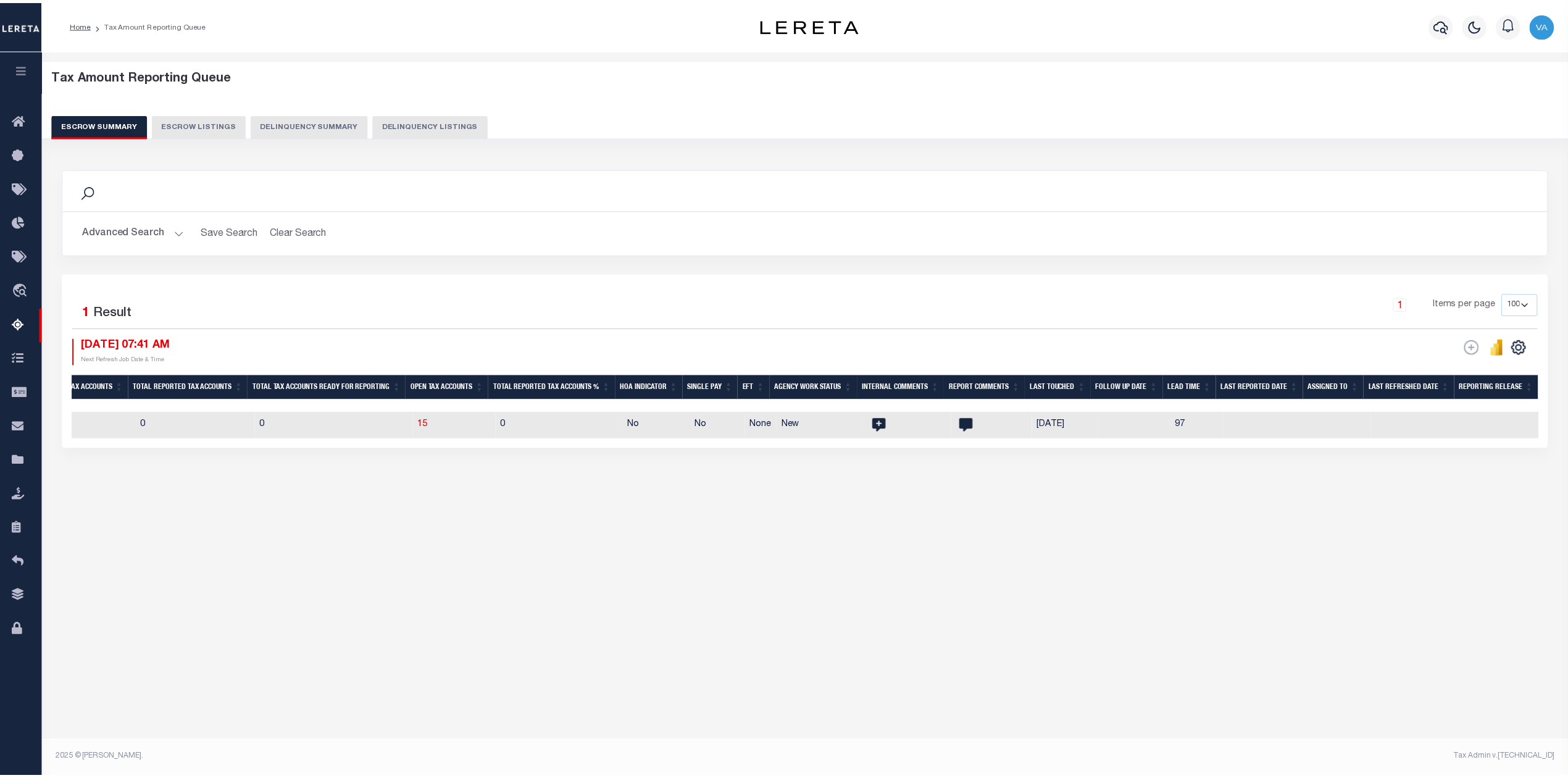
scroll to position [0, 1032]
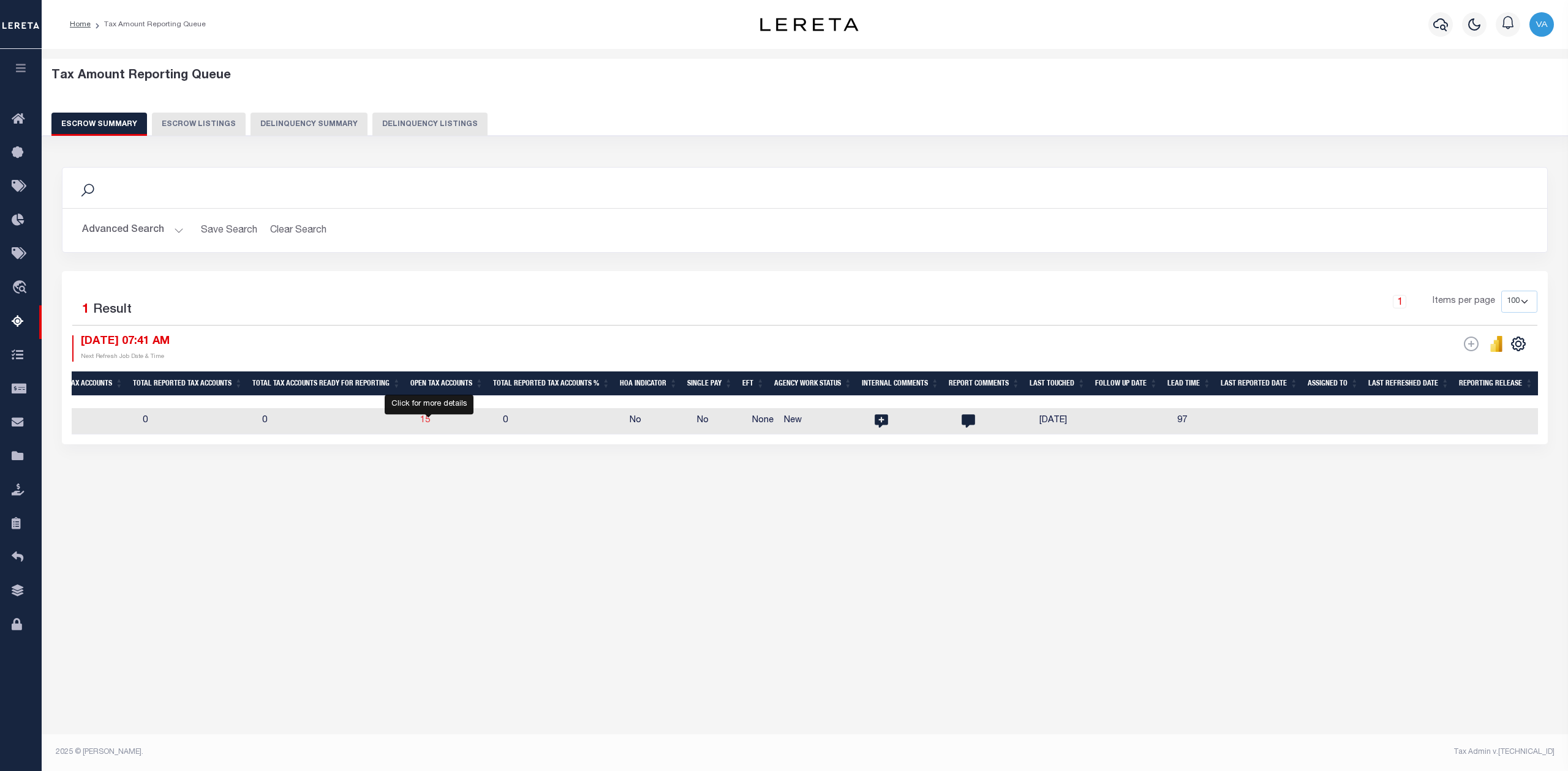
click at [430, 425] on span "15" at bounding box center [425, 420] width 10 height 9
select select "100"
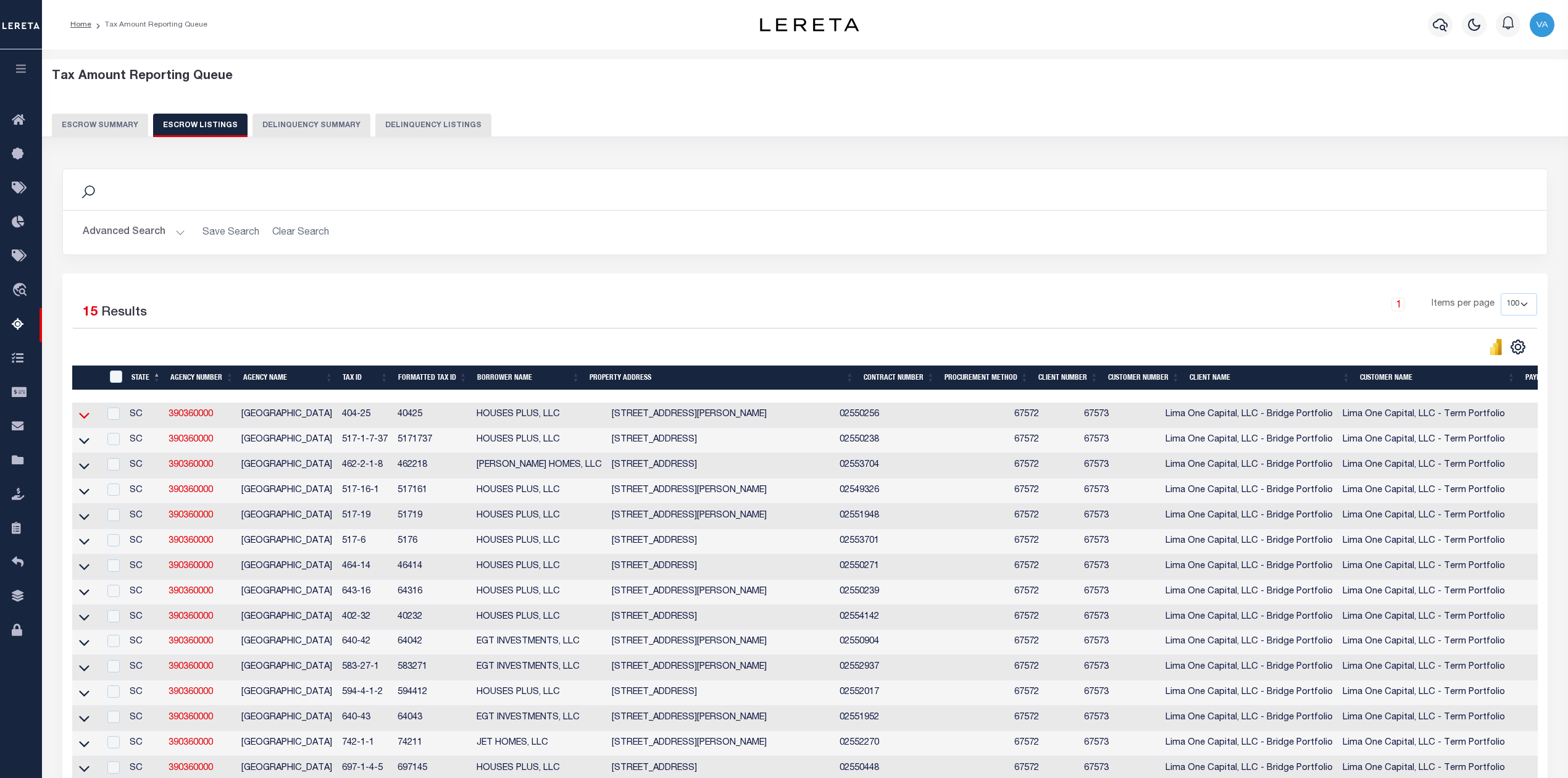
click at [81, 418] on icon at bounding box center [84, 415] width 11 height 13
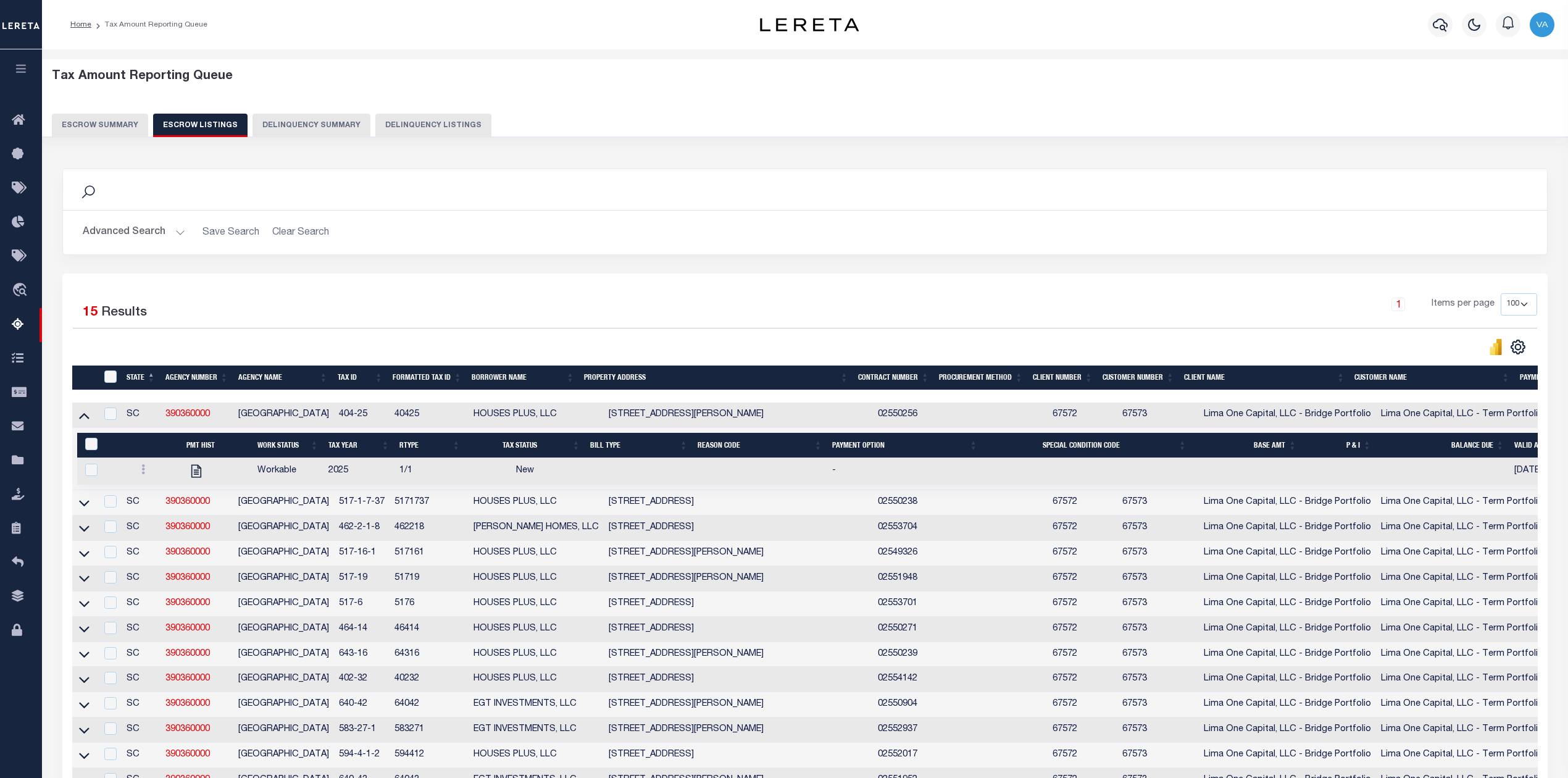
click at [119, 111] on div "Tax Amount Reporting Queue Escrow Summary Escrow Listings Delinquency Summary" at bounding box center [805, 103] width 1507 height 68
click at [111, 119] on button "Escrow Summary" at bounding box center [100, 125] width 96 height 23
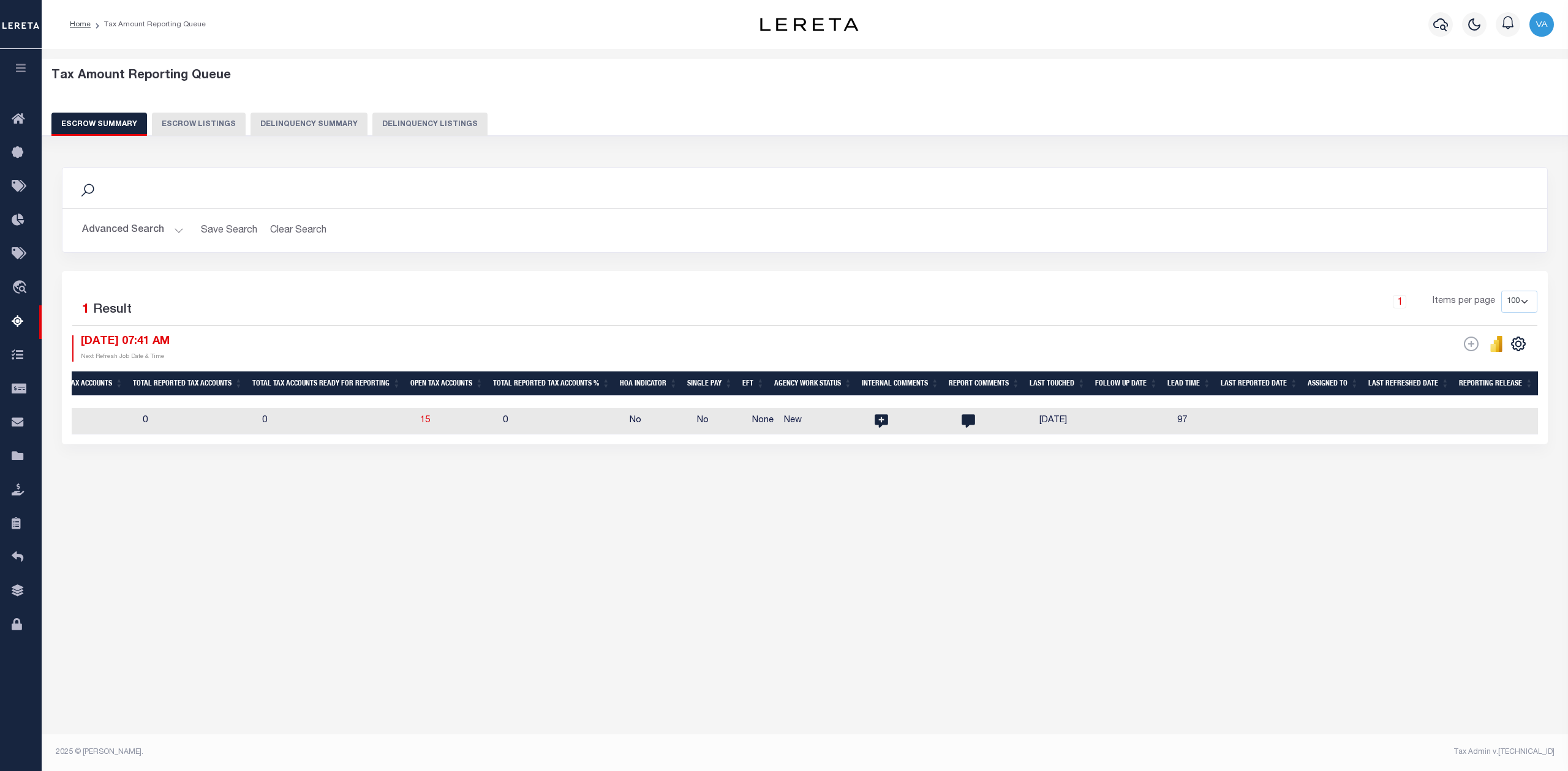
drag, startPoint x: 1093, startPoint y: 445, endPoint x: 1434, endPoint y: 445, distance: 341.0
click at [1434, 445] on div "1 Selected 1 Result 1 Items per page 10 25 50 100 500 10/10/2025 07:41 AM ESCRO…" at bounding box center [804, 357] width 1486 height 173
click at [983, 544] on div "Tax Amount Reporting Queue Escrow Summary Escrow Listings" at bounding box center [804, 301] width 1526 height 506
click at [427, 422] on span "15" at bounding box center [425, 420] width 10 height 9
select select "100"
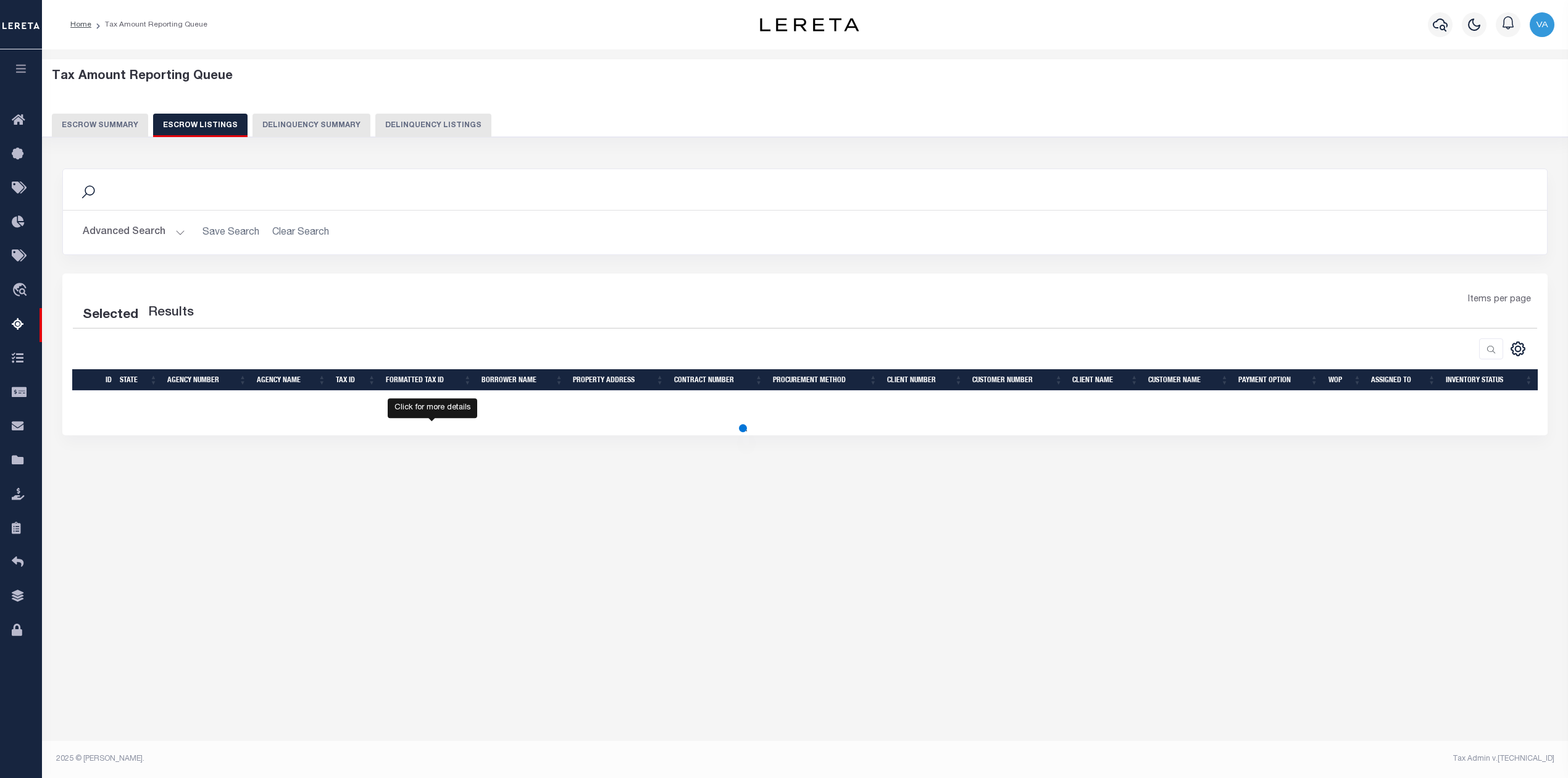
select select "100"
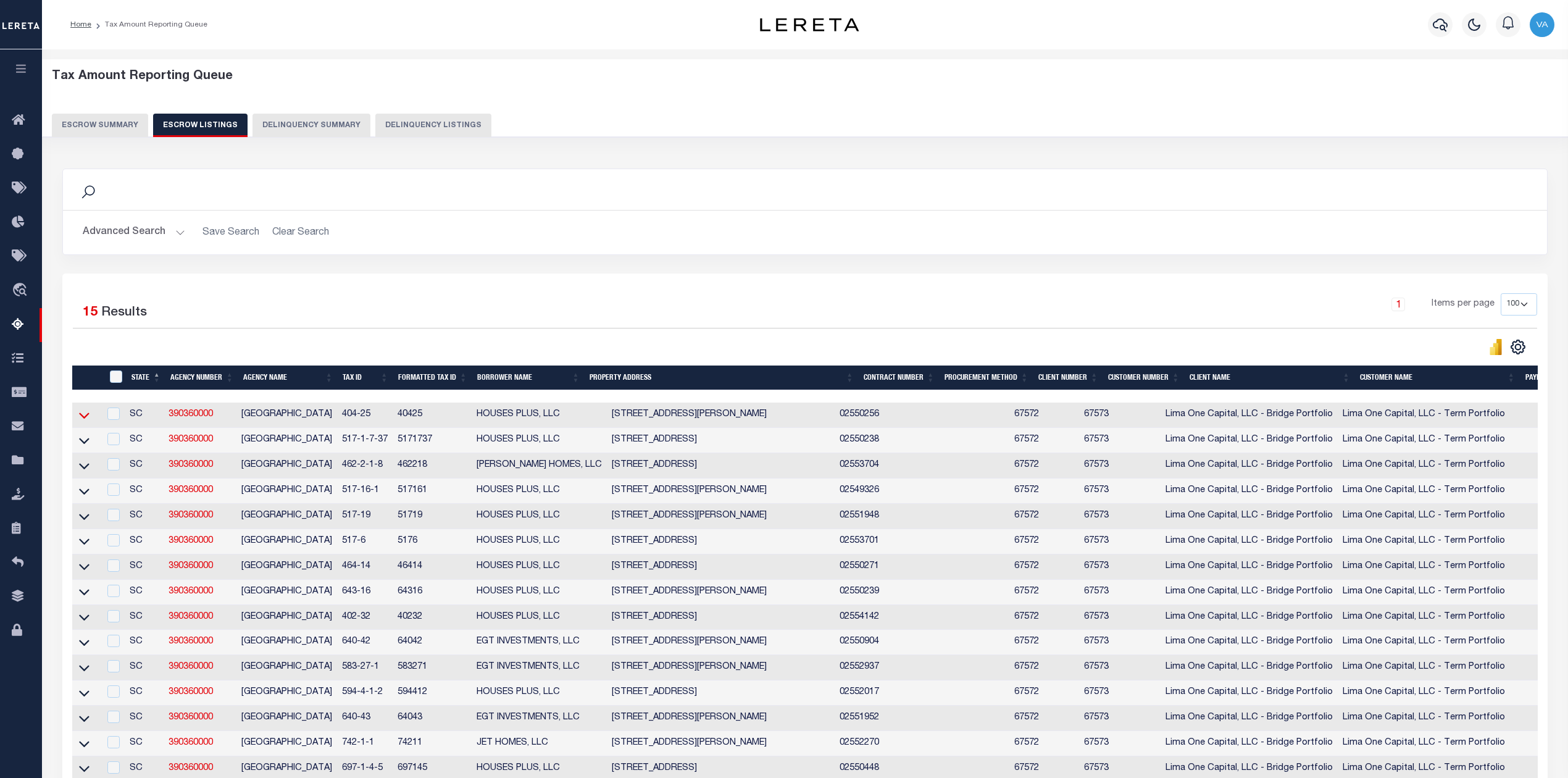
click at [84, 417] on icon at bounding box center [84, 415] width 11 height 13
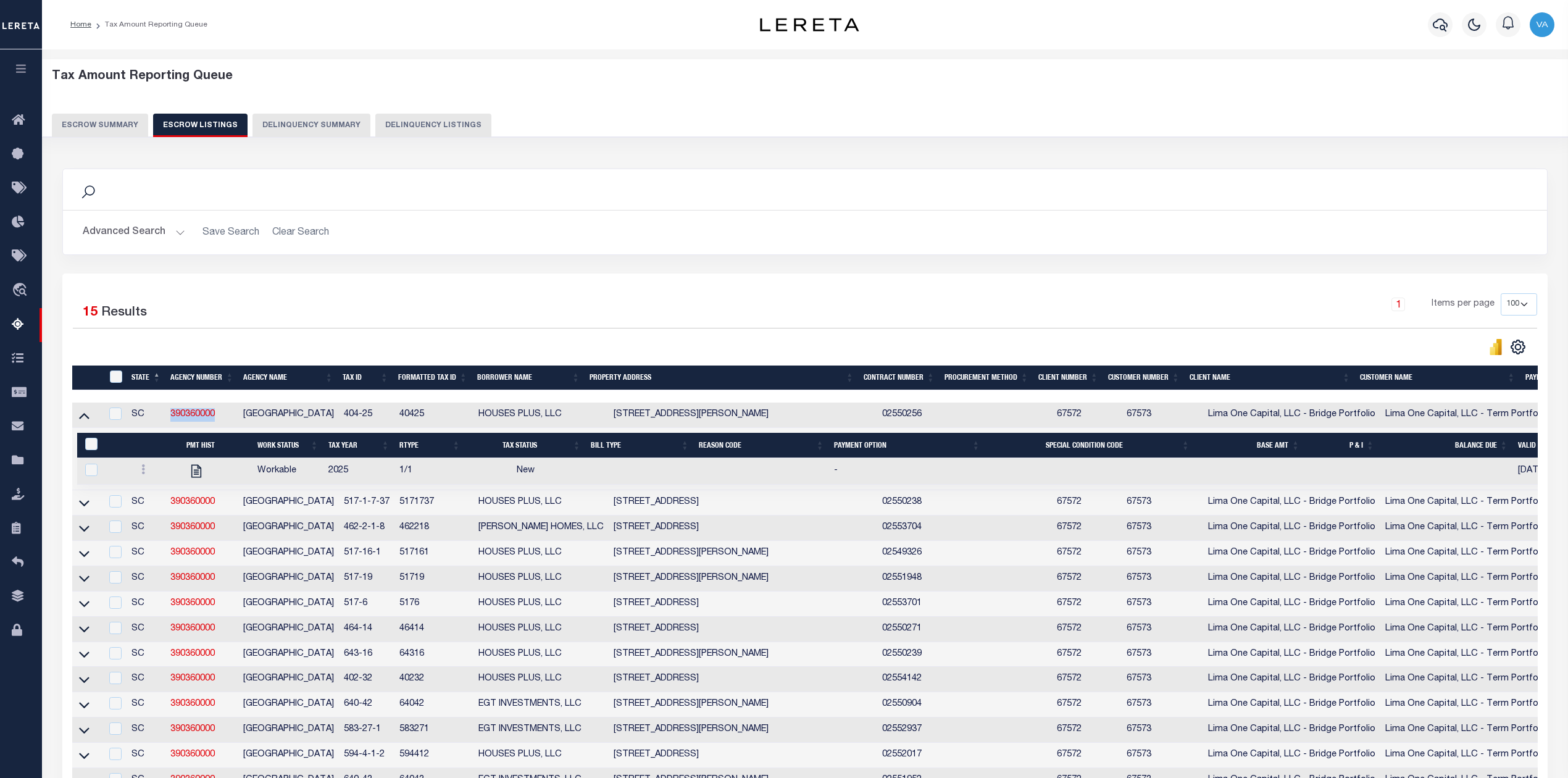
drag, startPoint x: 225, startPoint y: 421, endPoint x: 166, endPoint y: 425, distance: 59.1
click at [166, 425] on tr "SC 390360000 NEWBERRY COUNTY 404-25 40425 HOUSES PLUS, LLC 13403 C R KOON HWY N…" at bounding box center [936, 415] width 1728 height 25
drag, startPoint x: 381, startPoint y: 411, endPoint x: 343, endPoint y: 419, distance: 38.8
click at [343, 419] on td "404-25" at bounding box center [367, 415] width 56 height 25
checkbox input "true"
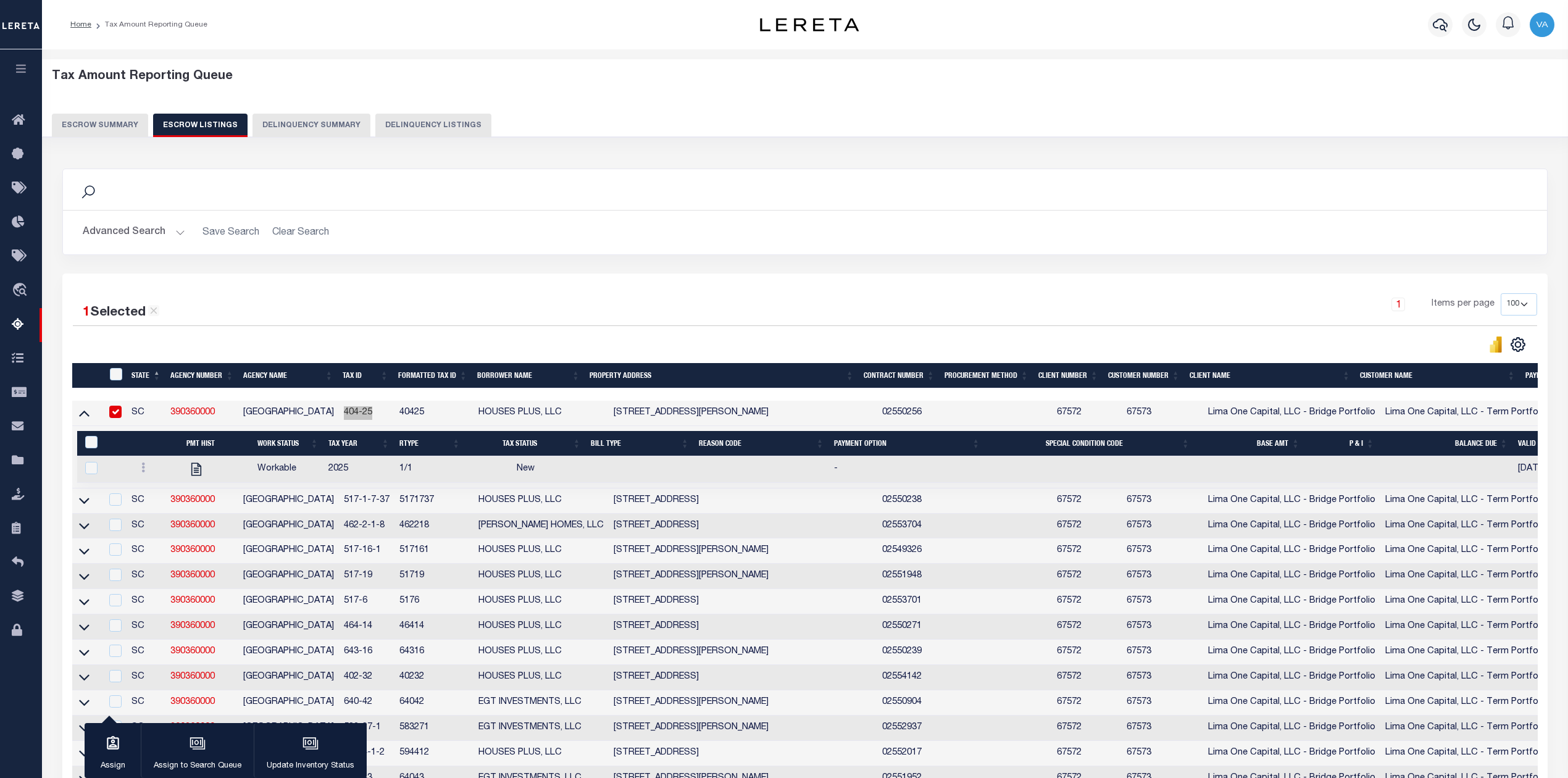
scroll to position [208, 0]
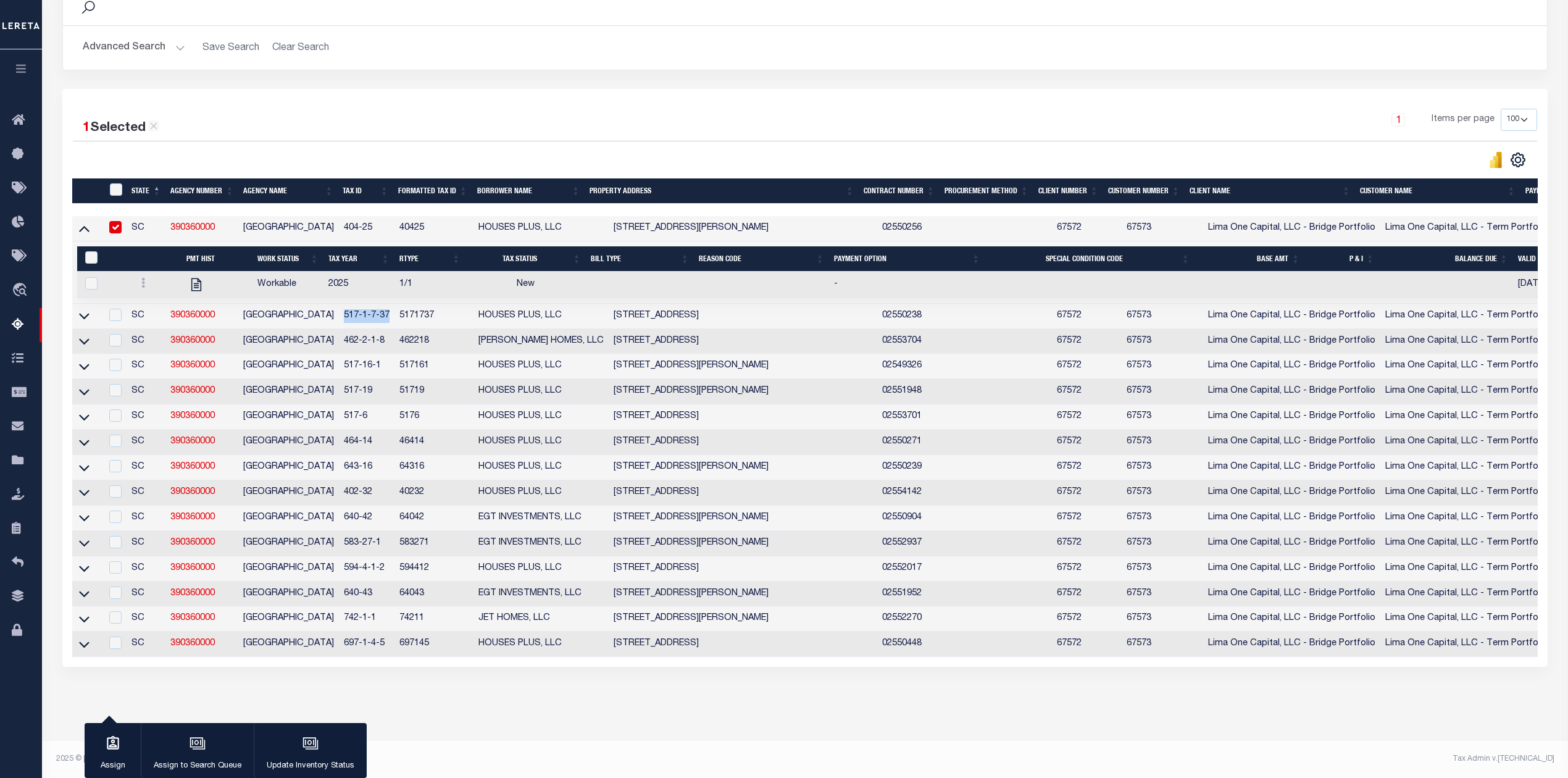
drag, startPoint x: 395, startPoint y: 295, endPoint x: 342, endPoint y: 303, distance: 53.6
click at [342, 304] on td "517-1-7-37" at bounding box center [367, 317] width 56 height 25
checkbox input "true"
drag, startPoint x: 394, startPoint y: 321, endPoint x: 341, endPoint y: 327, distance: 53.3
click at [341, 329] on tr "SC 390360000 NEWBERRY COUNTY 462-2-1-8 462218 JORAE HOMES, LLC 340 LANG WISE RO…" at bounding box center [936, 342] width 1728 height 25
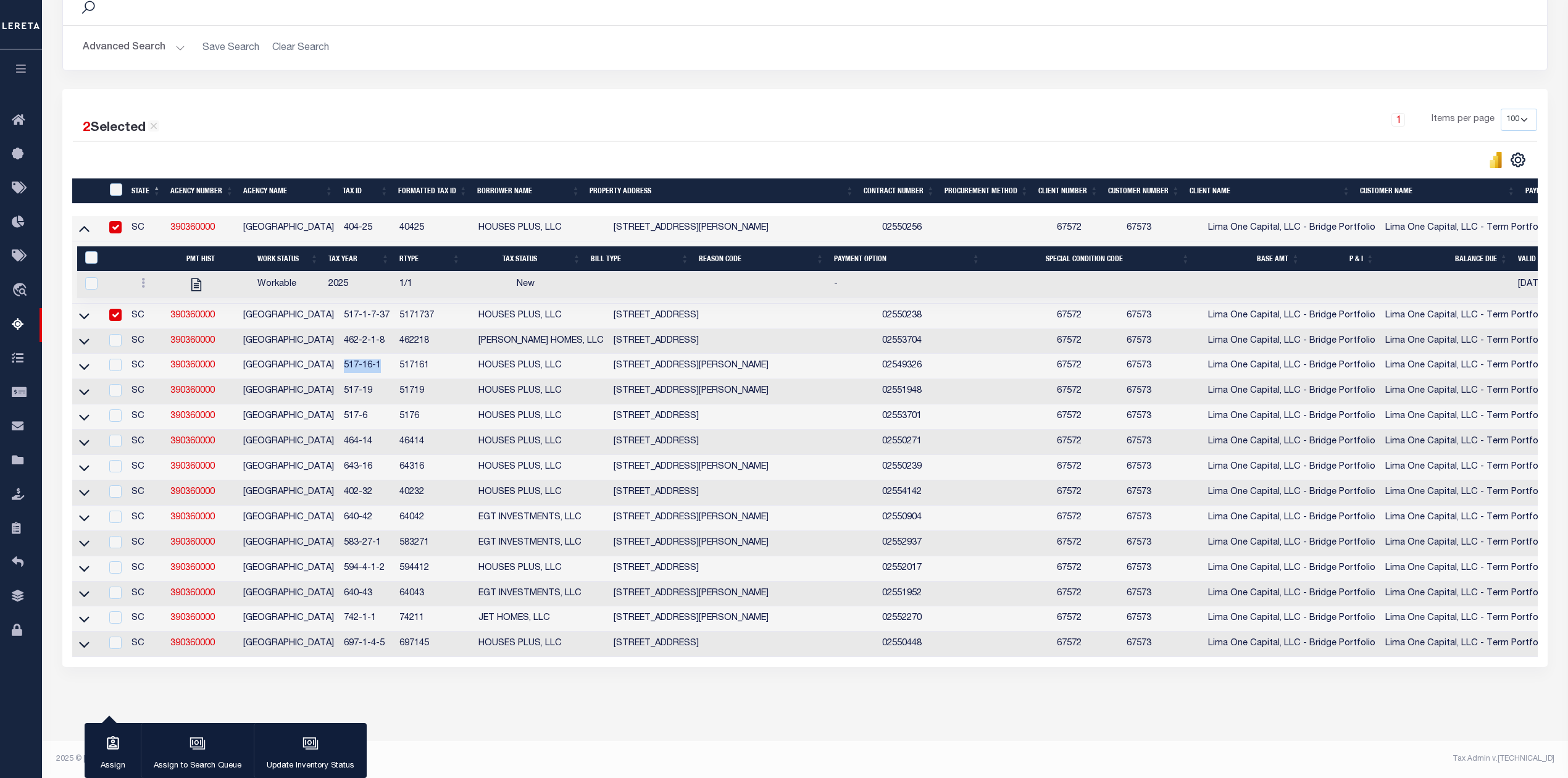
drag, startPoint x: 388, startPoint y: 345, endPoint x: 347, endPoint y: 349, distance: 41.2
click at [347, 354] on td "517-16-1" at bounding box center [367, 367] width 56 height 25
checkbox input "true"
drag, startPoint x: 379, startPoint y: 374, endPoint x: 343, endPoint y: 377, distance: 36.1
click at [343, 379] on td "517-19" at bounding box center [367, 392] width 56 height 25
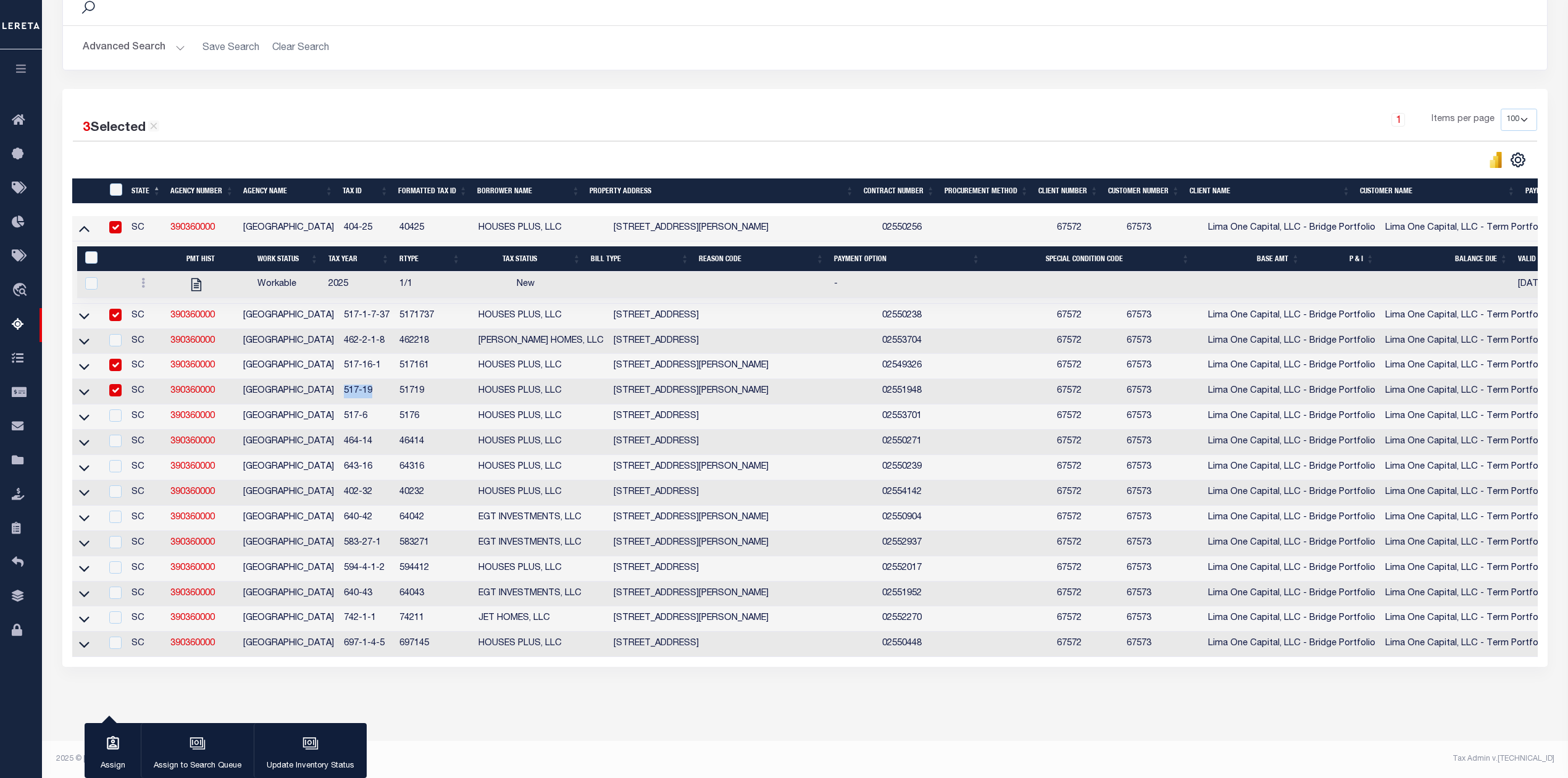
checkbox input "true"
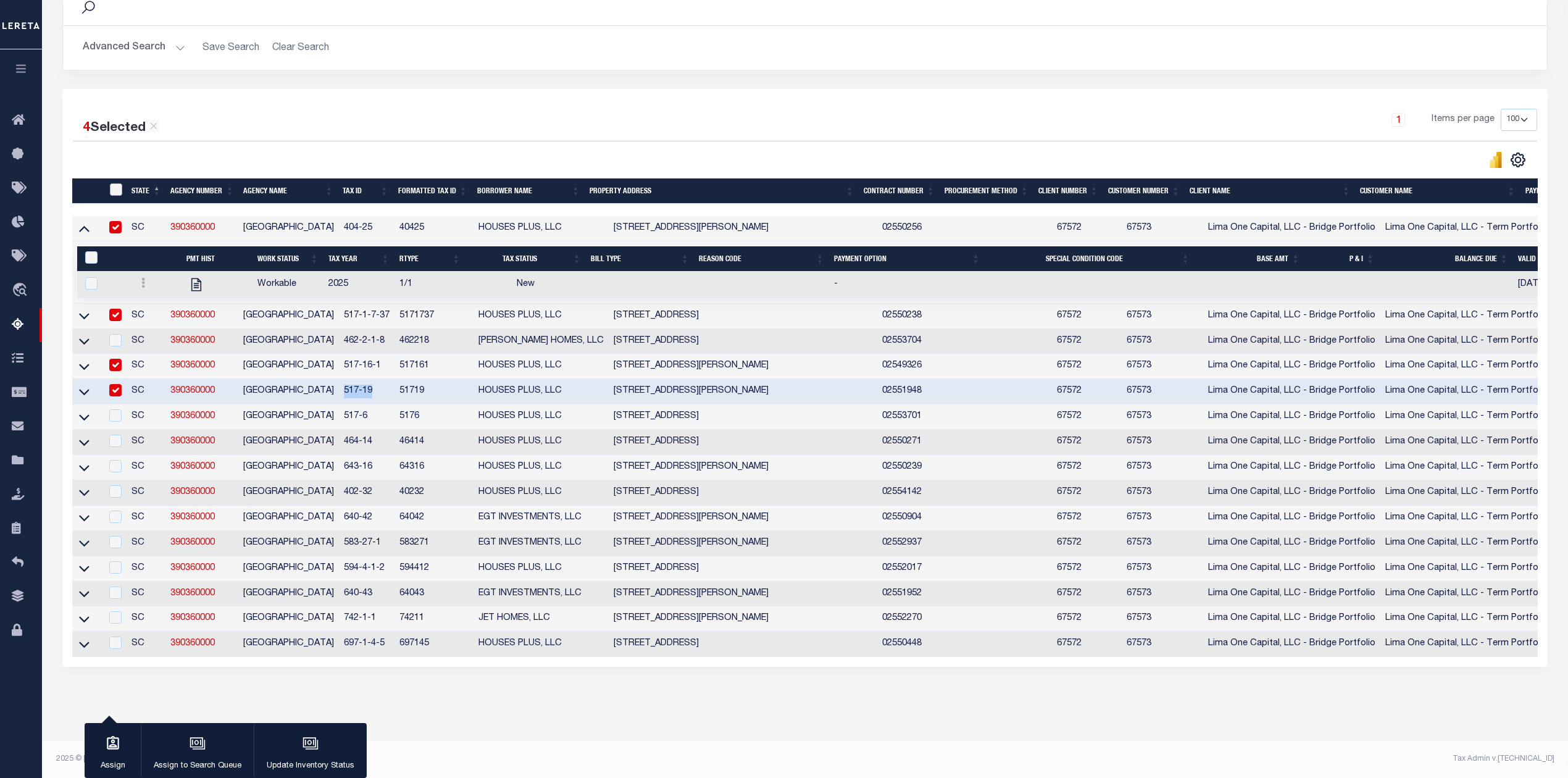
click at [114, 184] on input "ID" at bounding box center [116, 190] width 13 height 13
checkbox input "true"
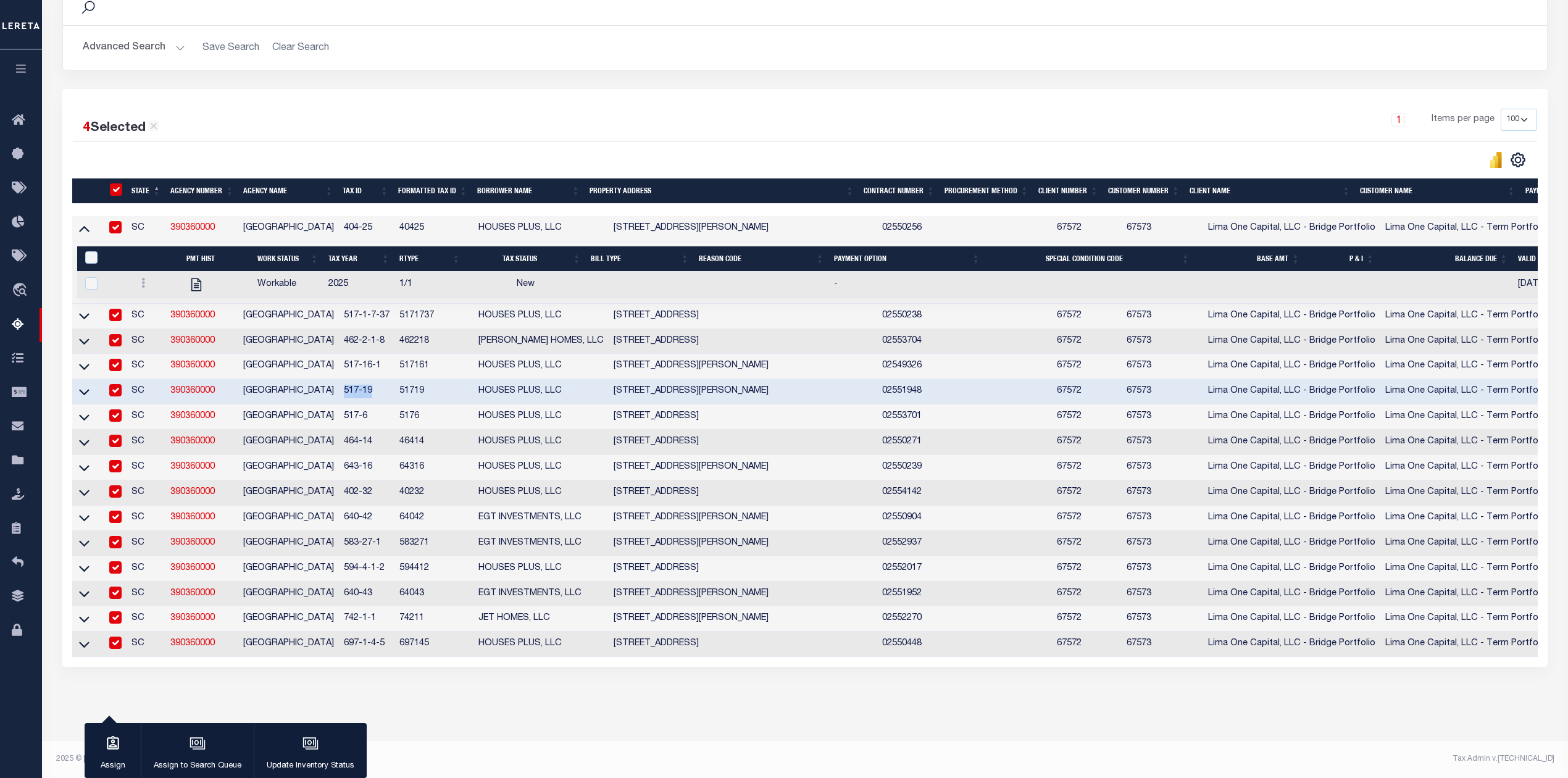
checkbox input "true"
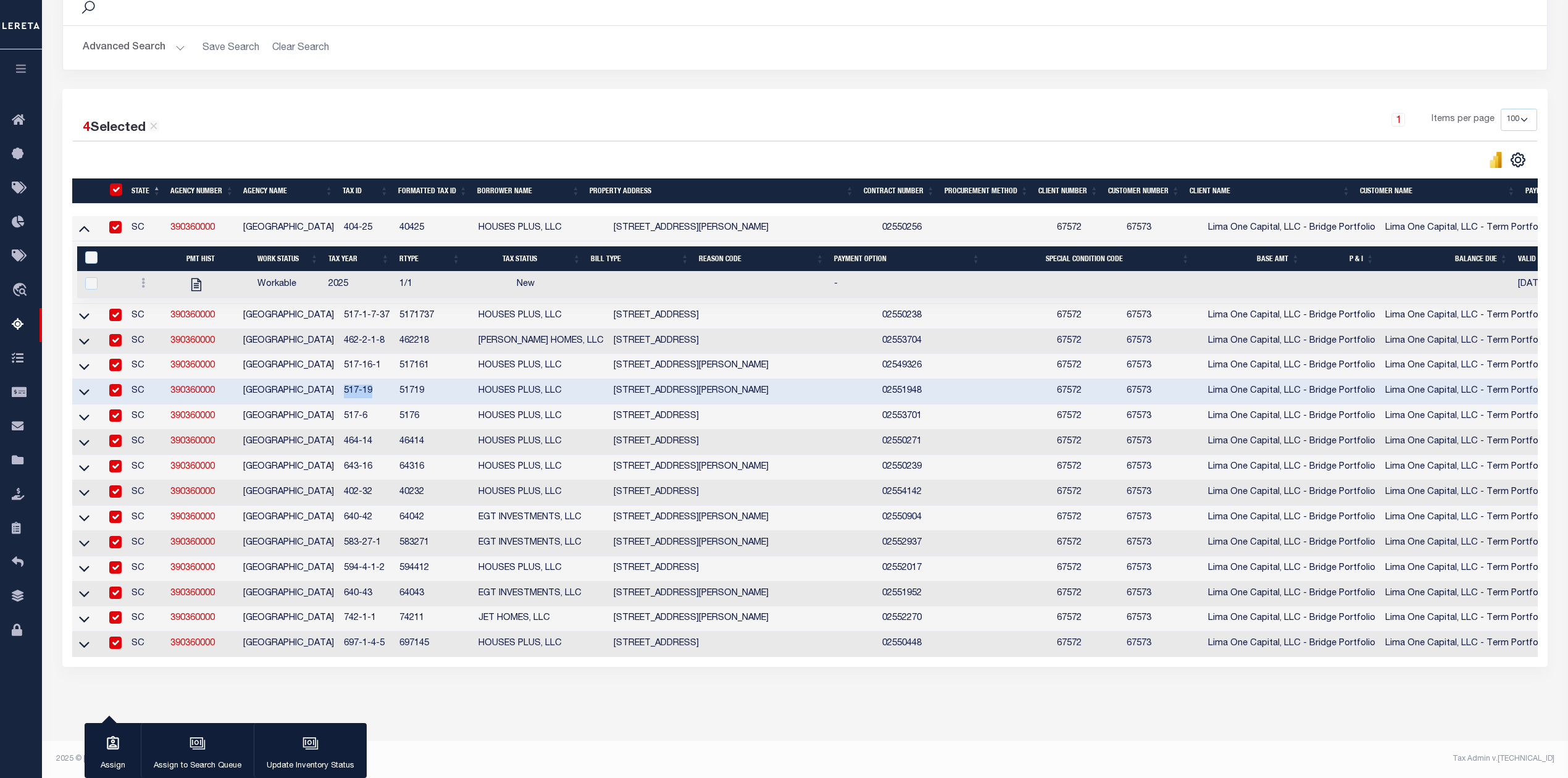
checkbox input "true"
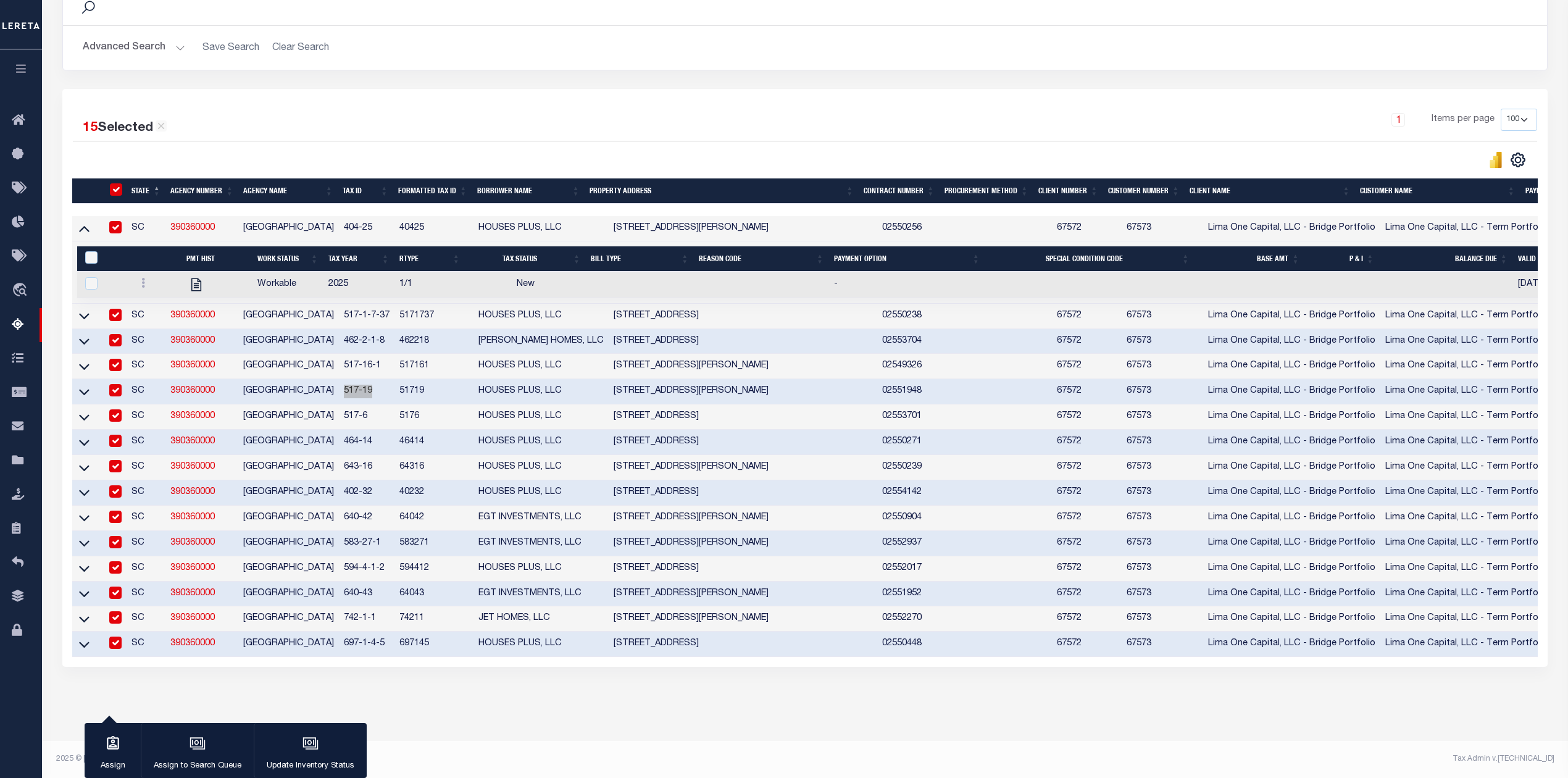
scroll to position [43, 0]
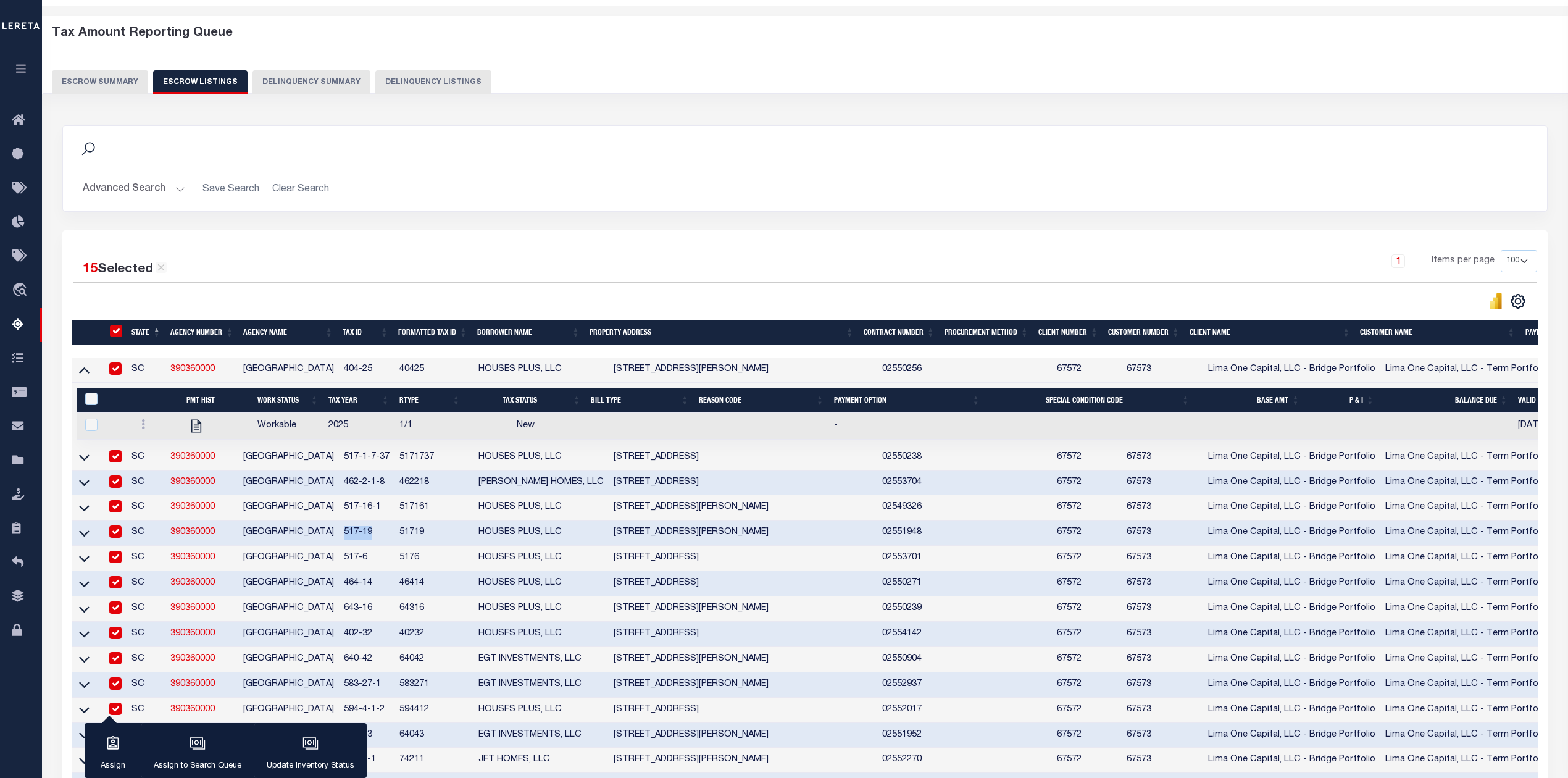
click at [98, 84] on button "Escrow Summary" at bounding box center [100, 82] width 96 height 23
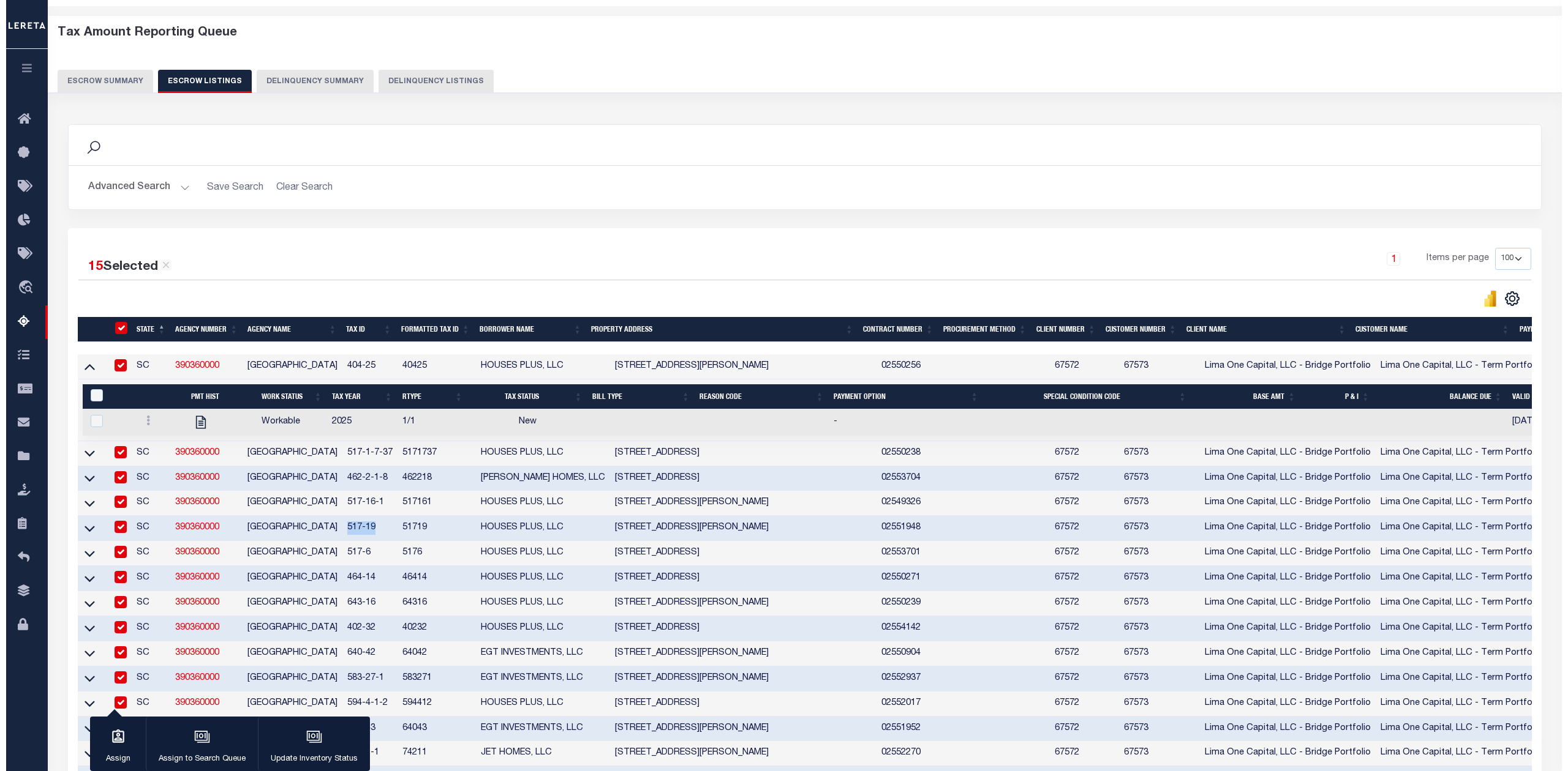
scroll to position [0, 0]
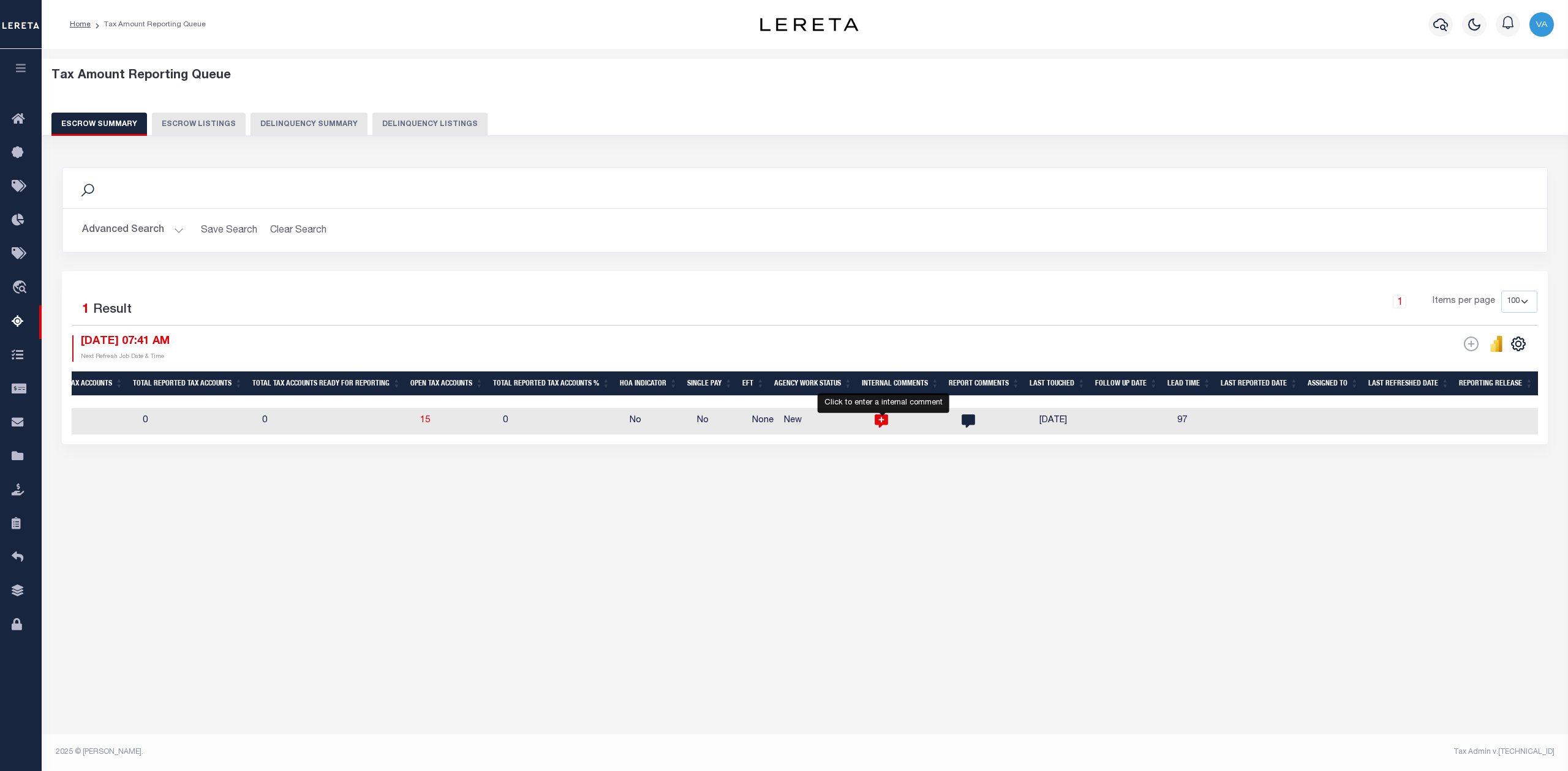
click at [882, 421] on icon "" at bounding box center [881, 421] width 16 height 16
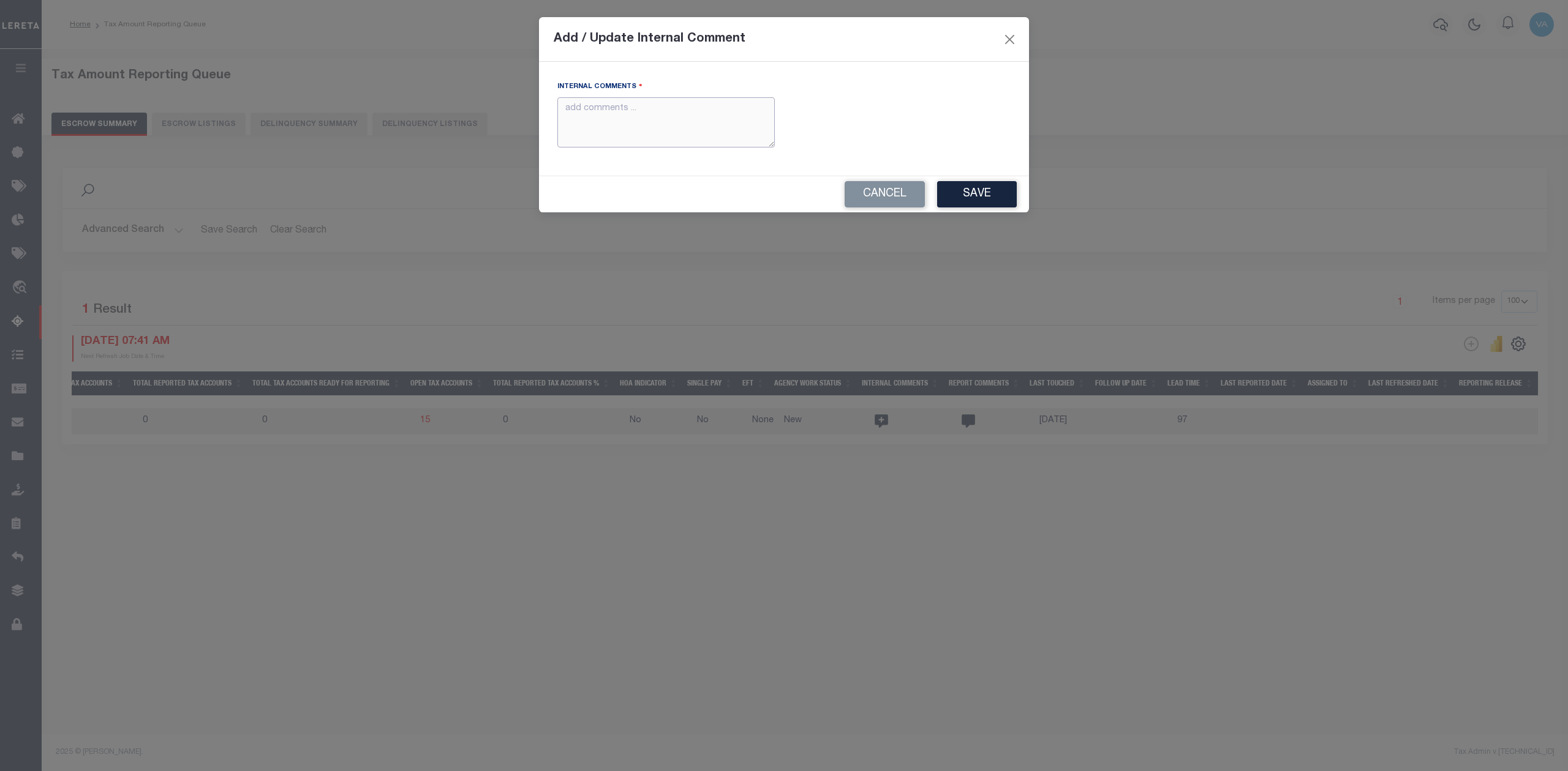
click at [655, 123] on textarea "Internal Comments" at bounding box center [665, 123] width 217 height 51
paste textarea "For SC state 2025 amounts are updated in November"
type textarea "For SC state 2025 amounts are updated in November"
click at [991, 203] on button "Save" at bounding box center [977, 195] width 80 height 26
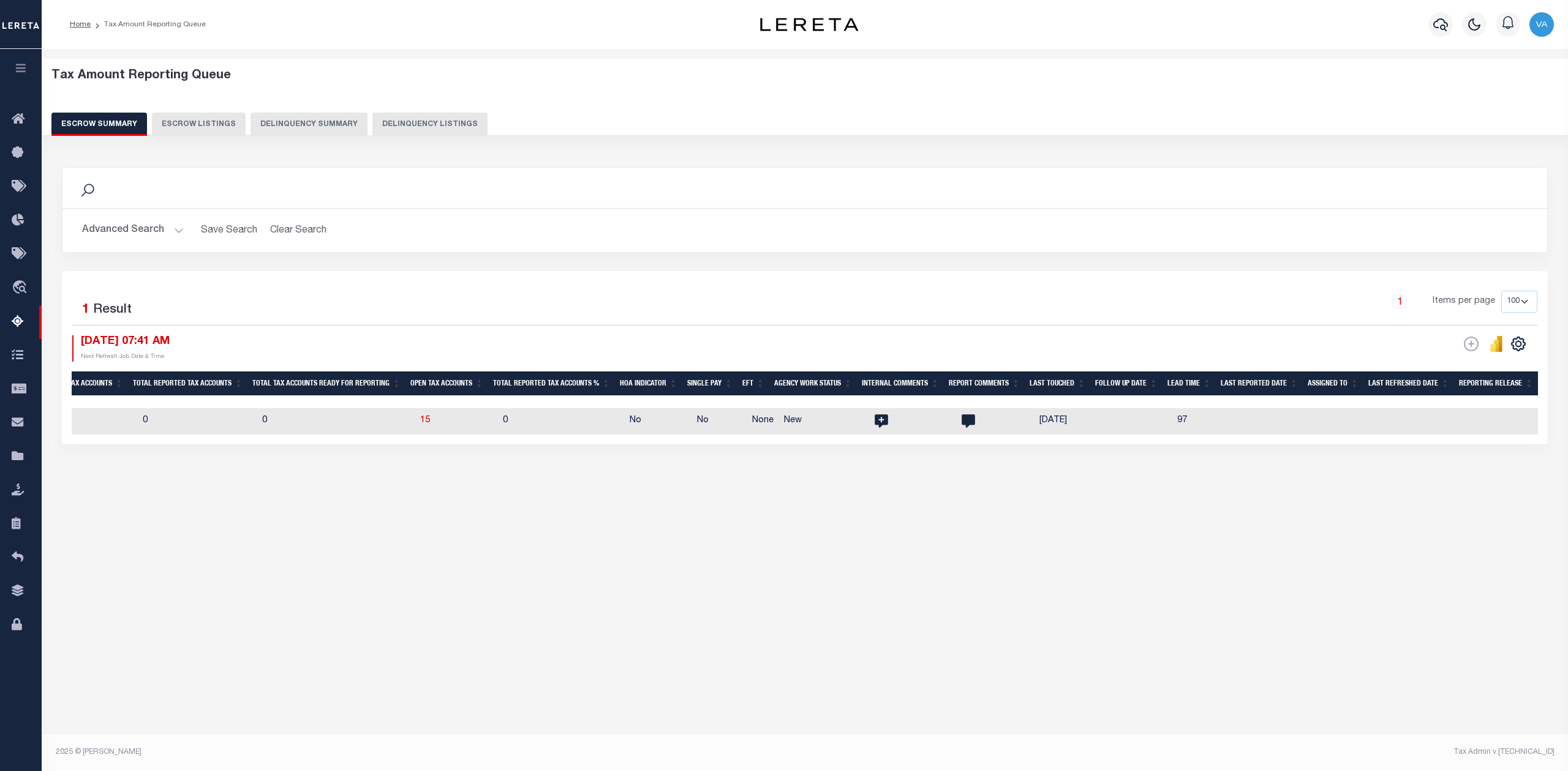
click at [914, 427] on td at bounding box center [910, 421] width 87 height 26
checkbox input "true"
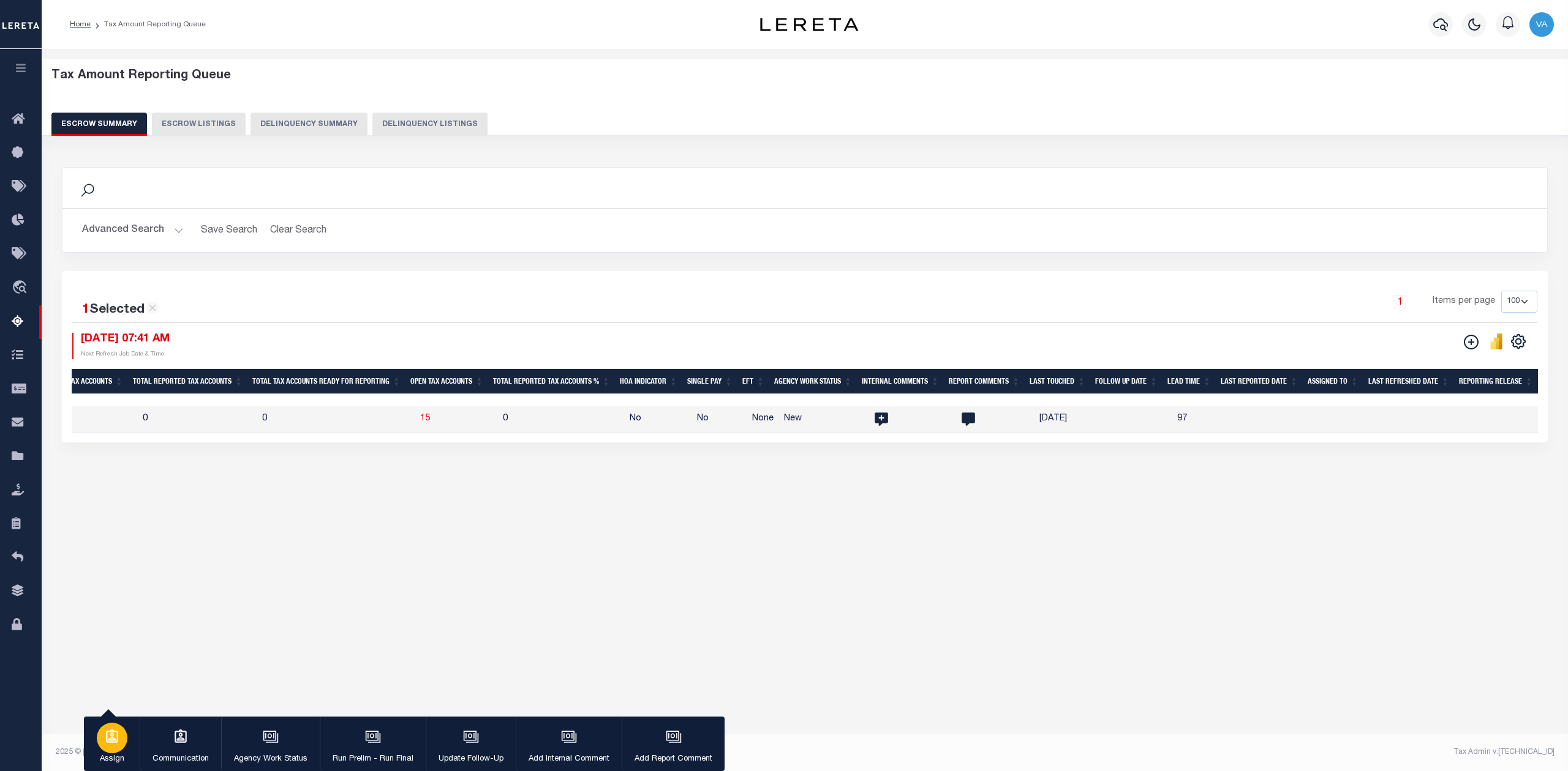
click at [123, 752] on button "Assign" at bounding box center [112, 745] width 55 height 55
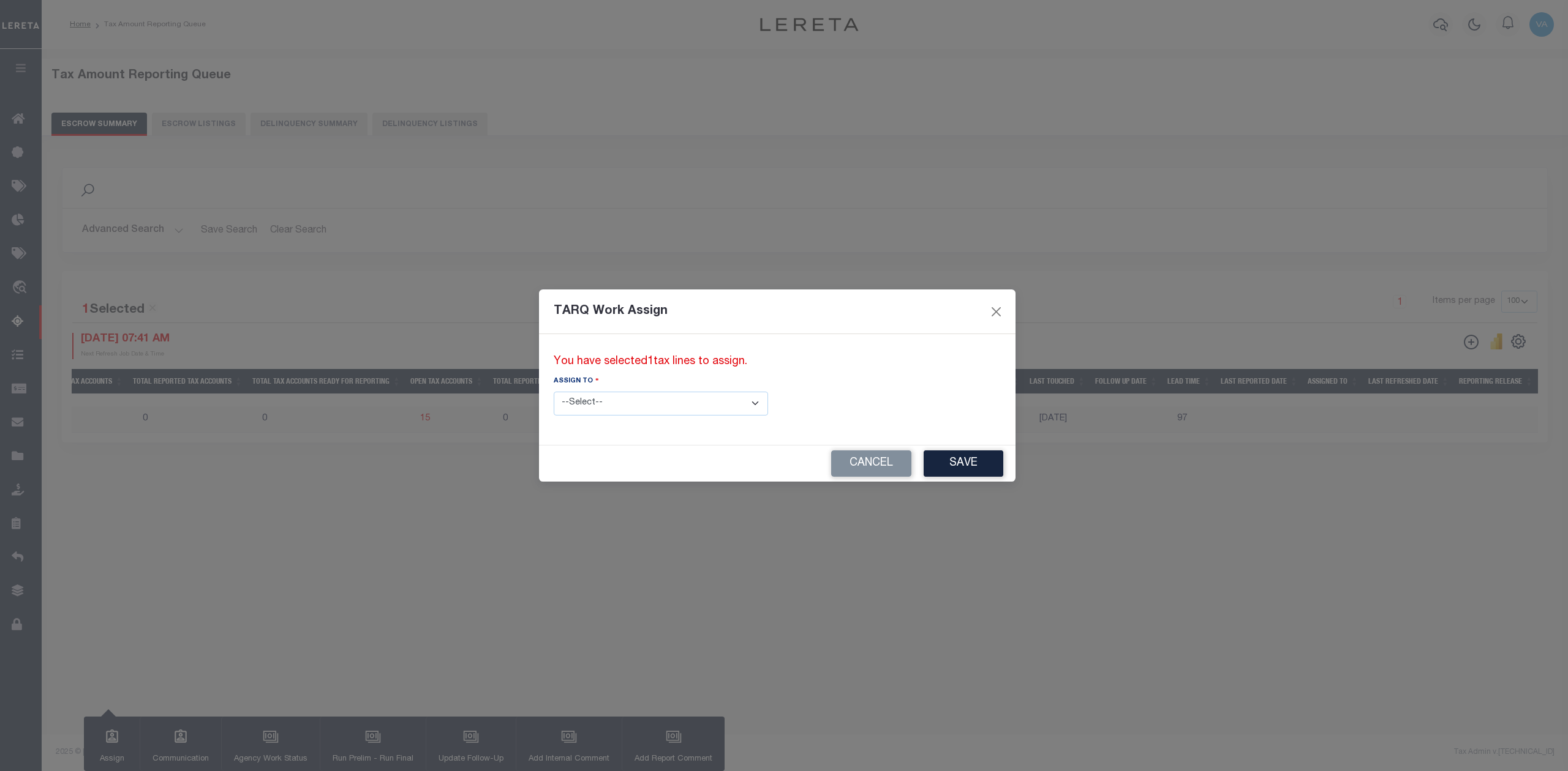
click at [603, 407] on select "--Select-- --Unassigned-- --Unassigned-- Abdul Muzain Adhikary Rinki Agustin Fe…" at bounding box center [661, 404] width 214 height 24
select select "Vamsi Kalikiri"
click at [554, 392] on select "--Select-- --Unassigned-- --Unassigned-- Abdul Muzain Adhikary Rinki Agustin Fe…" at bounding box center [661, 404] width 214 height 24
click at [923, 464] on button "Save" at bounding box center [963, 464] width 80 height 26
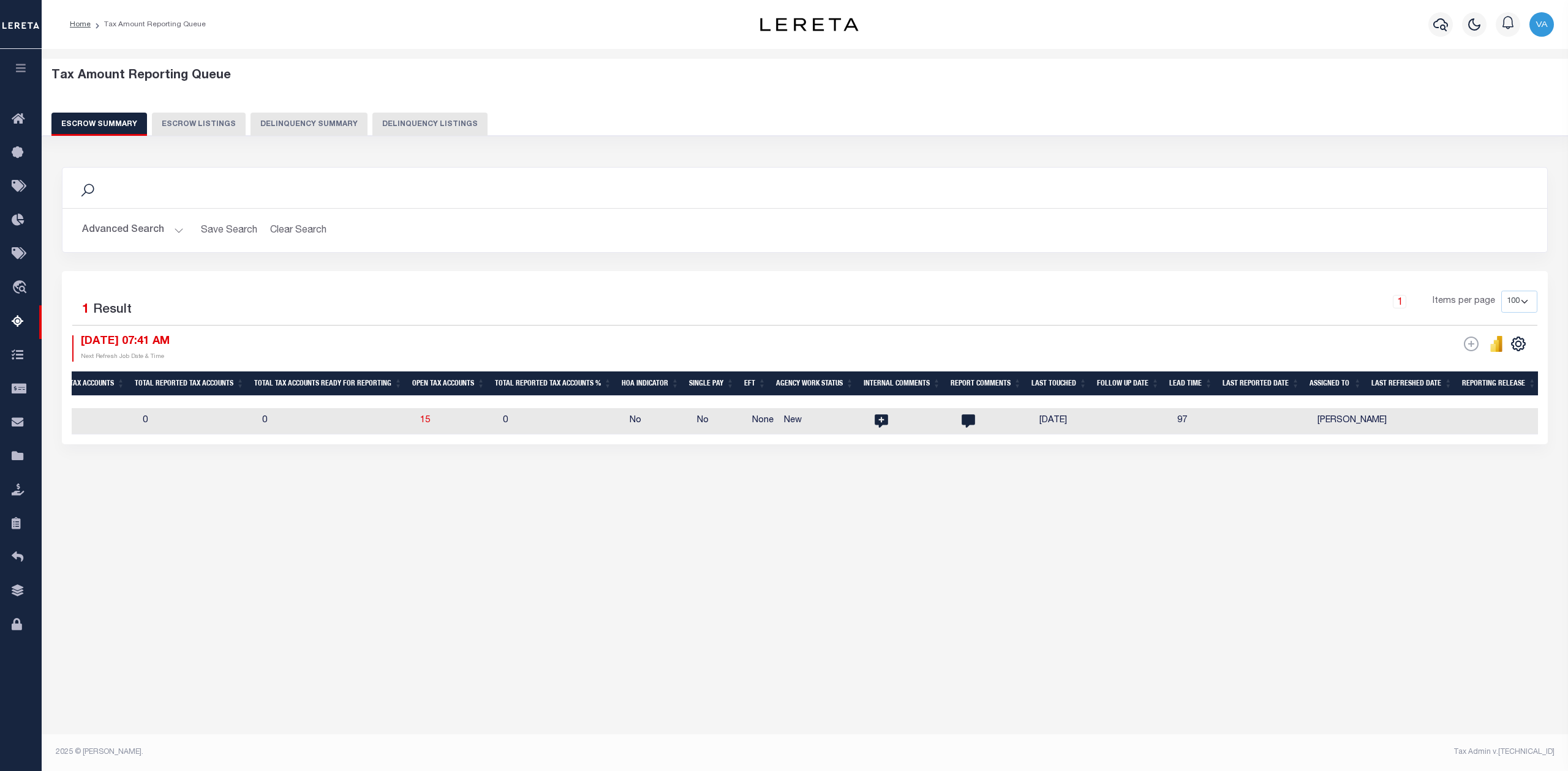
click at [1179, 618] on div "Tax Amount Reporting Queue Escrow Summary Escrow Listings In" at bounding box center [804, 396] width 1526 height 694
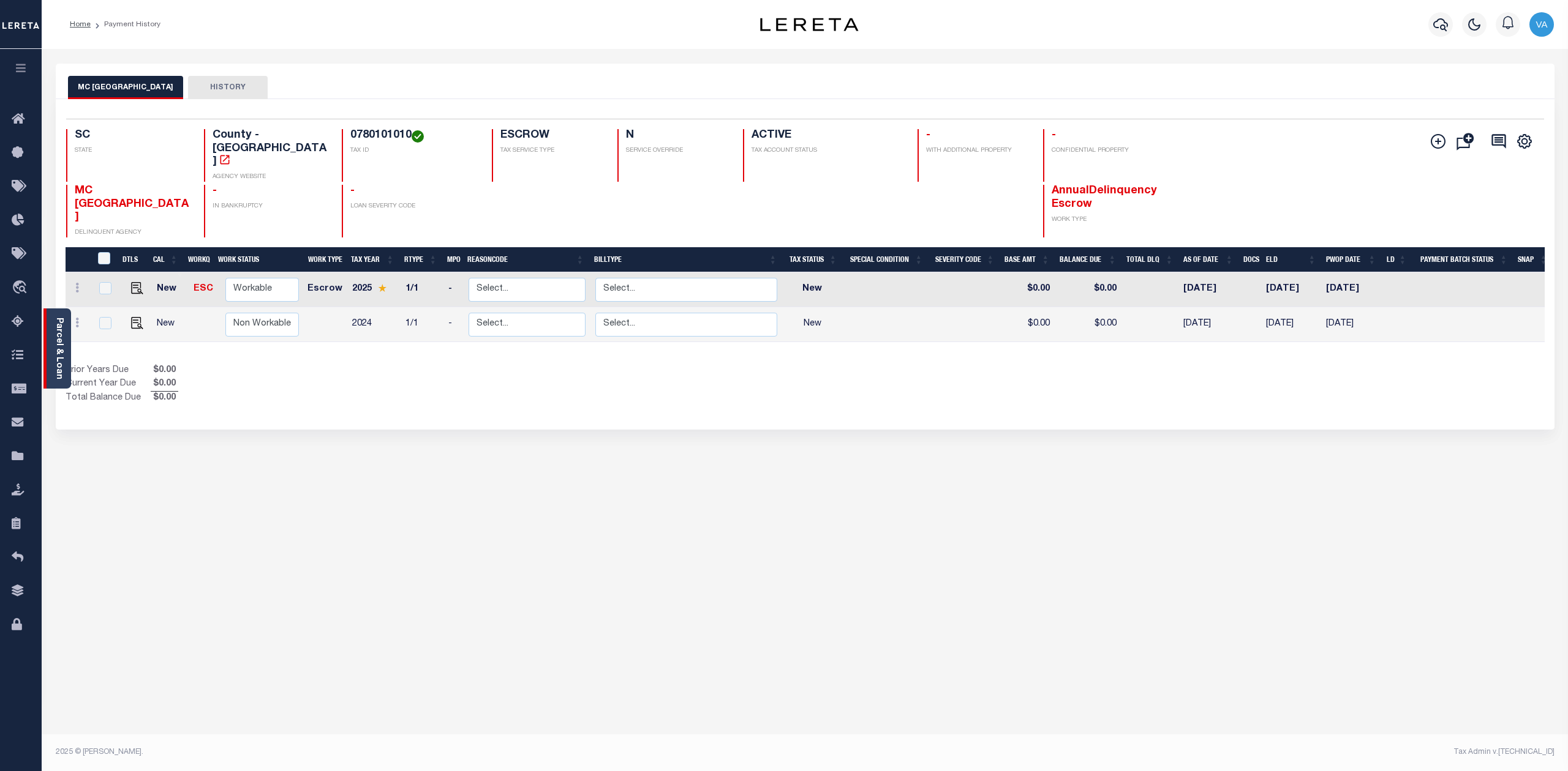
click at [57, 348] on link "Parcel & Loan" at bounding box center [59, 349] width 9 height 62
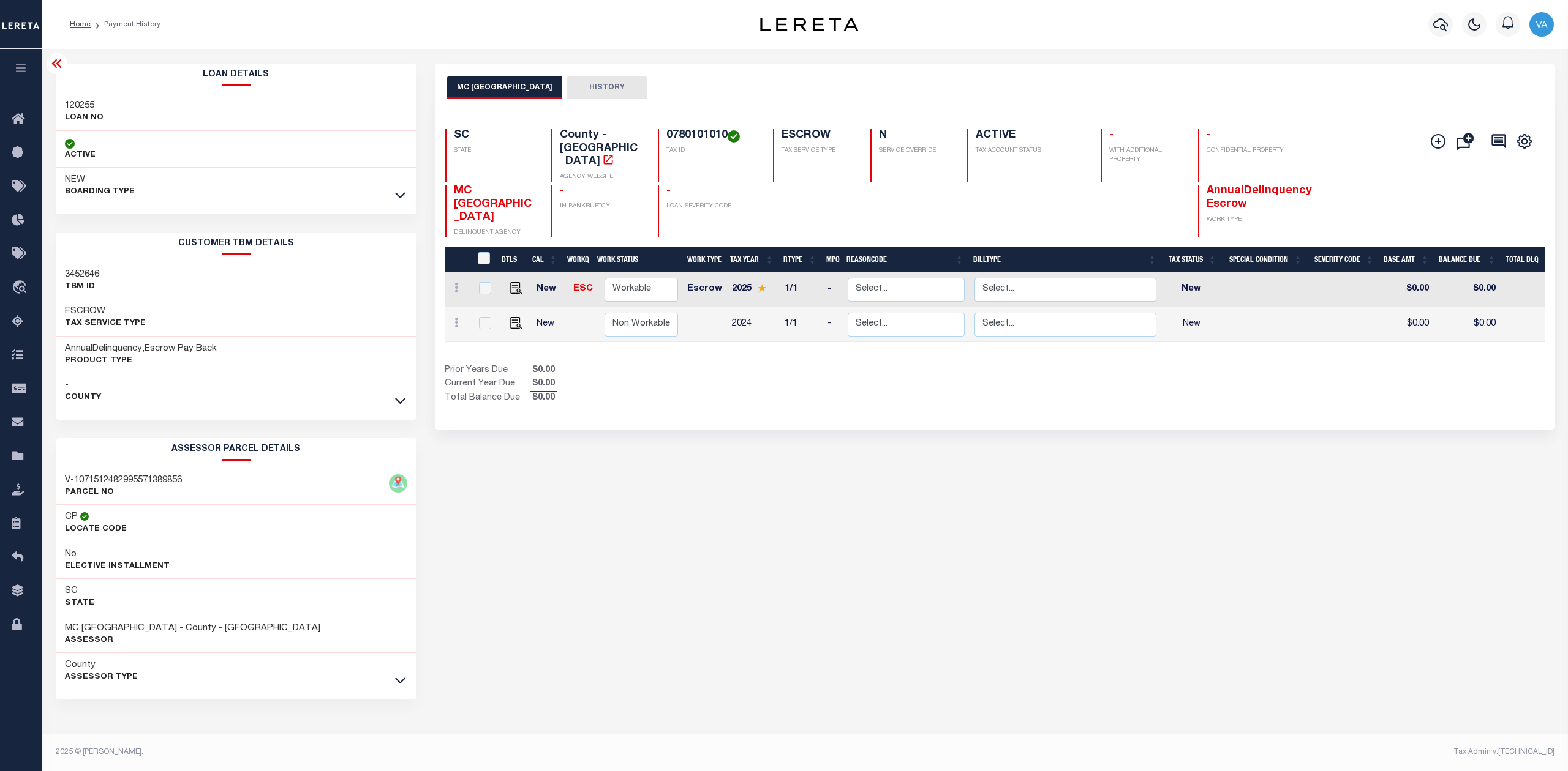
click at [341, 408] on div "- County" at bounding box center [236, 392] width 361 height 37
click at [402, 406] on icon at bounding box center [401, 400] width 11 height 13
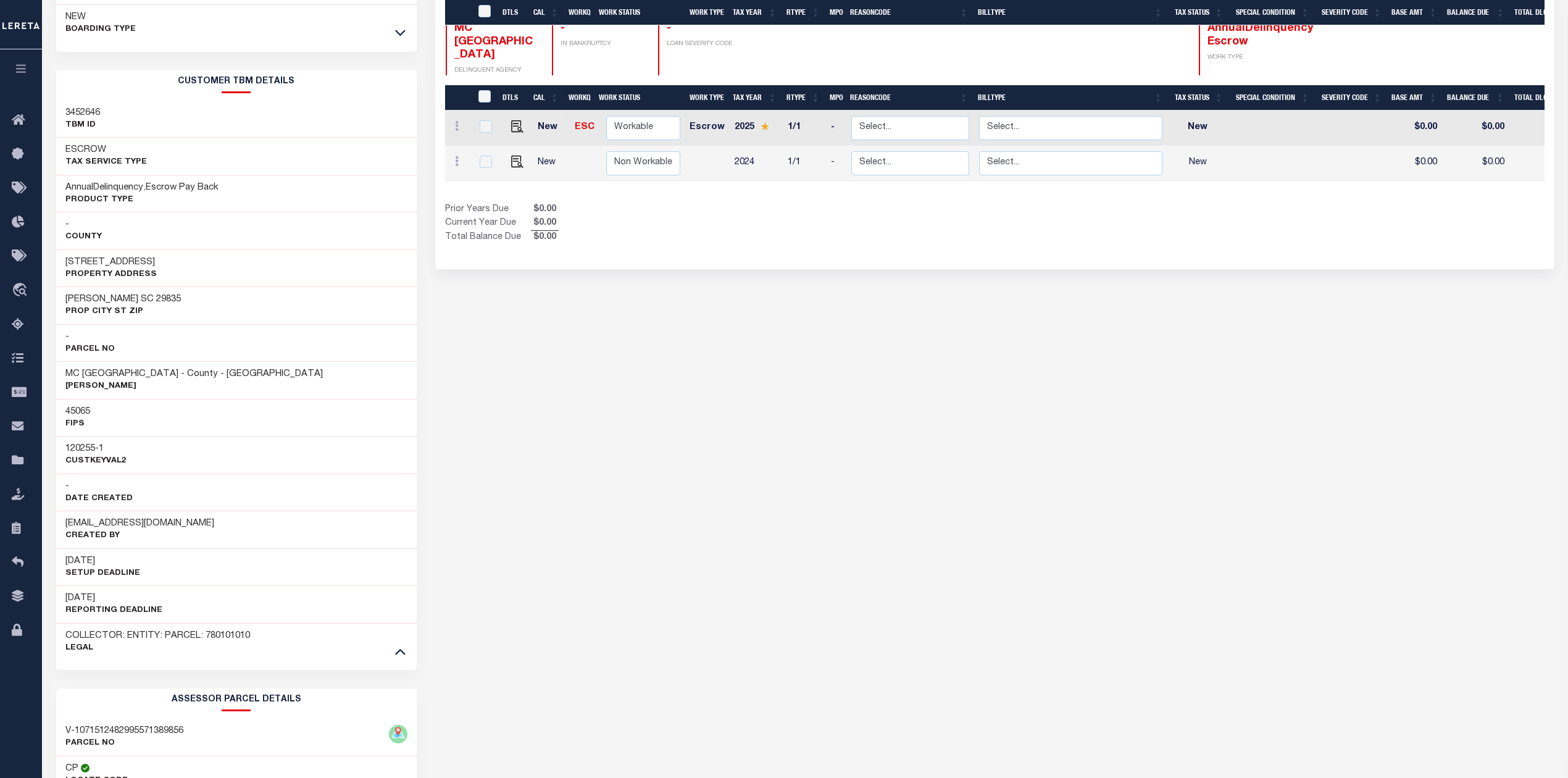
scroll to position [329, 0]
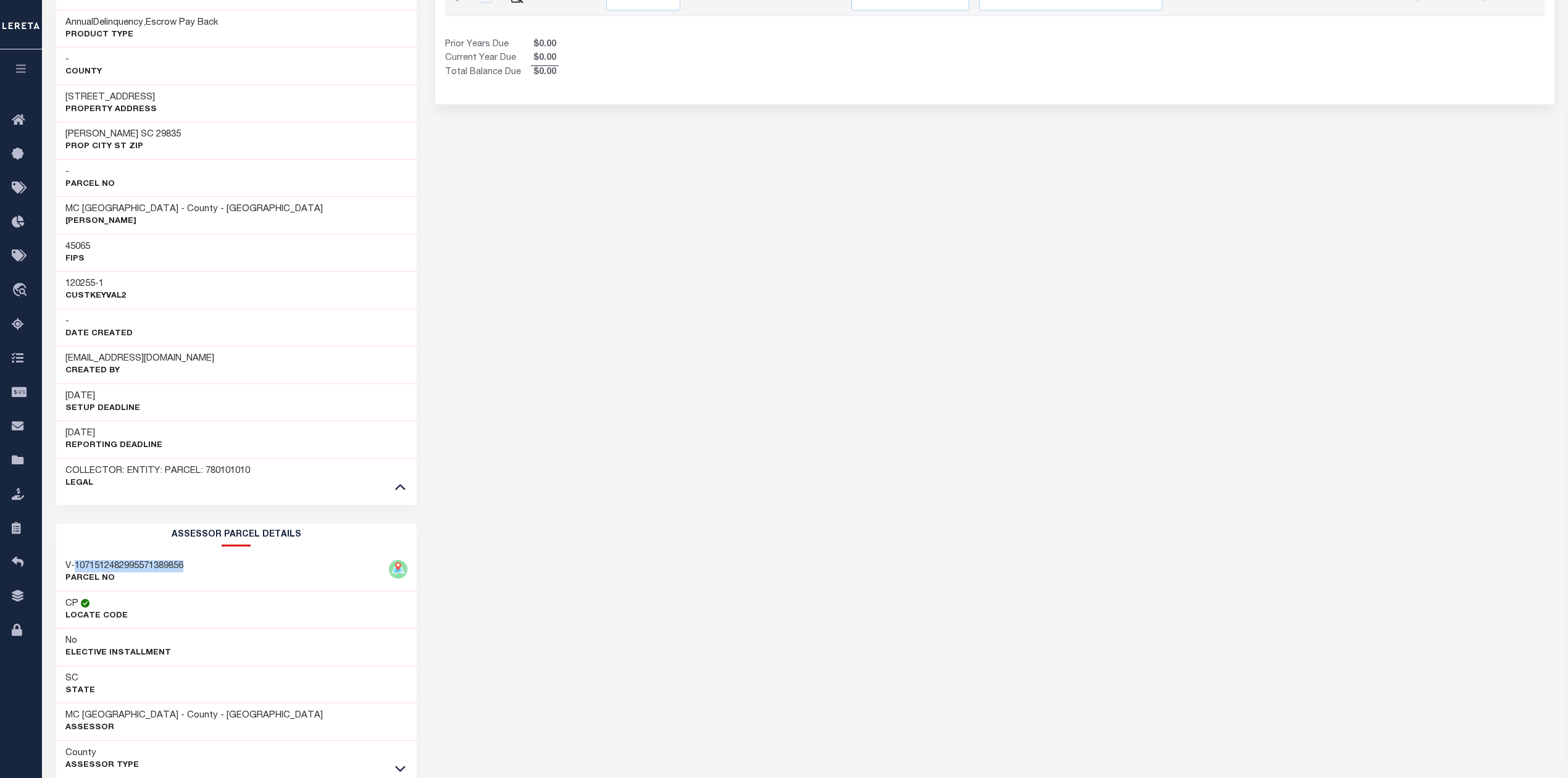
drag, startPoint x: 193, startPoint y: 569, endPoint x: 75, endPoint y: 570, distance: 118.0
click at [75, 570] on div "V-1071512482995571389856 PARCEL NO" at bounding box center [236, 572] width 361 height 38
copy h3 "1071512482995571389856"
